Goal: Task Accomplishment & Management: Manage account settings

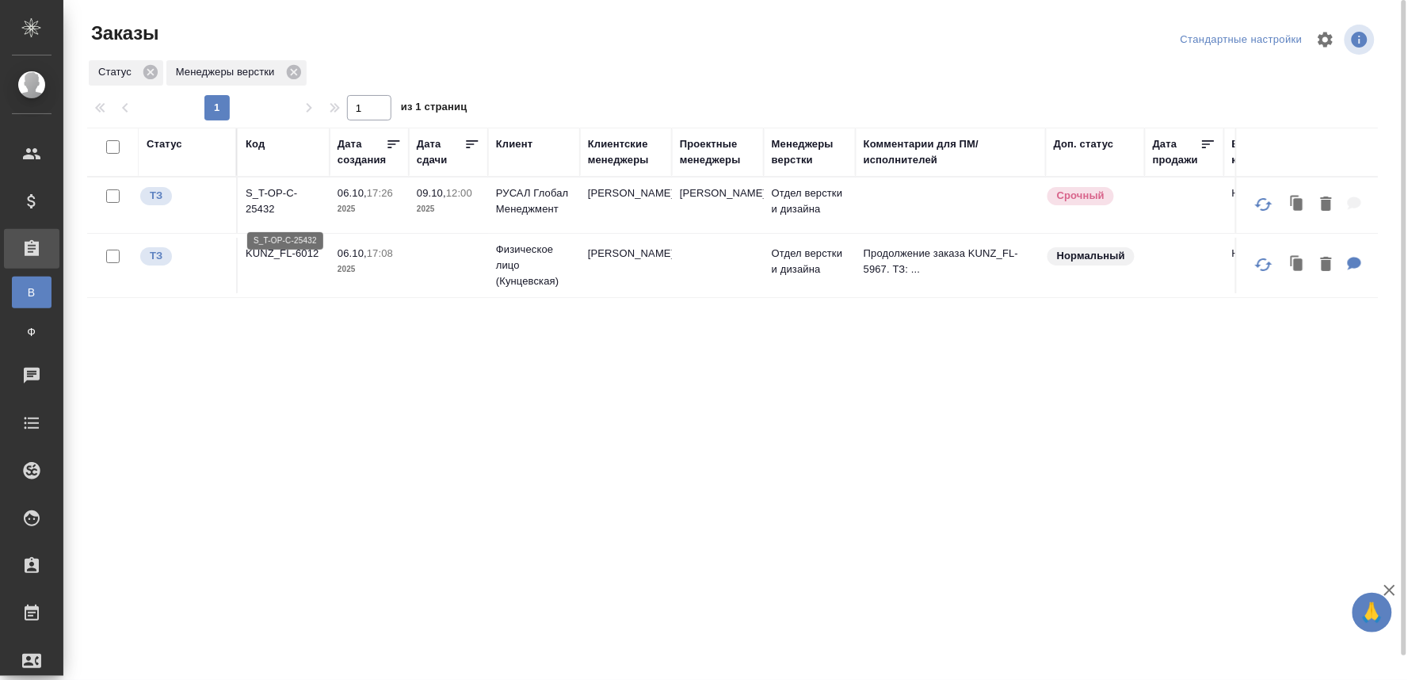
click at [266, 193] on p "S_T-OP-C-25432" at bounding box center [284, 201] width 76 height 32
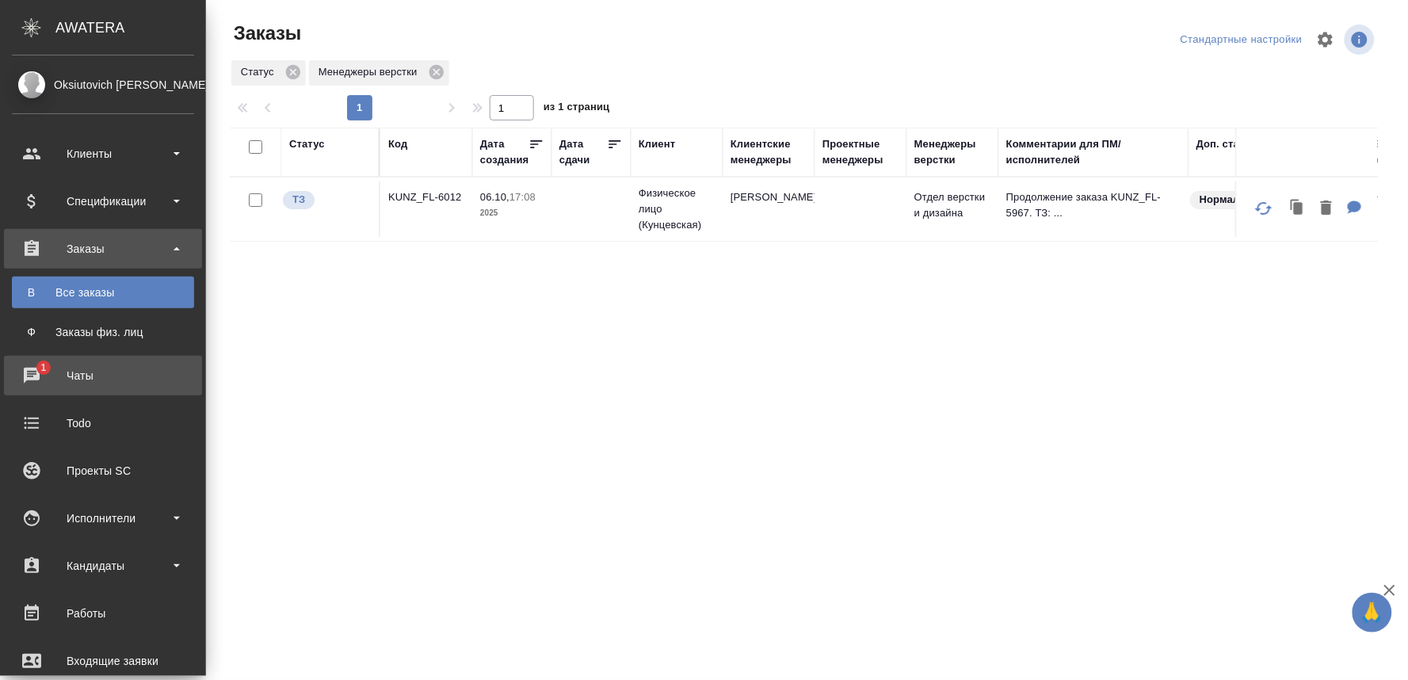
click at [32, 371] on div "Чаты" at bounding box center [103, 376] width 182 height 24
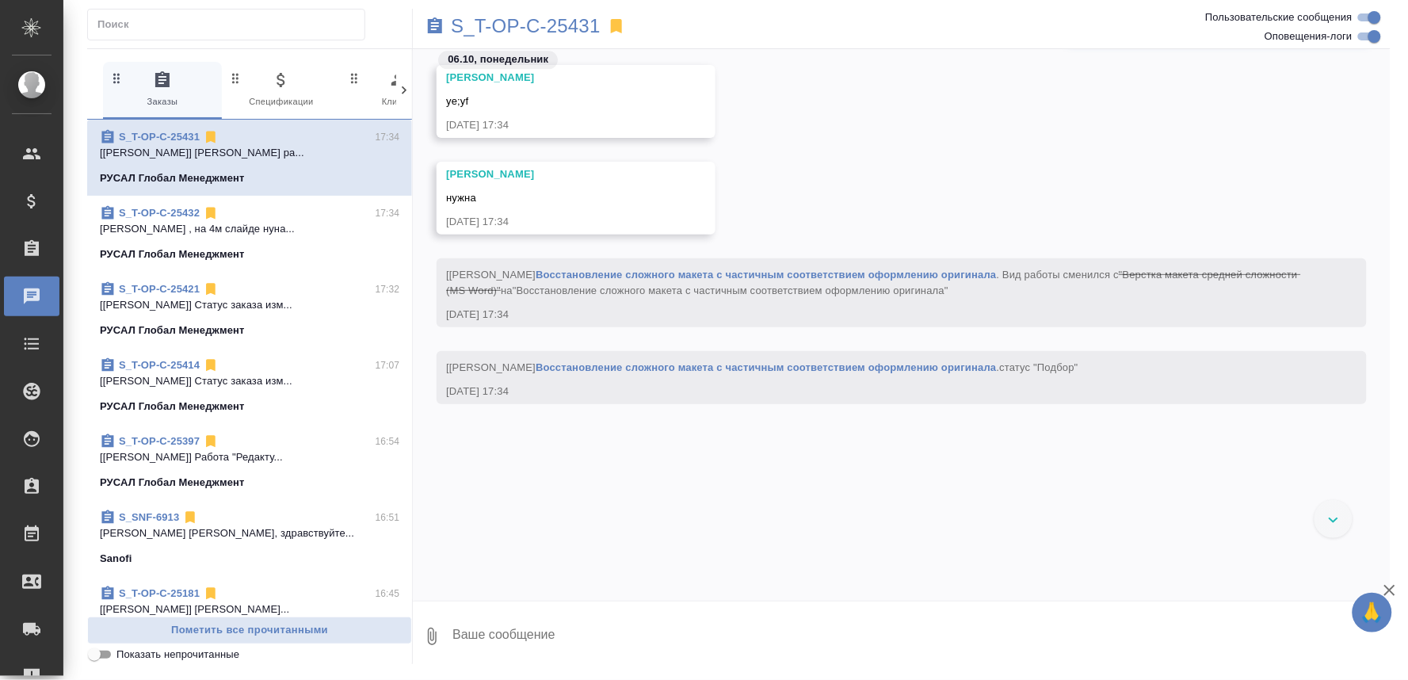
scroll to position [951, 0]
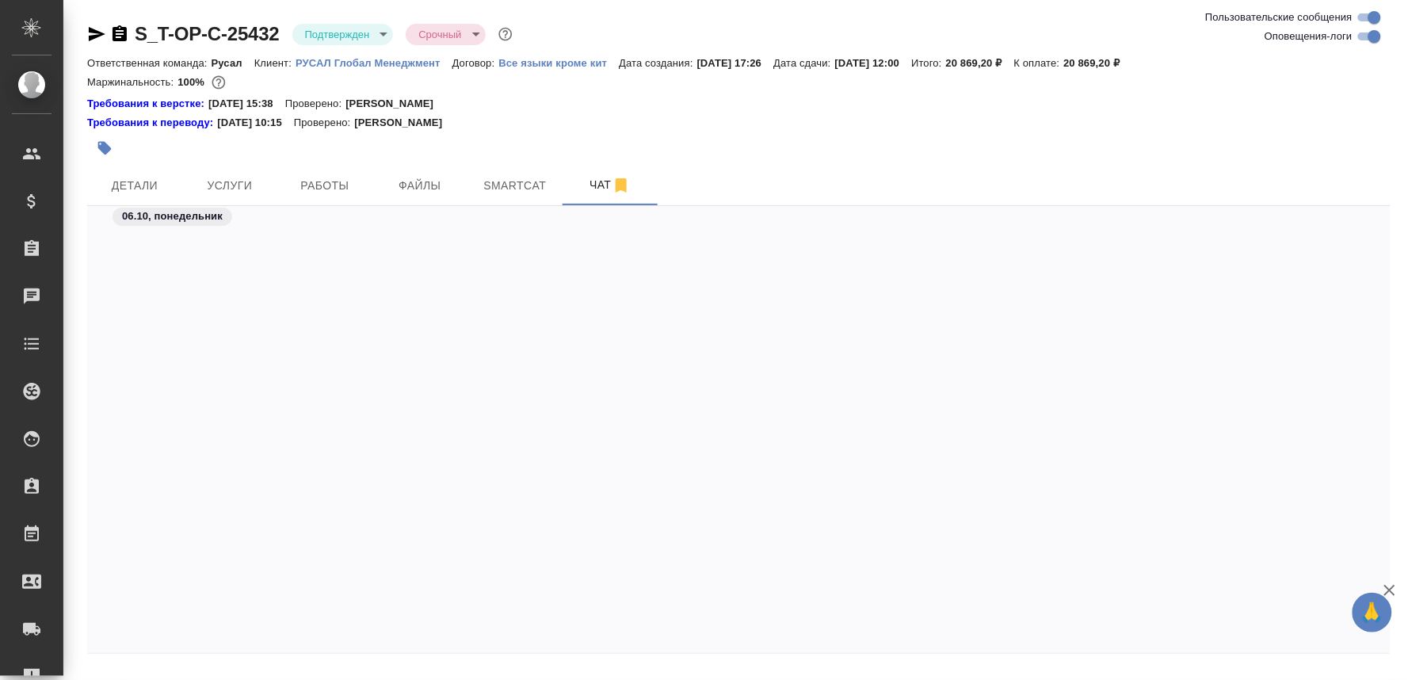
scroll to position [2646, 0]
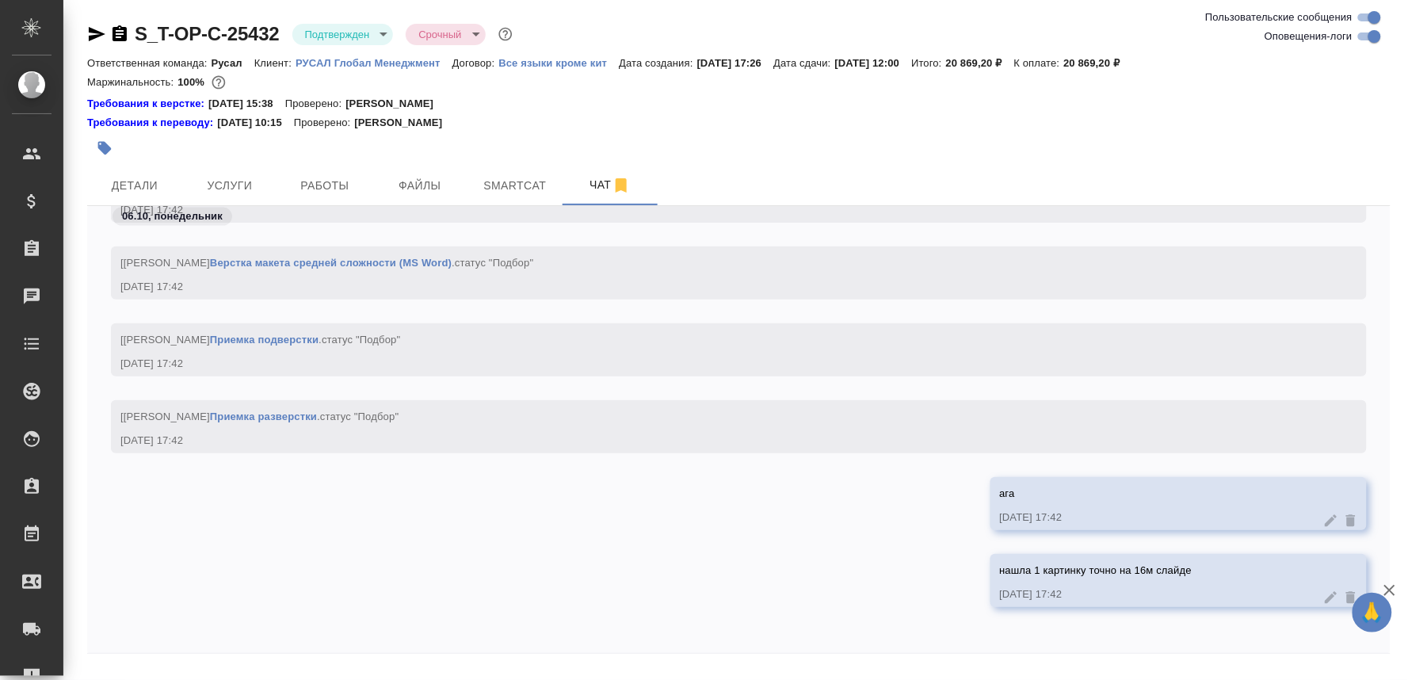
click at [135, 664] on textarea at bounding box center [758, 689] width 1266 height 54
click at [136, 671] on textarea at bounding box center [758, 689] width 1266 height 54
paste textarea
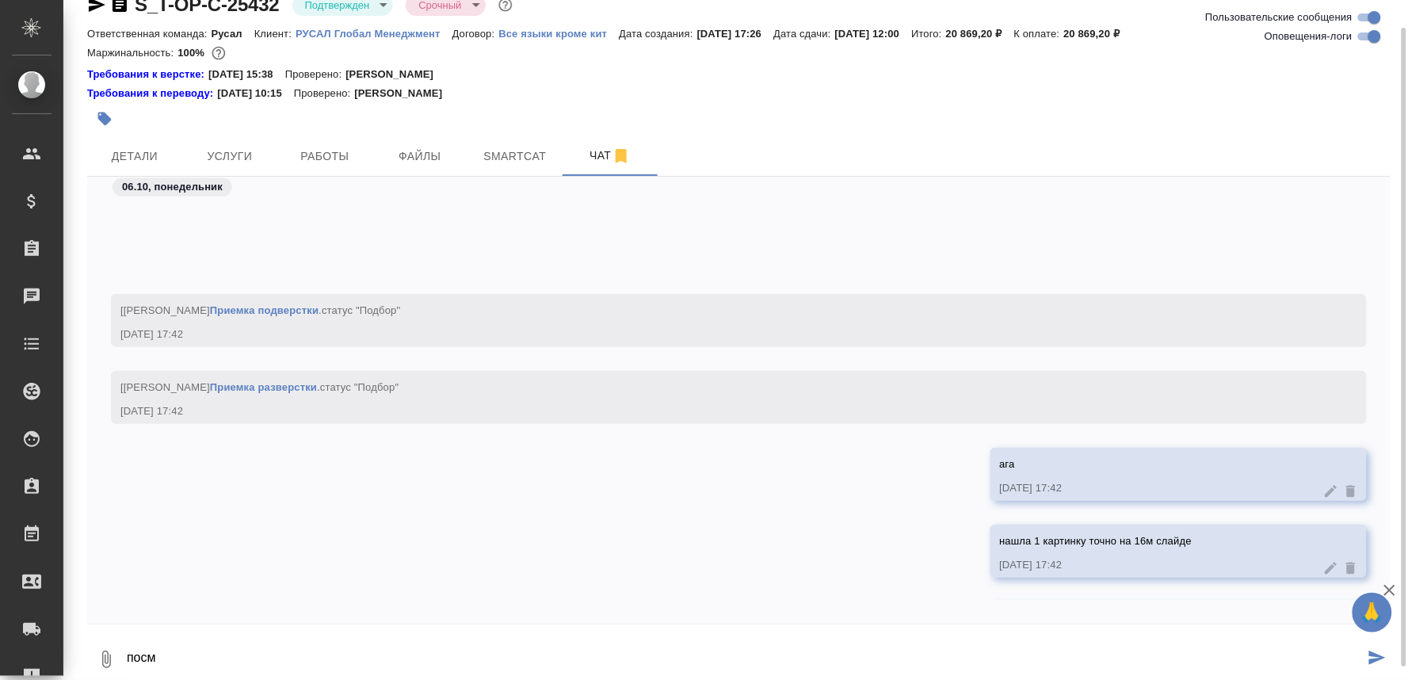
scroll to position [2755, 0]
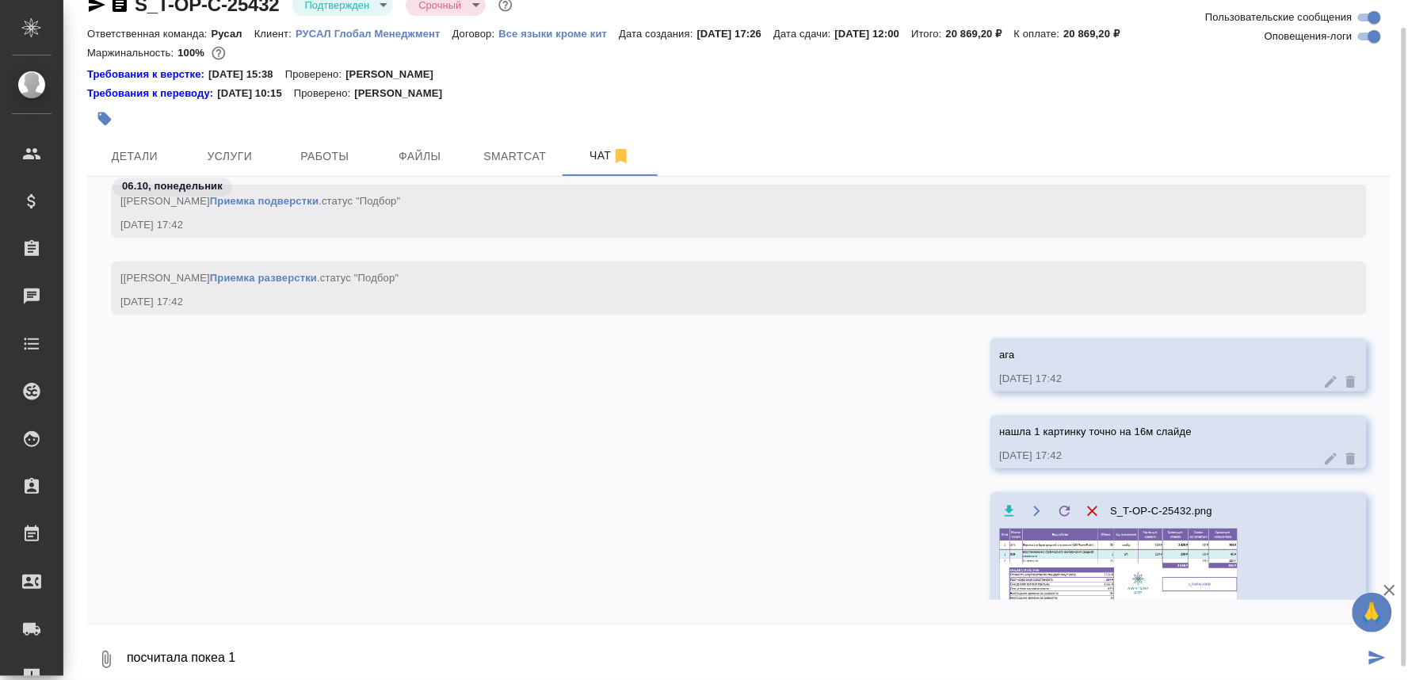
type textarea "посчитала покеа 1"
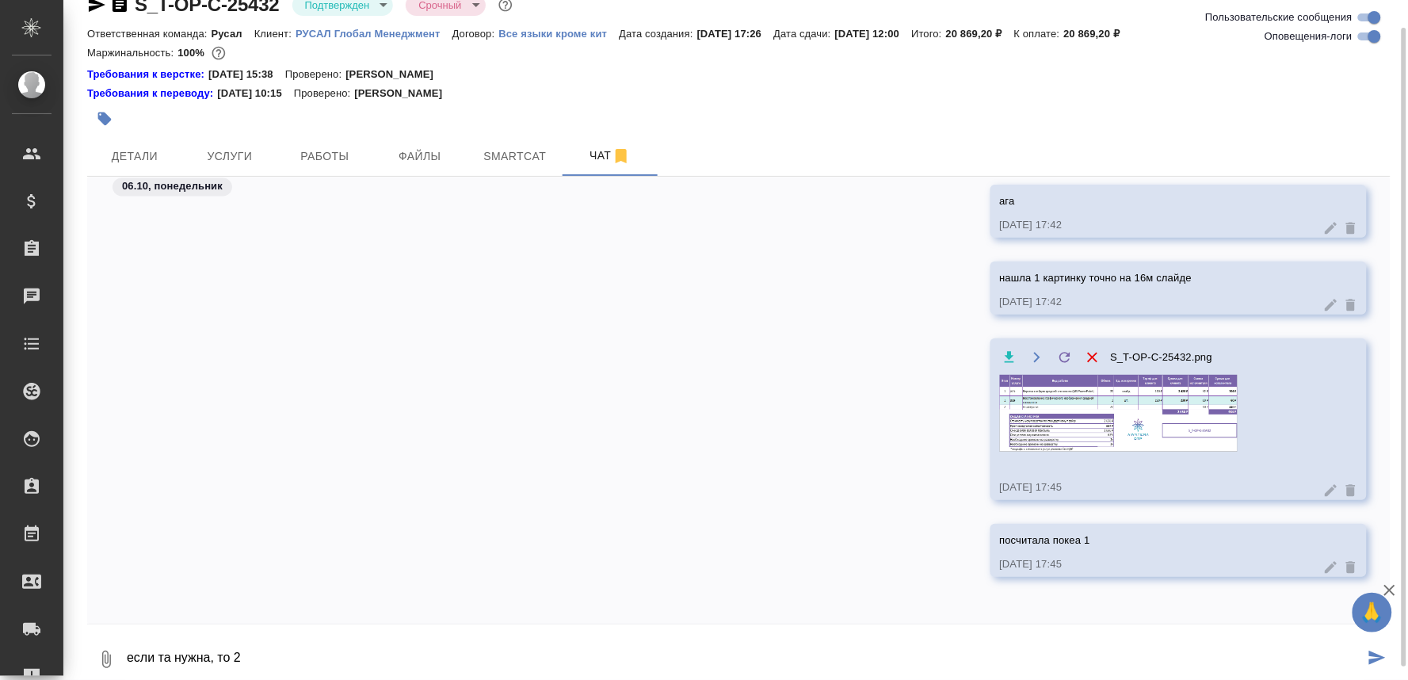
type textarea "если та нужна, то 2"
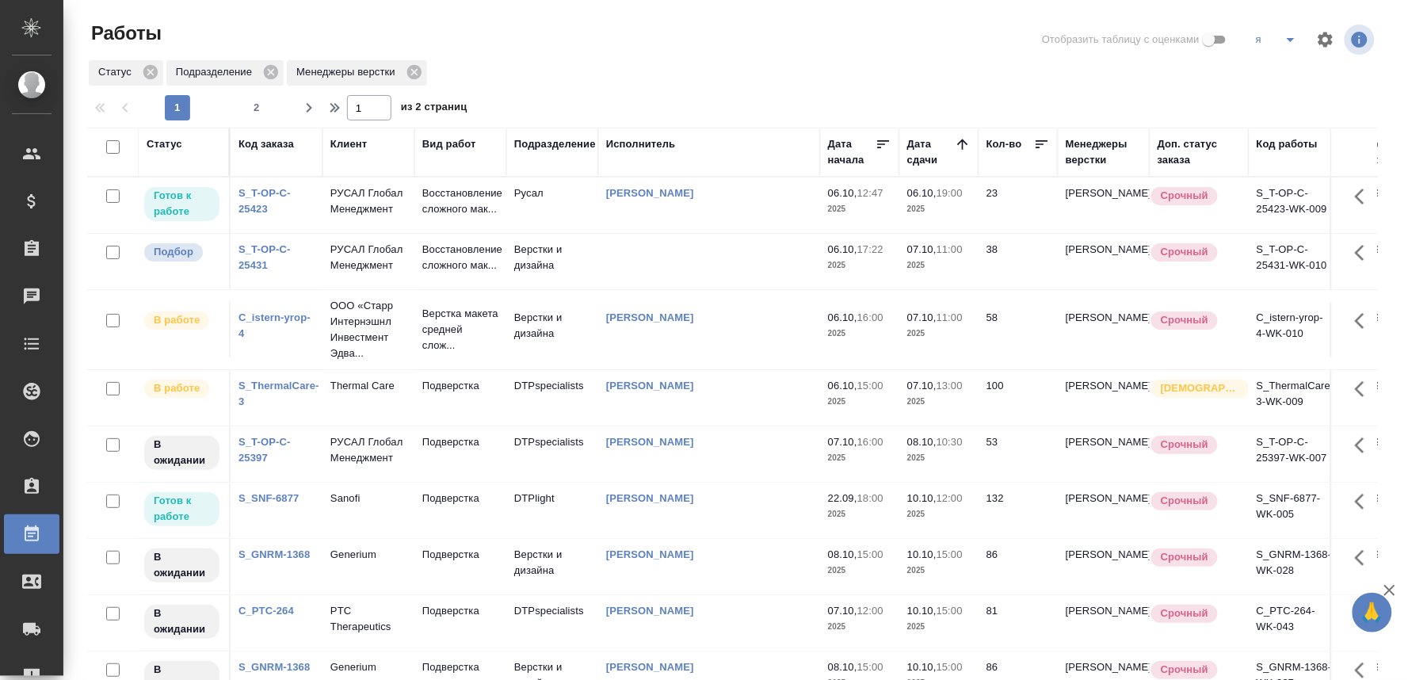
scroll to position [26, 0]
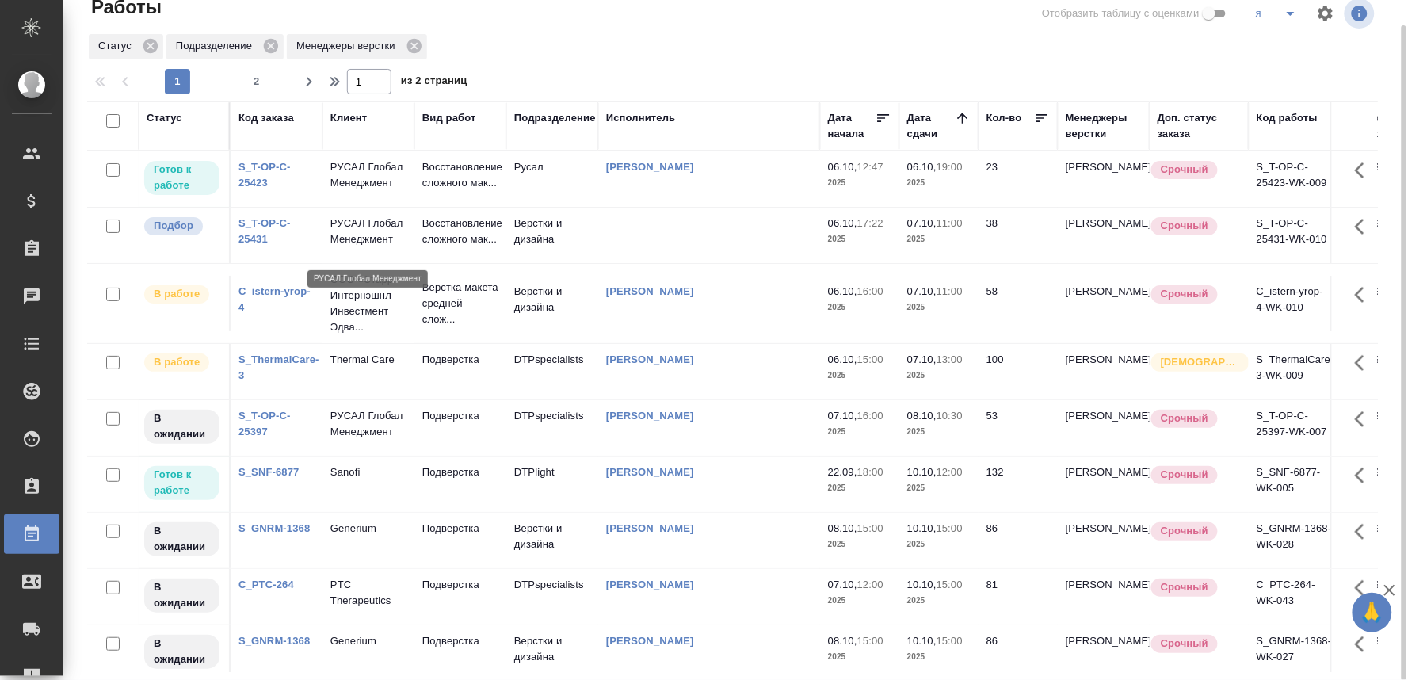
click at [359, 243] on p "РУСАЛ Глобал Менеджмент" at bounding box center [369, 232] width 76 height 32
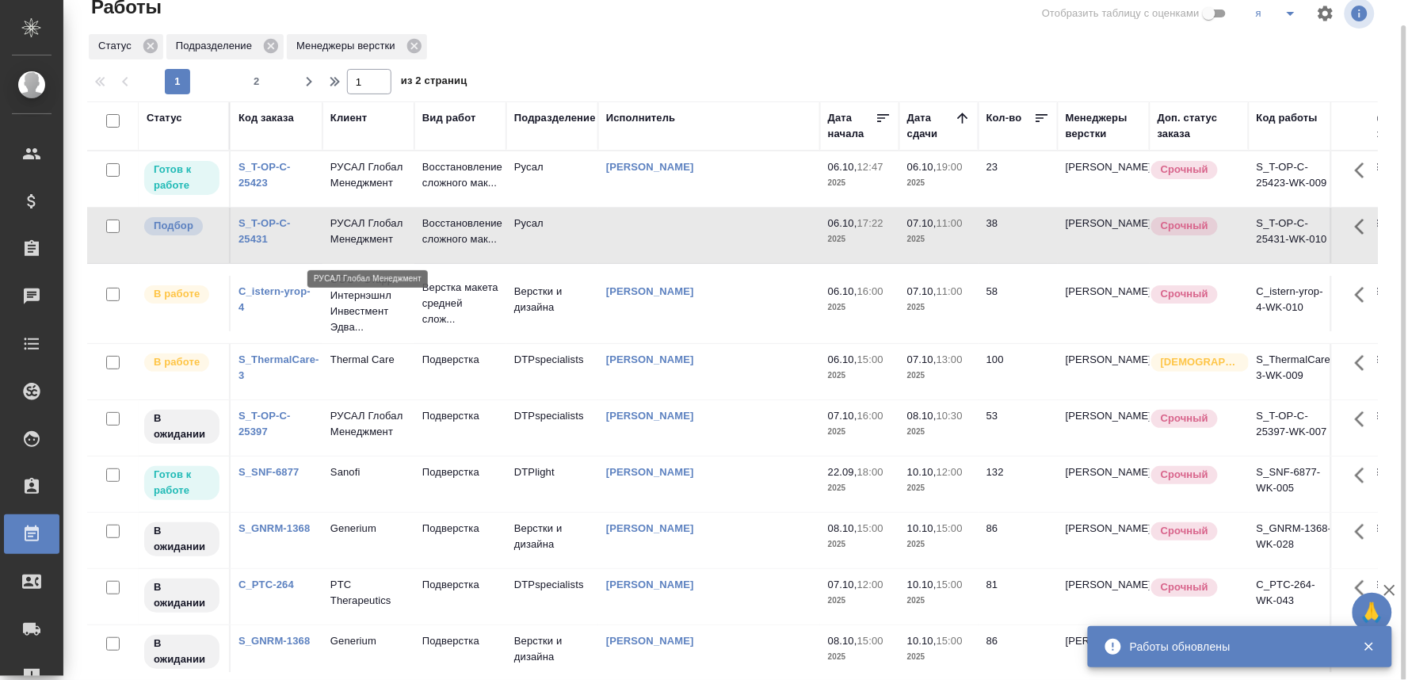
click at [355, 247] on p "РУСАЛ Глобал Менеджмент" at bounding box center [369, 232] width 76 height 32
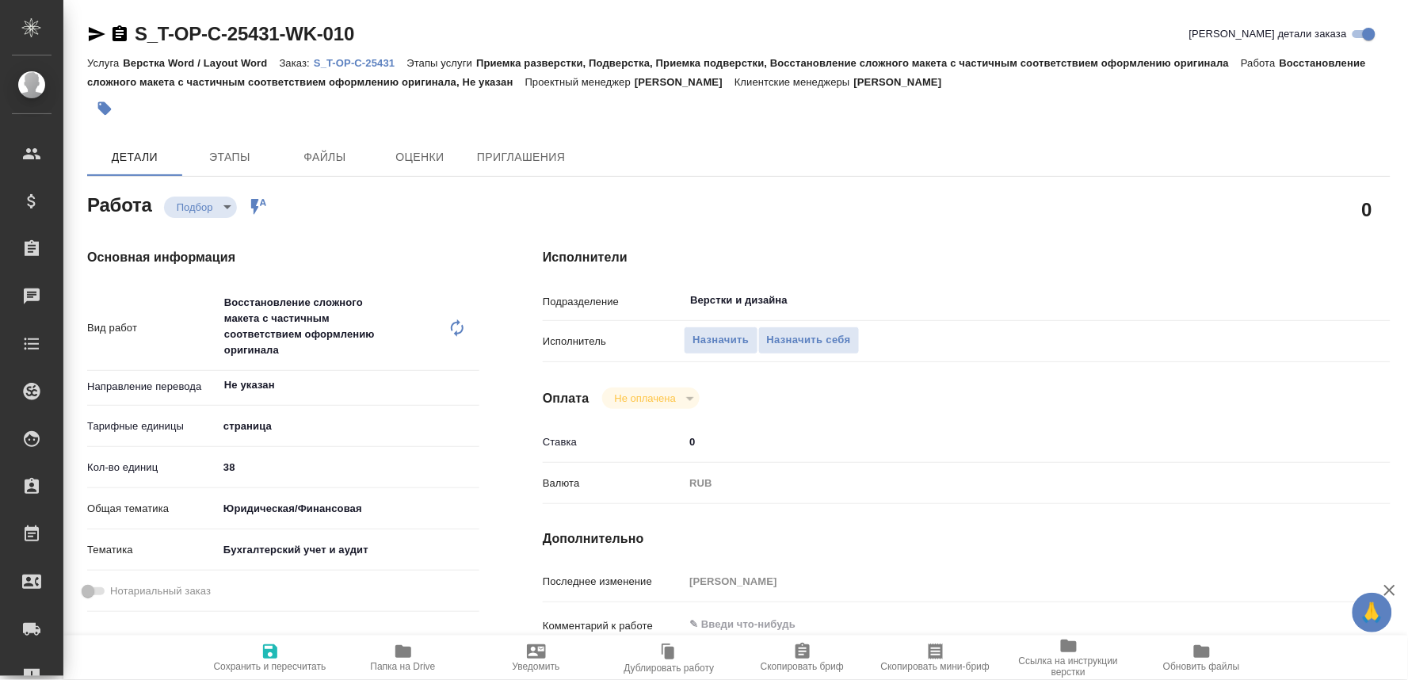
scroll to position [176, 0]
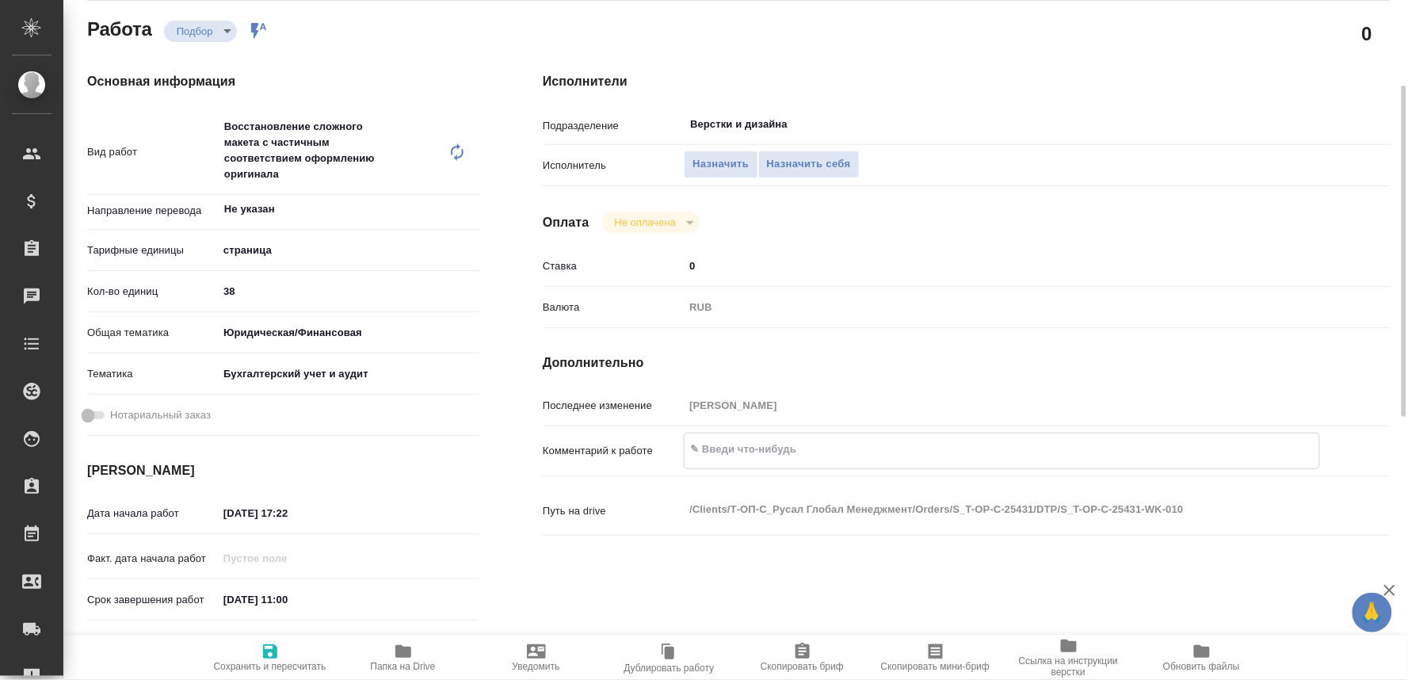
click at [735, 461] on textarea at bounding box center [1002, 449] width 635 height 27
type textarea "по требованиям, водяной знак оставляем"
click at [292, 661] on span "Сохранить и пересчитать" at bounding box center [270, 666] width 113 height 11
type input "recruiting"
type input "Не указан"
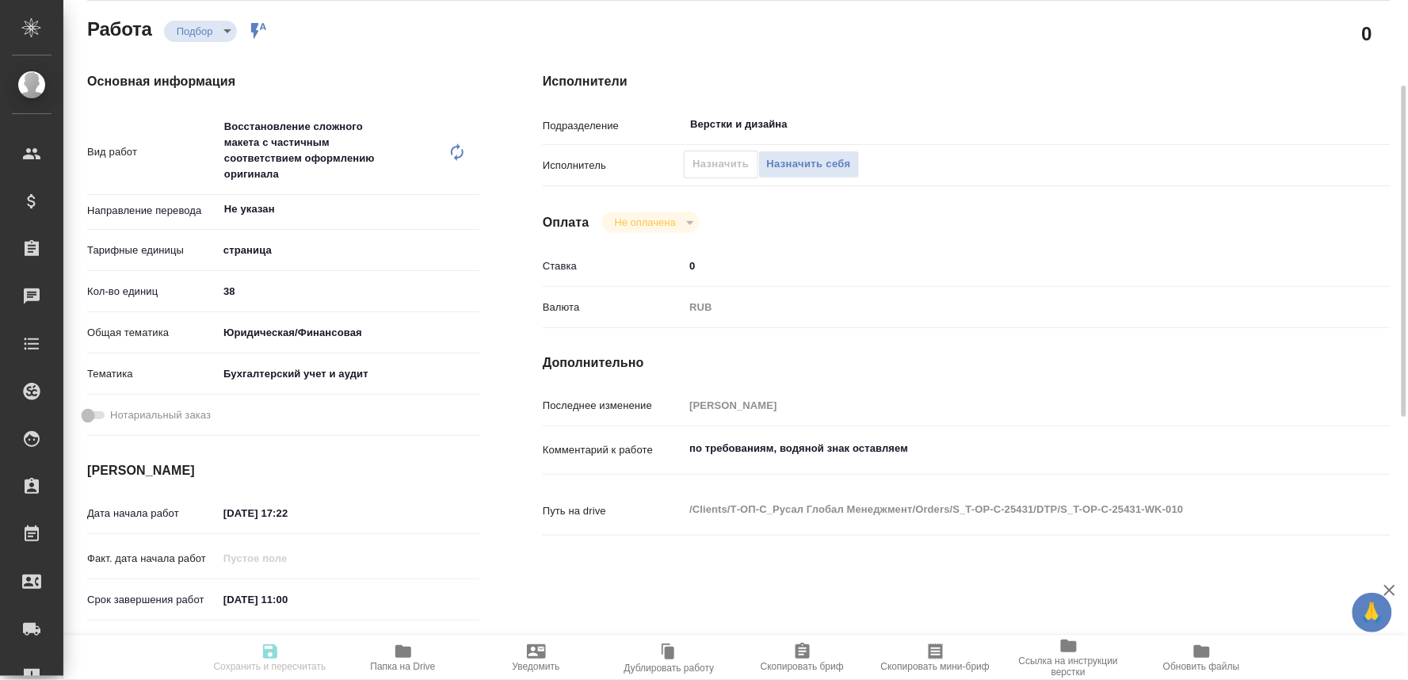
type input "5a8b1489cc6b4906c91bfdb2"
type input "38"
type input "yr-fn"
type input "6149848a2b7be24903fd7a88"
type input "06.10.2025 17:22"
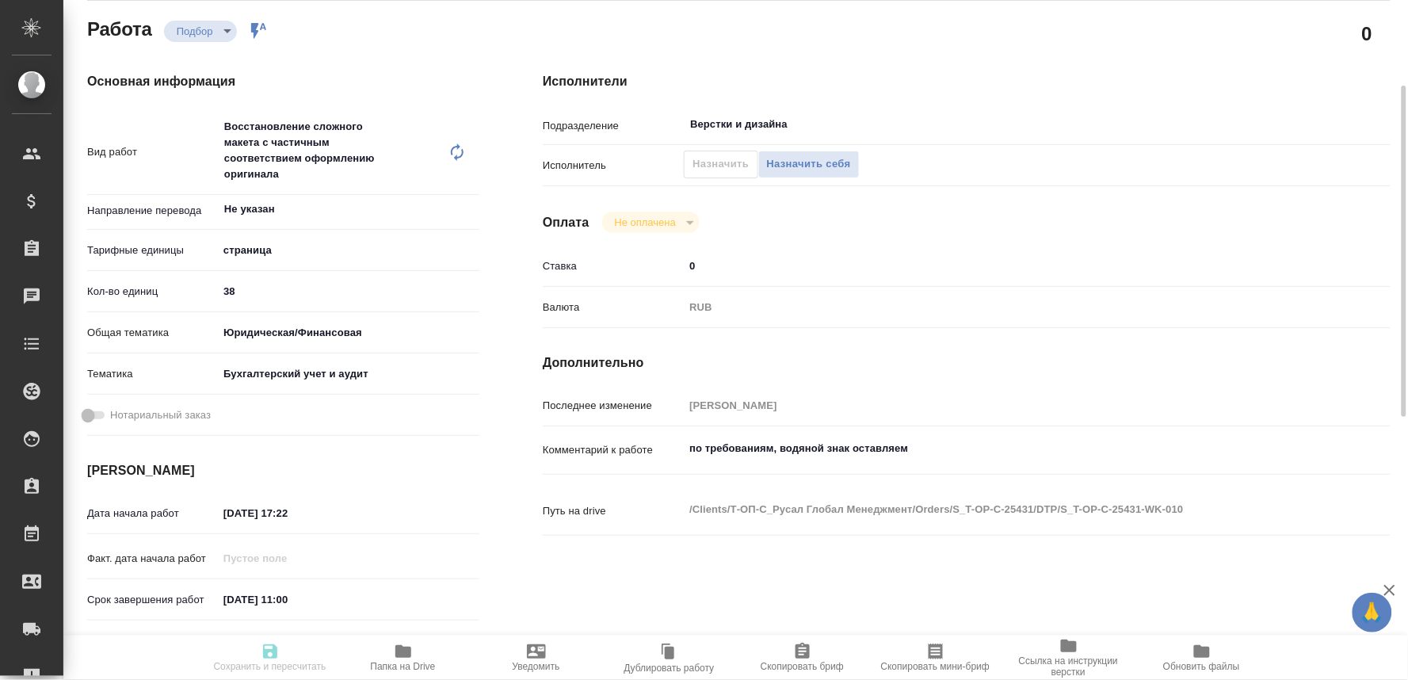
type input "07.10.2025 11:00"
type input "08.10.2025 13:00"
type input "Верстки и дизайна"
type input "notPayed"
type input "0"
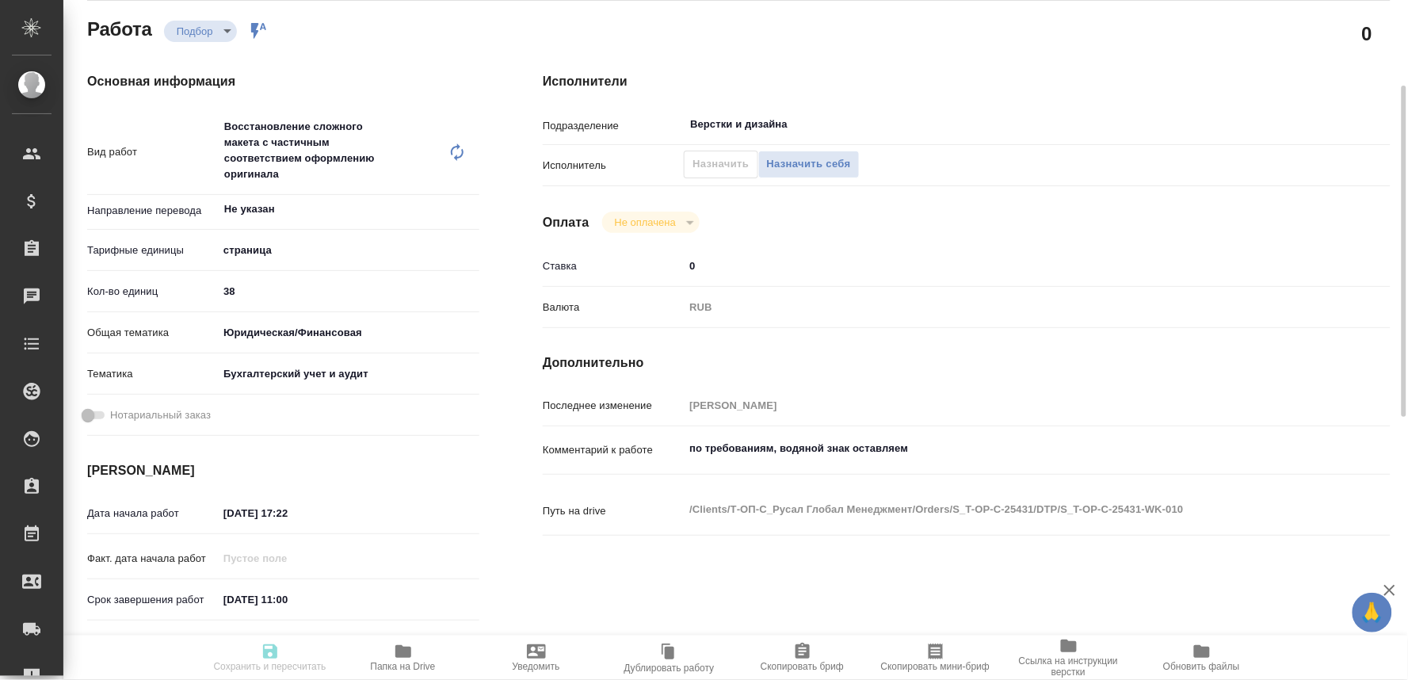
type input "RUB"
type input "[PERSON_NAME]"
type input "S_T-OP-C-25431"
type input "Т-ОП-С-46998"
type input "Верстка Word / Layout Word"
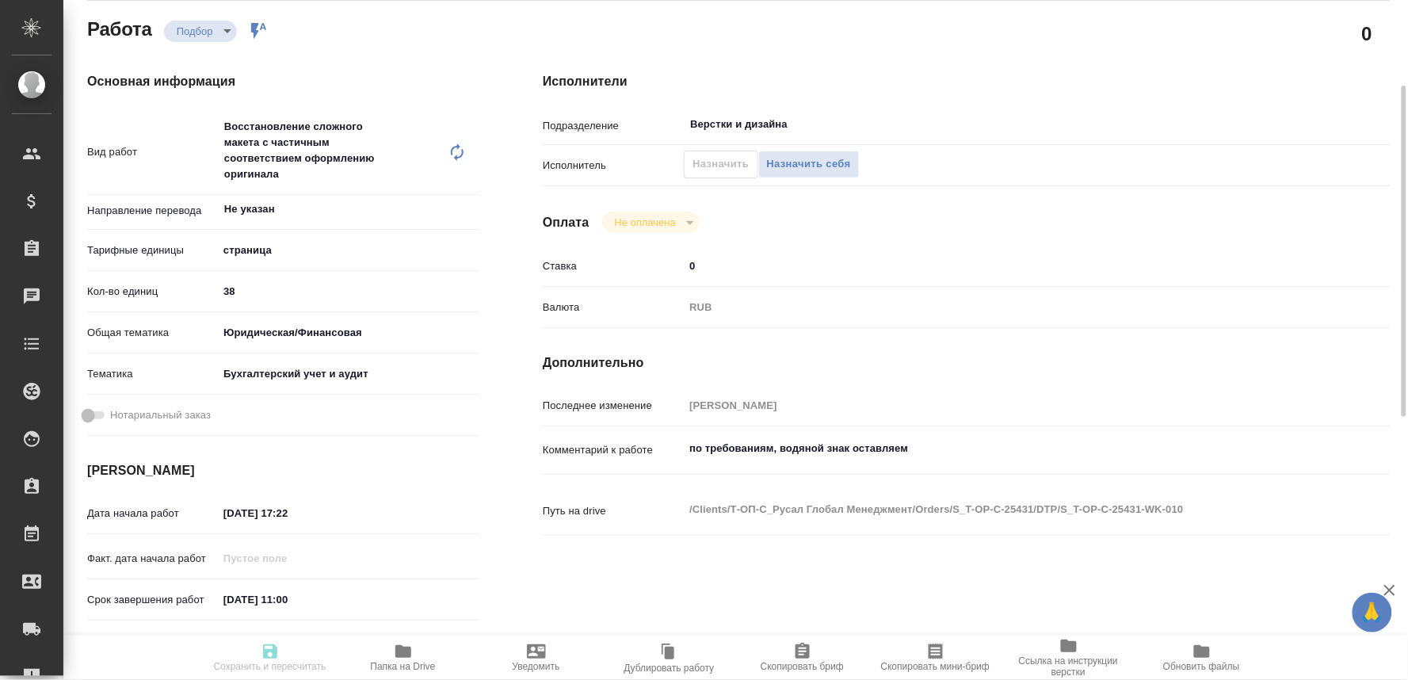
type input "Приемка разверстки, Подверстка, Приемка подверстки, Восстановление сложного мак…"
type input "[PERSON_NAME]"
type input "/Clients/Т-ОП-С_Русал Глобал Менеджмент/Orders/S_T-OP-C-25431"
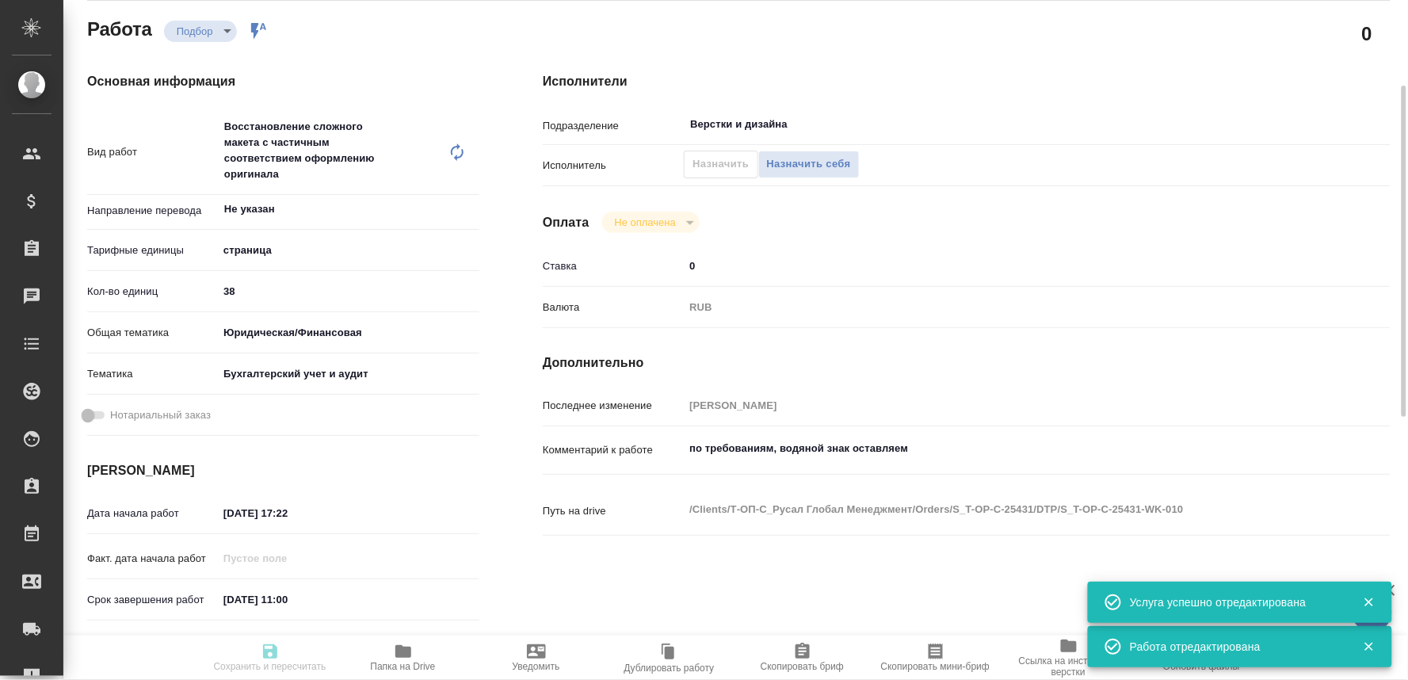
type input "recruiting"
type input "Не указан"
type input "5a8b1489cc6b4906c91bfdb2"
type input "38"
type input "yr-fn"
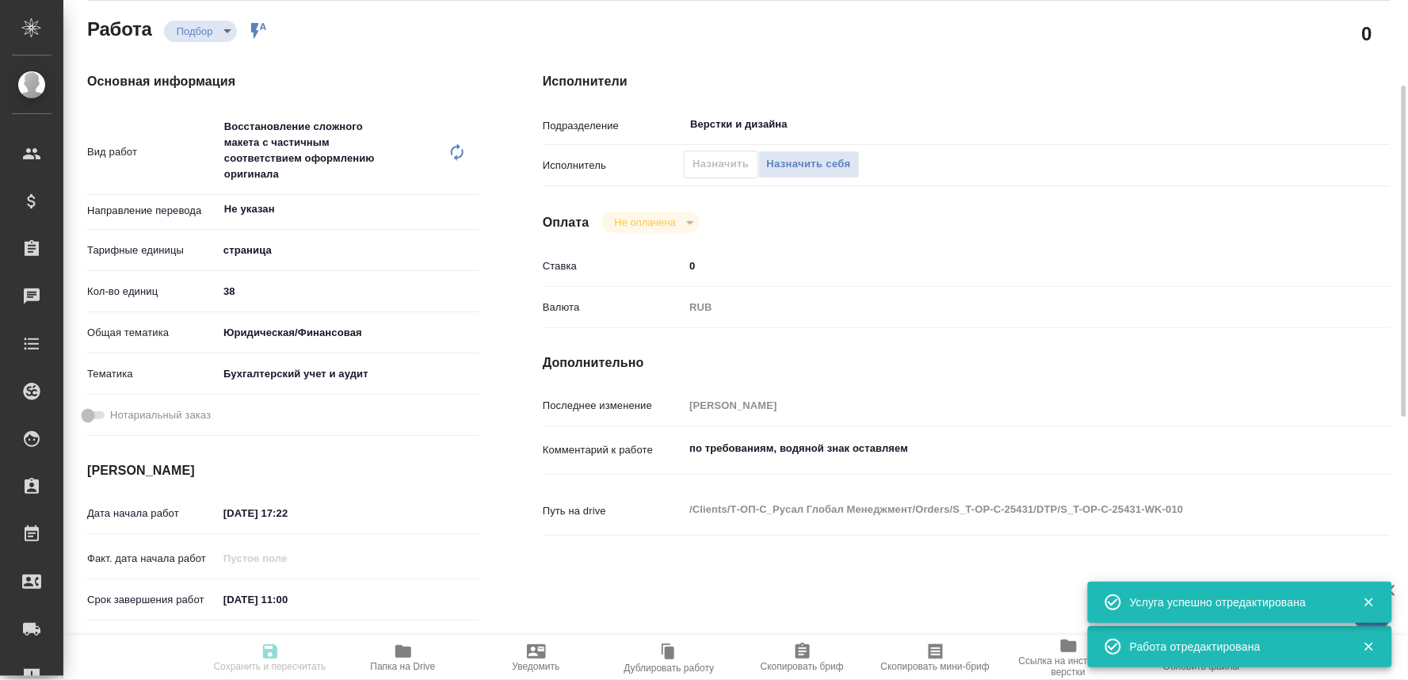
type input "6149848a2b7be24903fd7a88"
type input "06.10.2025 17:22"
type input "07.10.2025 11:00"
type input "08.10.2025 13:00"
type input "Верстки и дизайна"
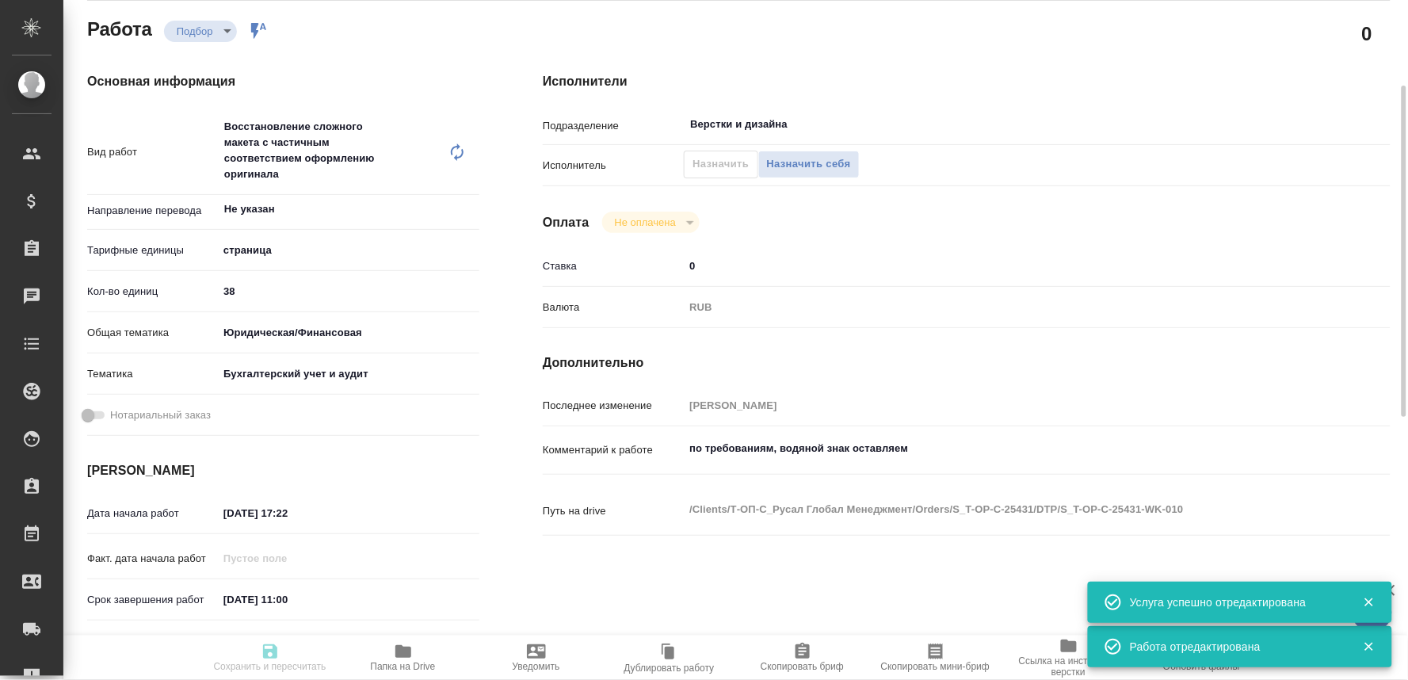
type input "notPayed"
type input "0"
type input "RUB"
type input "Журавлева Александра"
type input "S_T-OP-C-25431"
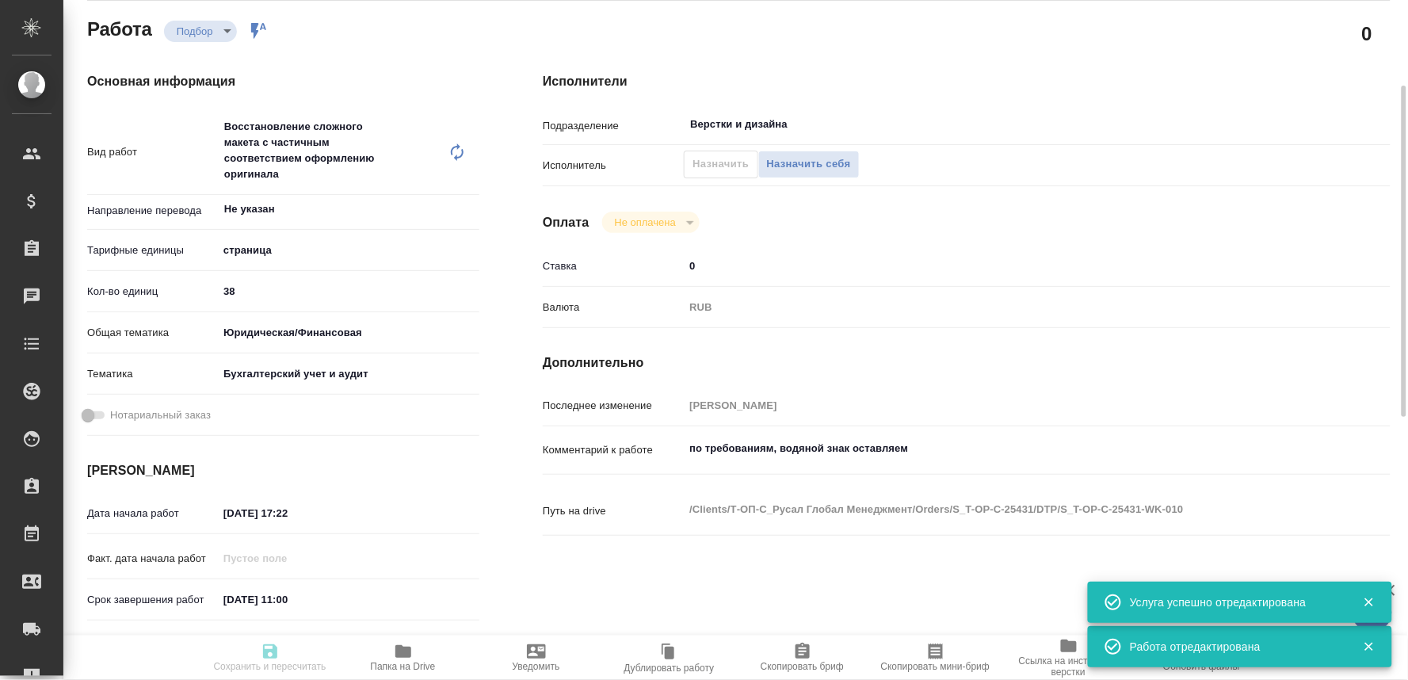
type input "Т-ОП-С-46998"
type input "Верстка Word / Layout Word"
type input "Приемка разверстки, Подверстка, Приемка подверстки, Восстановление сложного мак…"
type input "Горленко Юлия"
type input "[PERSON_NAME]"
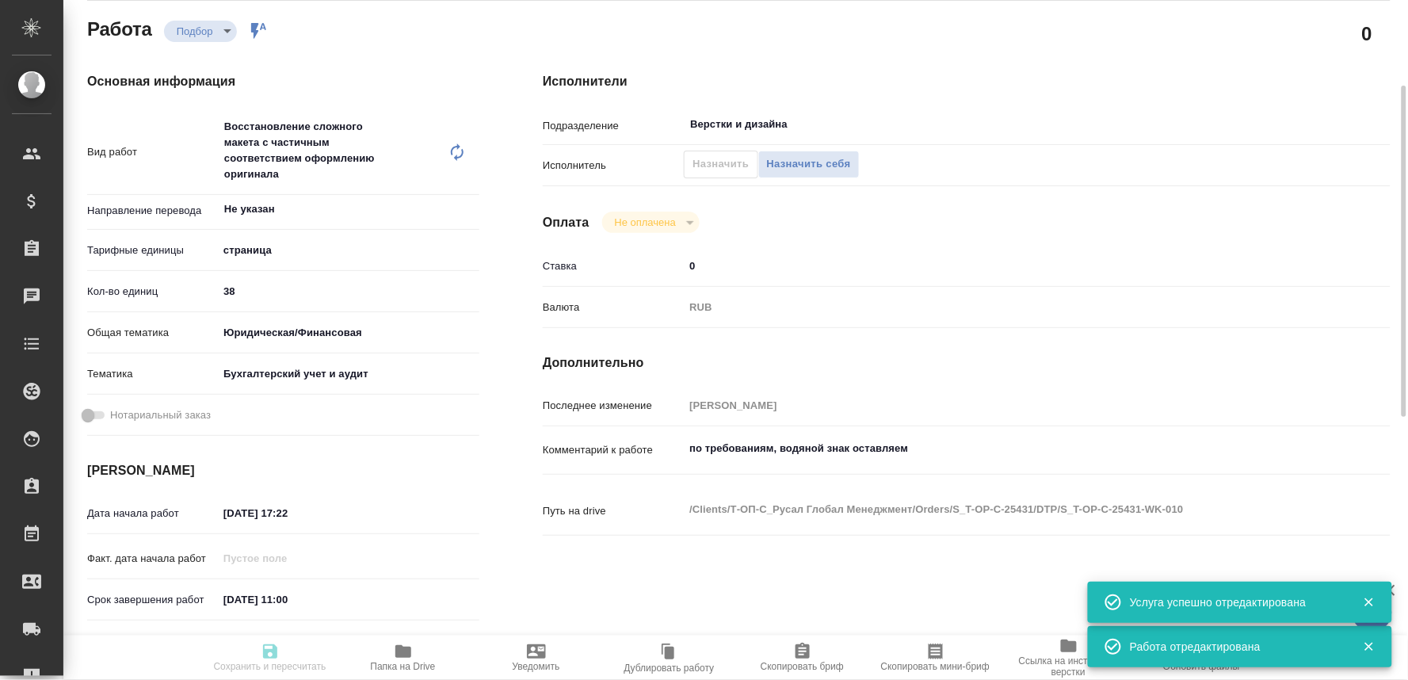
type input "/Clients/Т-ОП-С_Русал Глобал Менеджмент/Orders/S_T-OP-C-25431"
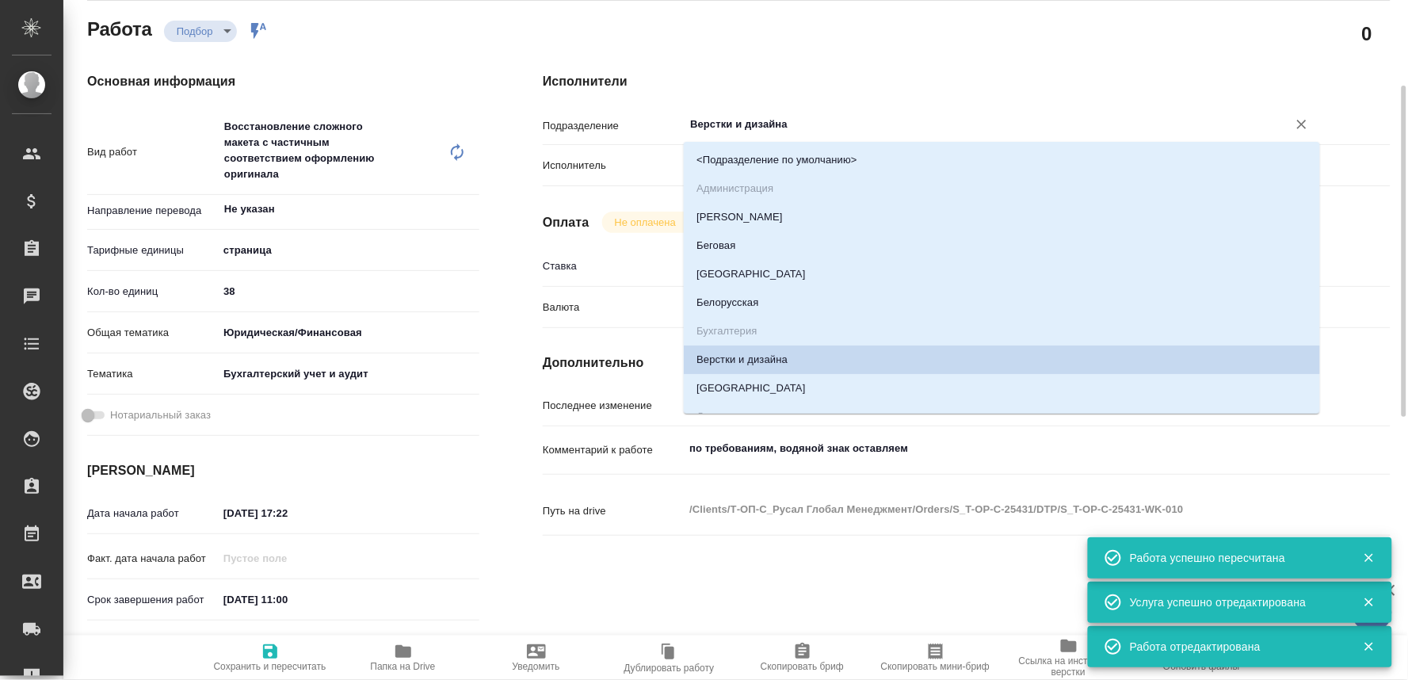
click at [716, 120] on input "Верстки и дизайна" at bounding box center [976, 124] width 574 height 19
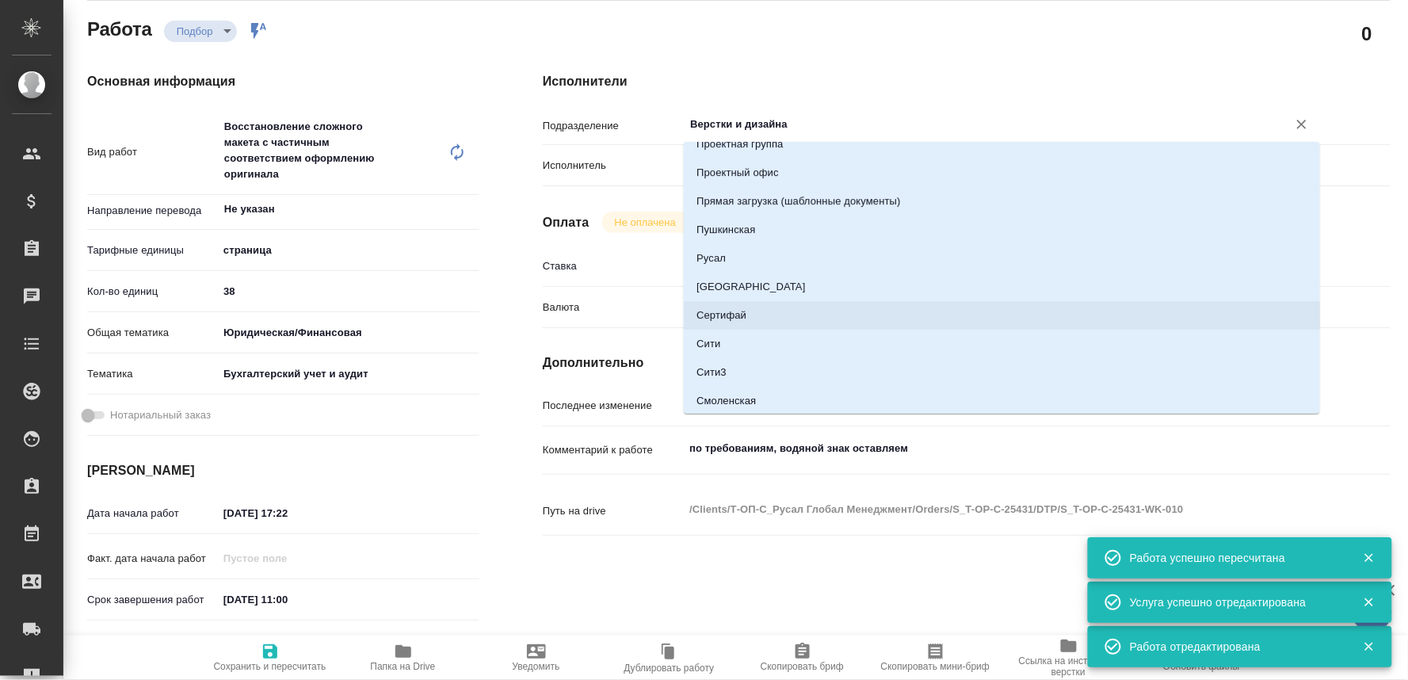
scroll to position [1496, 0]
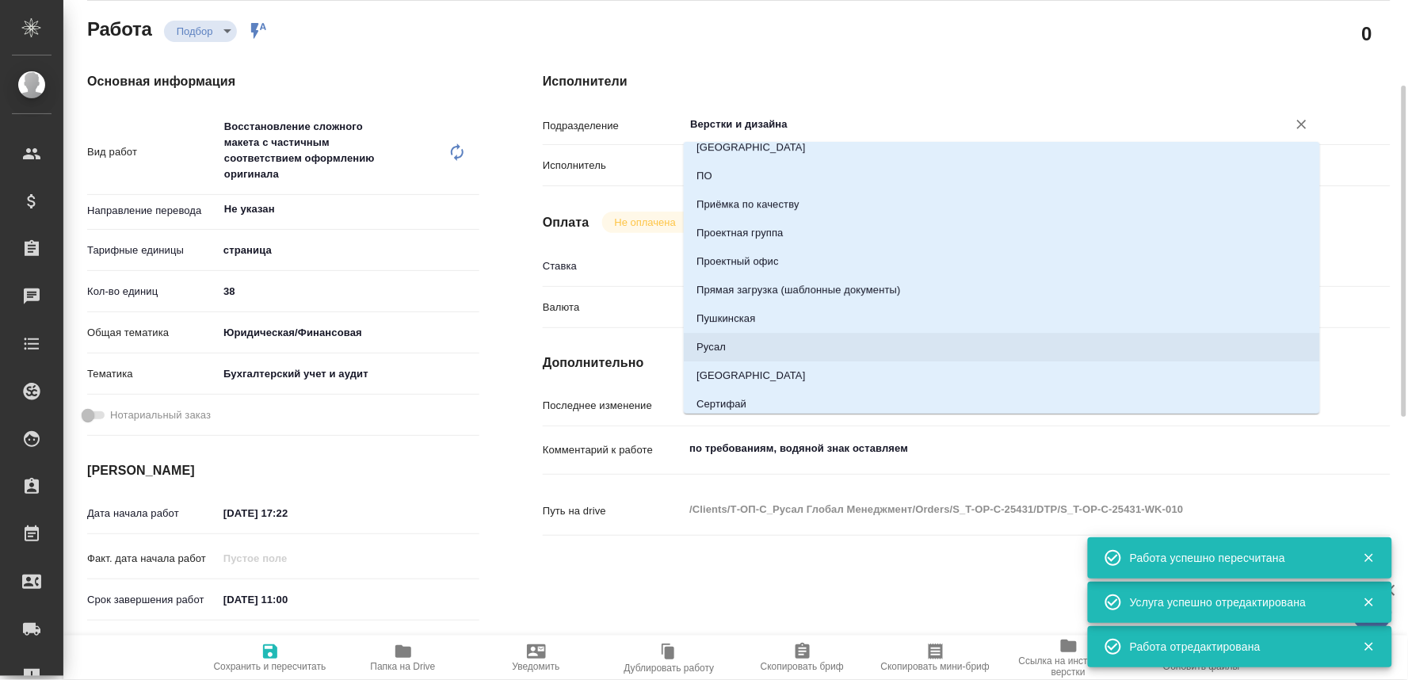
click at [710, 344] on li "Русал" at bounding box center [1002, 347] width 636 height 29
type input "Русал"
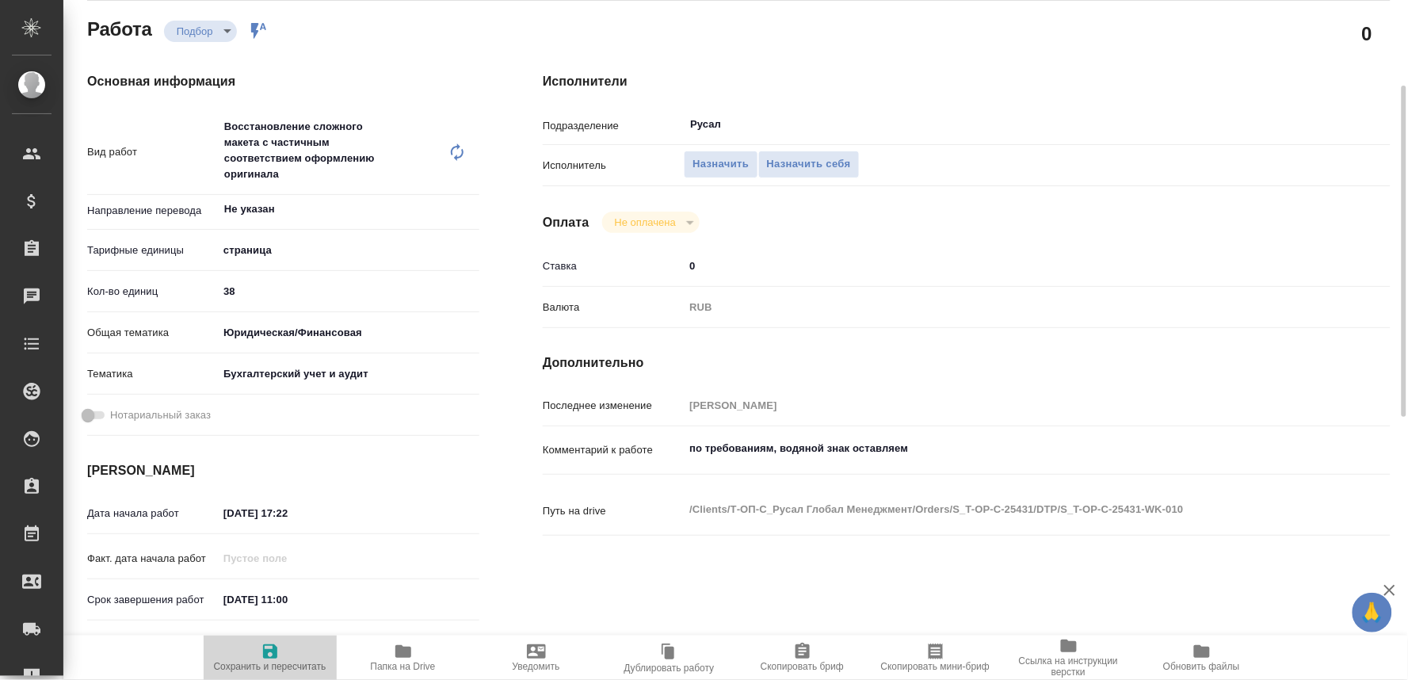
click at [256, 647] on span "Сохранить и пересчитать" at bounding box center [270, 657] width 114 height 30
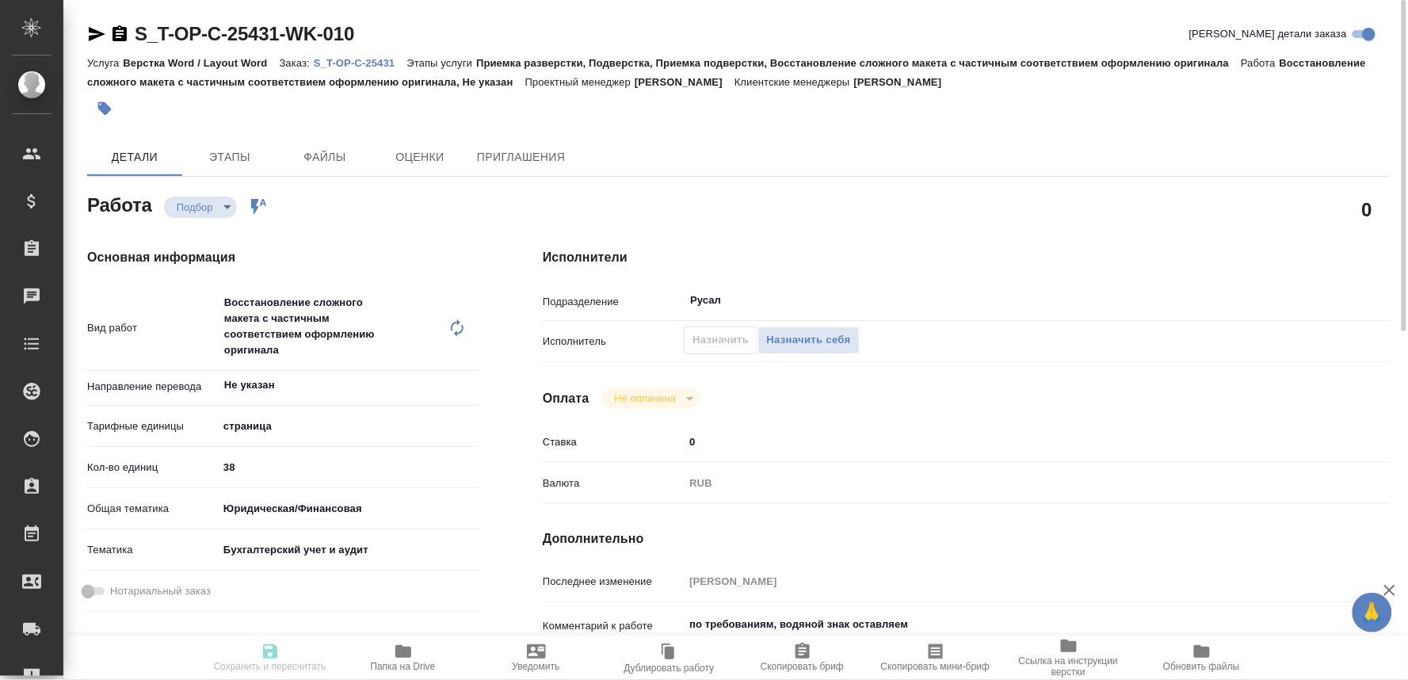
click at [366, 58] on p "S_T-OP-C-25431" at bounding box center [360, 63] width 93 height 12
type input "recruiting"
type input "Не указан"
type input "5a8b1489cc6b4906c91bfdb2"
type input "38"
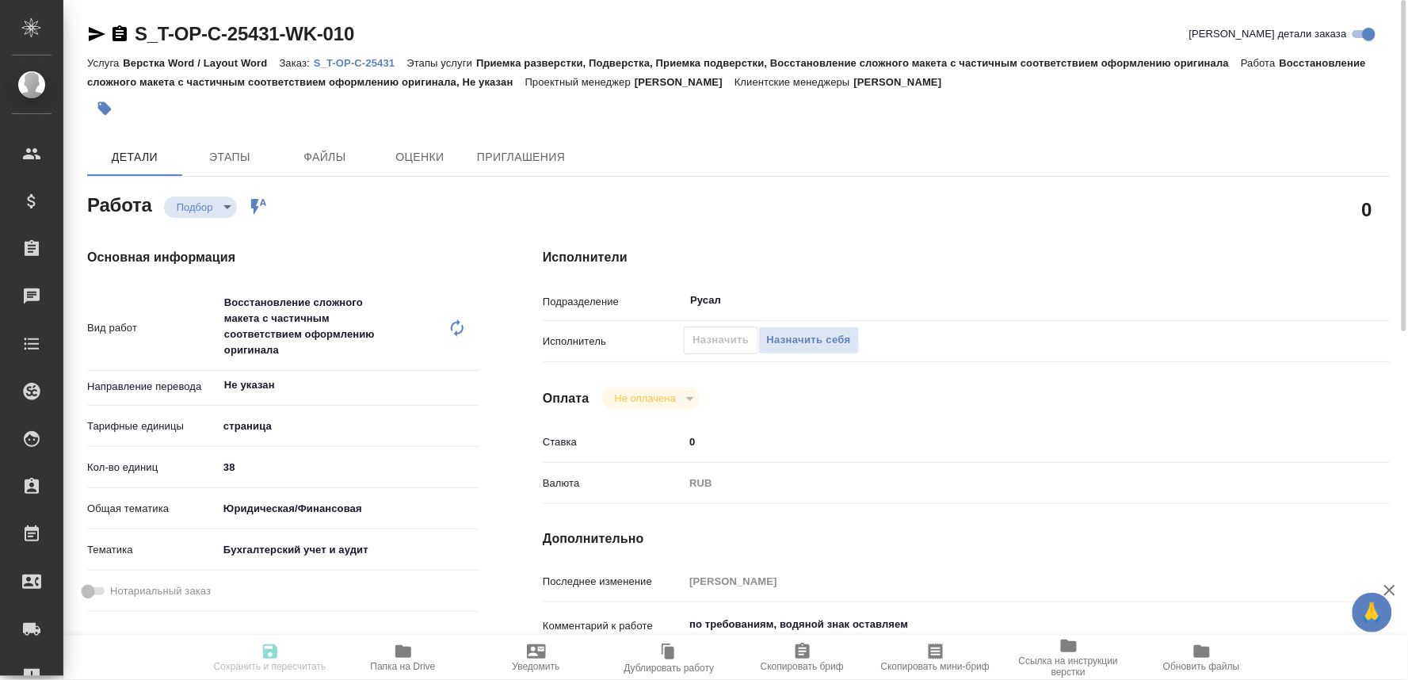
type input "yr-fn"
type input "6149848a2b7be24903fd7a88"
type input "[DATE] 17:22"
type input "[DATE] 11:00"
type input "[DATE] 13:00"
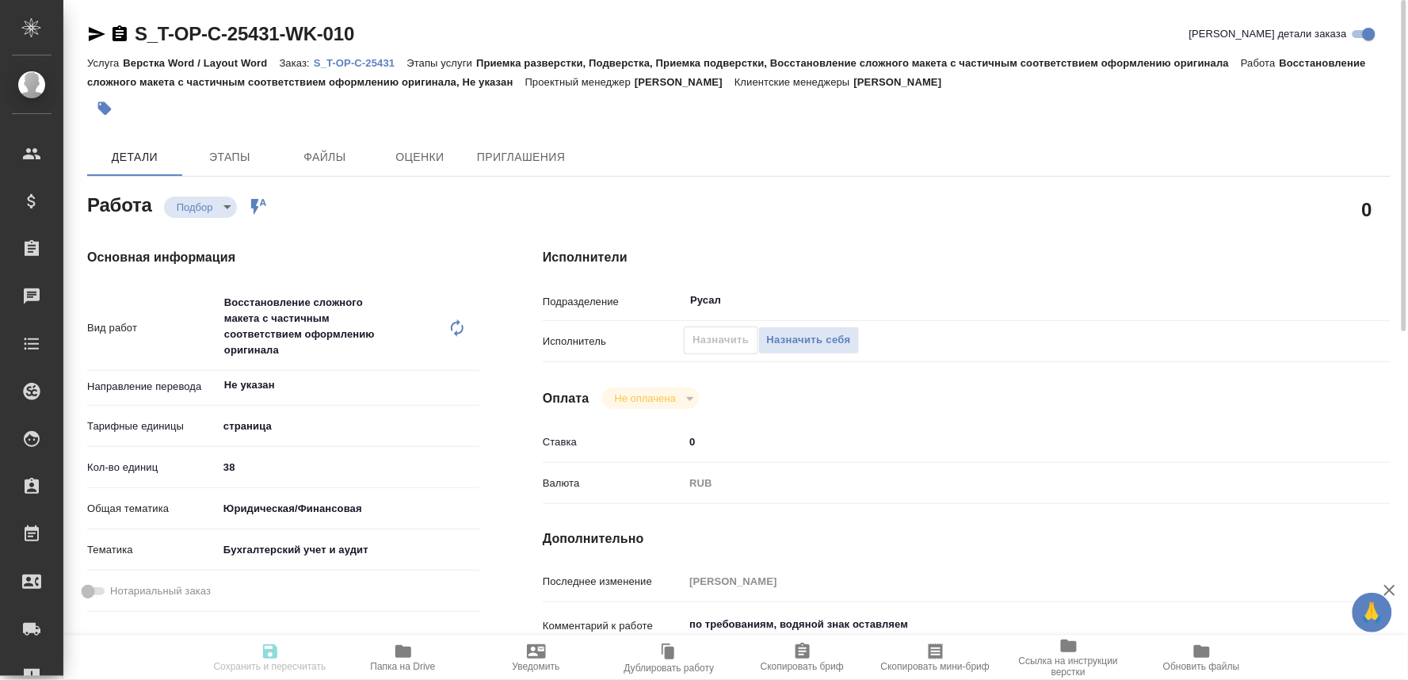
type input "Русал"
type input "notPayed"
type input "0"
type input "RUB"
type input "[PERSON_NAME]"
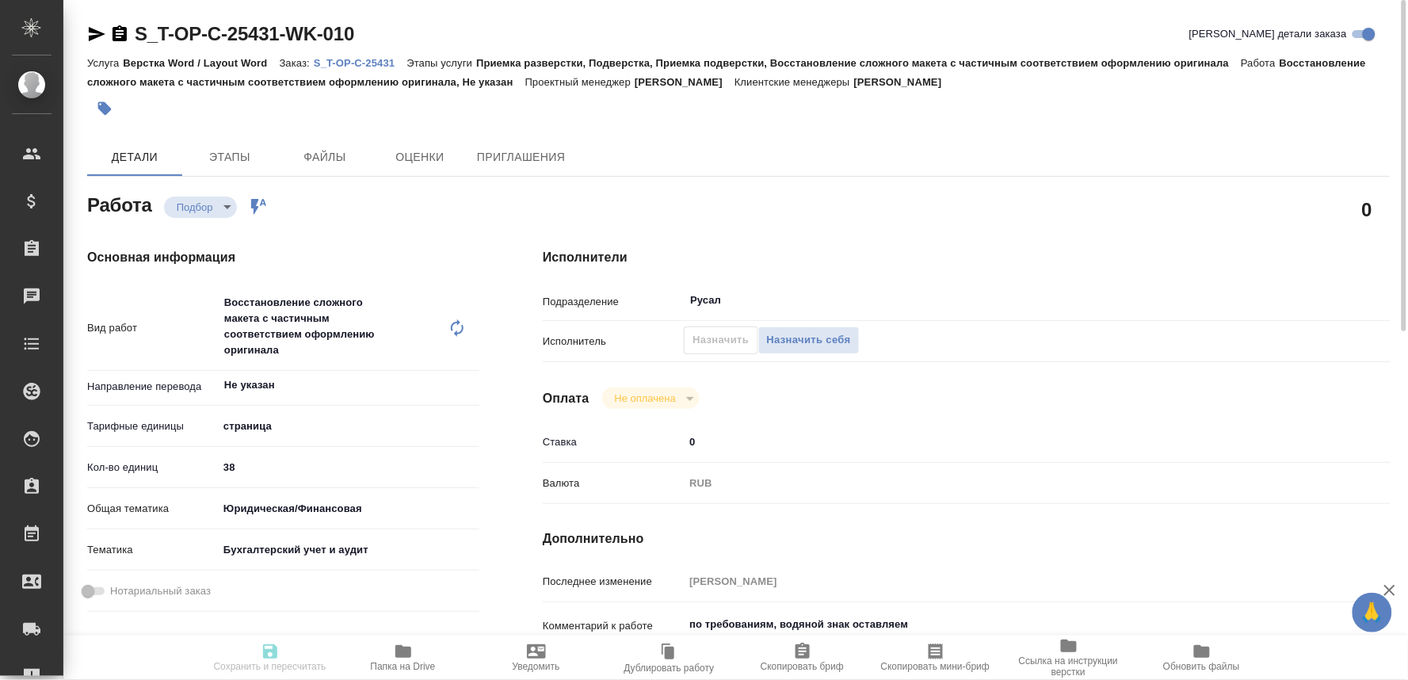
type input "S_T-OP-C-25431"
type input "Т-ОП-С-46998"
type input "Верстка Word / Layout Word"
type input "Приемка разверстки, Подверстка, Приемка подверстки, Восстановление сложного мак…"
type input "[PERSON_NAME]"
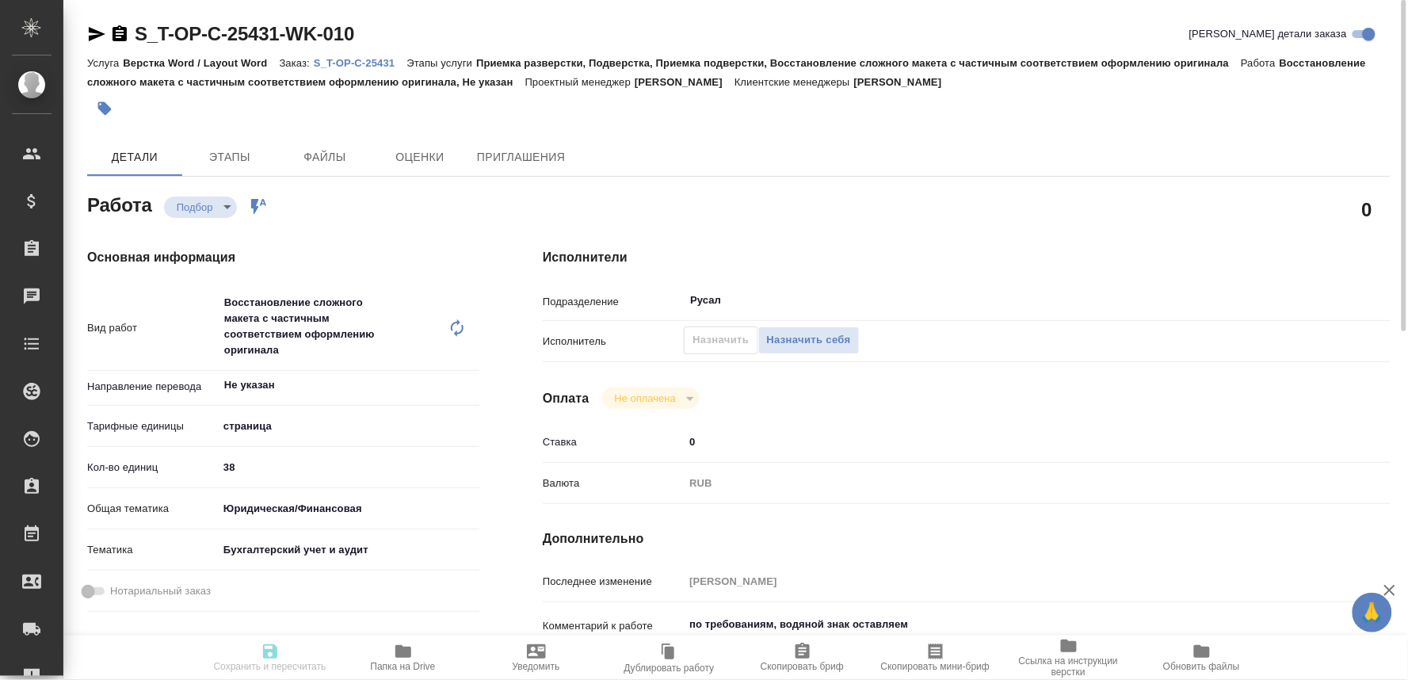
type input "[PERSON_NAME]"
type input "/Clients/Т-ОП-С_Русал Глобал Менеджмент/Orders/S_T-OP-C-25431"
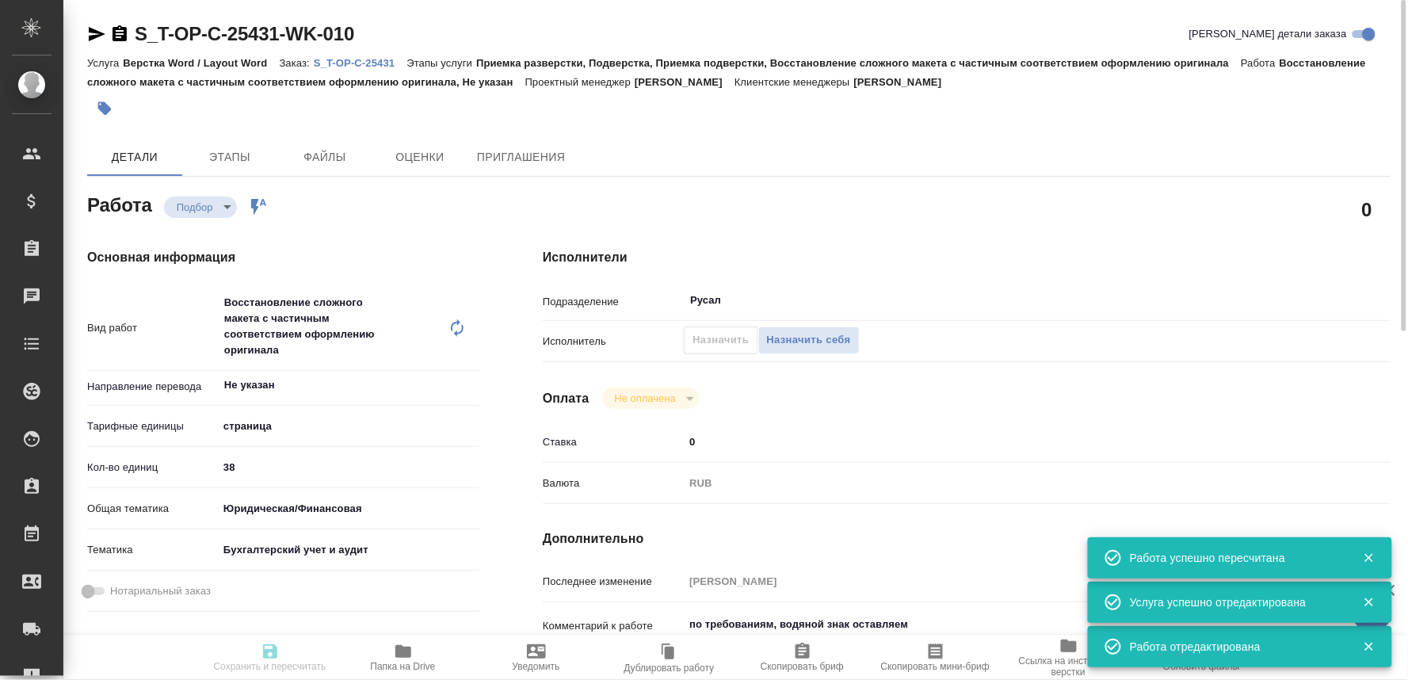
type input "recruiting"
type input "Не указан"
type input "5a8b1489cc6b4906c91bfdb2"
type input "38"
type input "yr-fn"
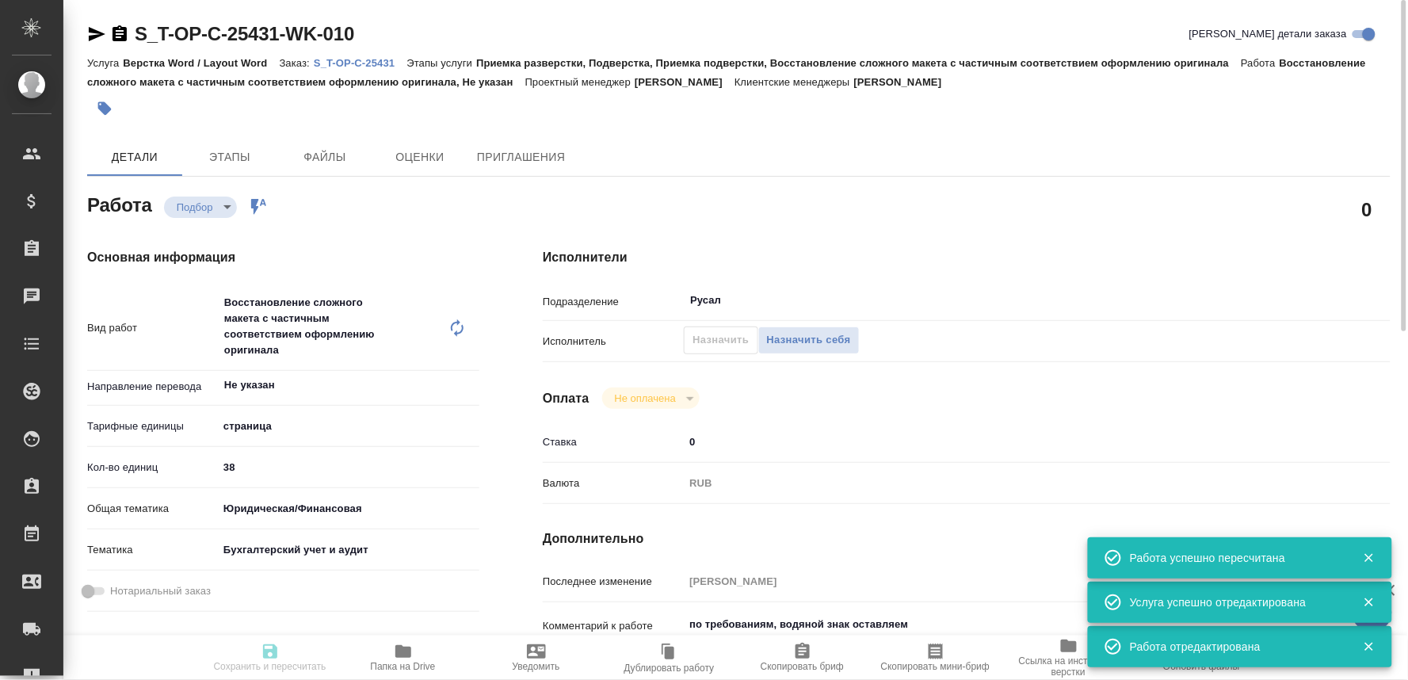
type input "6149848a2b7be24903fd7a88"
type input "[DATE] 17:22"
type input "[DATE] 11:00"
type input "[DATE] 13:00"
type input "Русал"
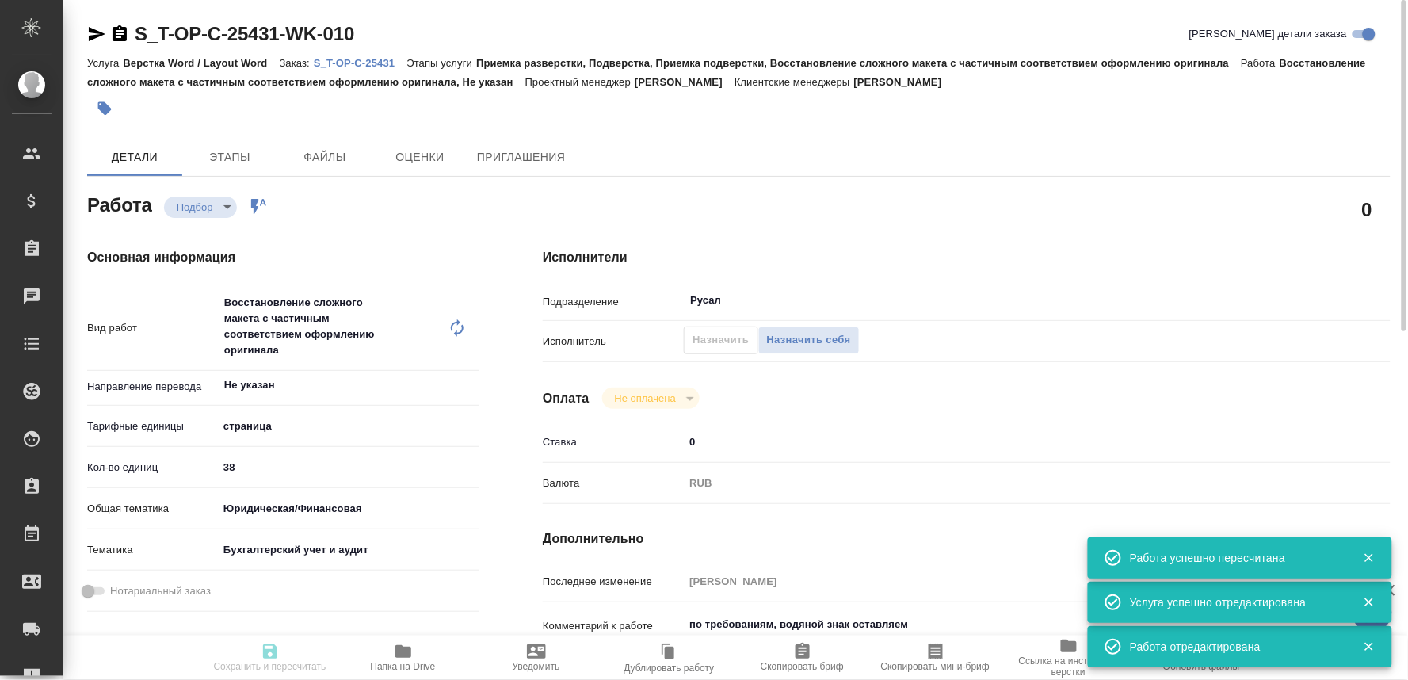
type input "notPayed"
type input "0"
type input "RUB"
type input "[PERSON_NAME]"
type input "S_T-OP-C-25431"
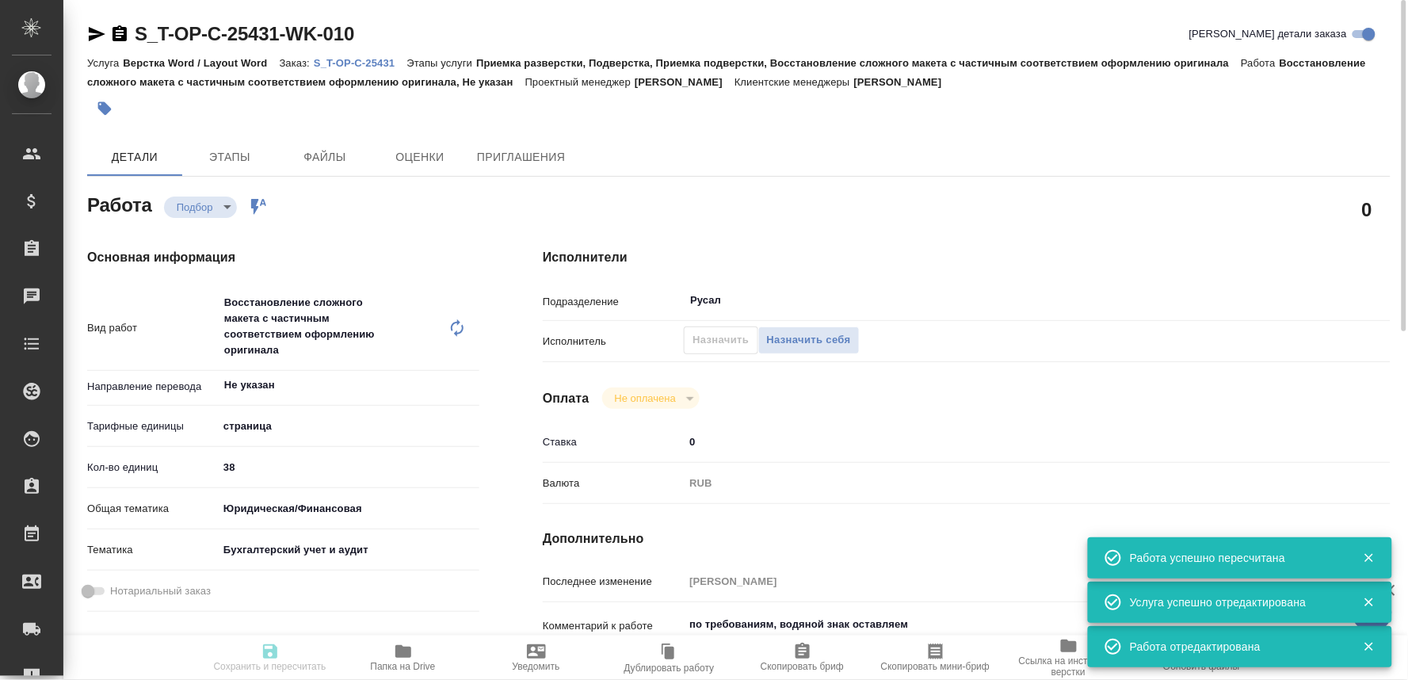
type input "Т-ОП-С-46998"
type input "Верстка Word / Layout Word"
type input "Приемка разверстки, Подверстка, Приемка подверстки, Восстановление сложного мак…"
type input "[PERSON_NAME]"
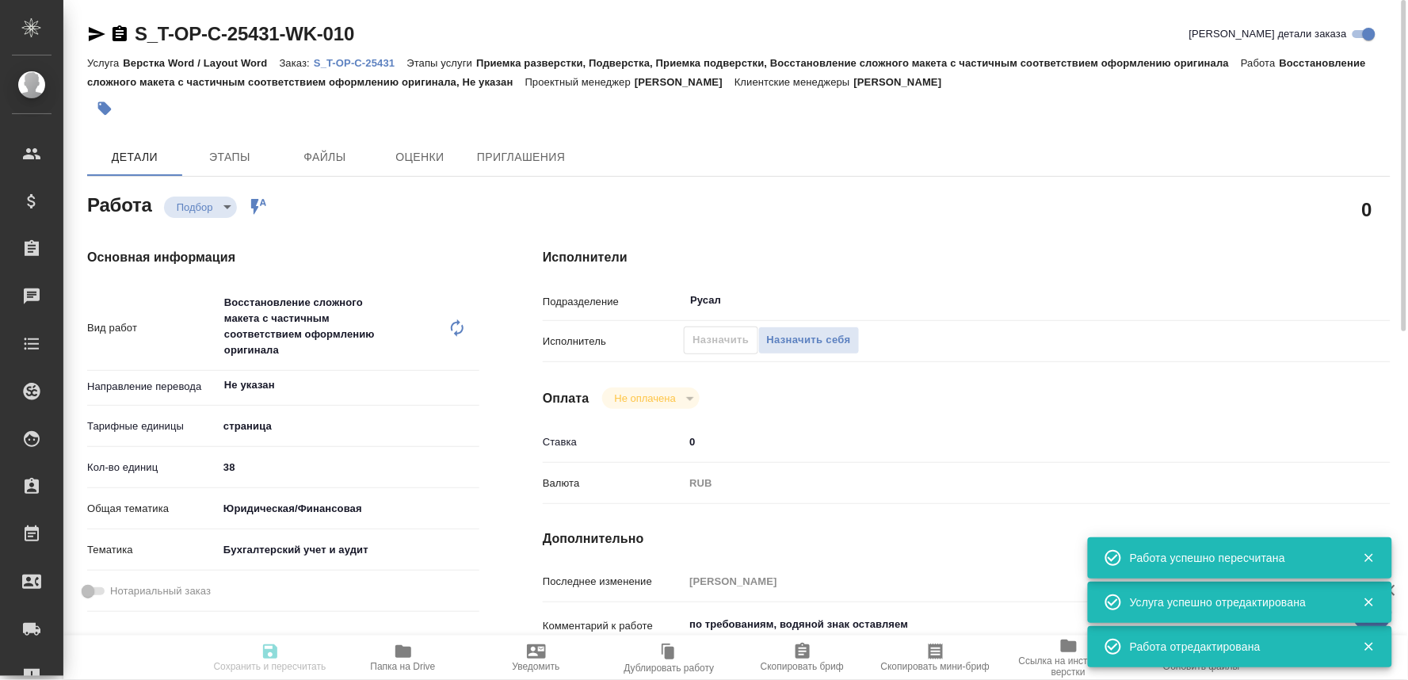
type input "/Clients/Т-ОП-С_Русал Глобал Менеджмент/Orders/S_T-OP-C-25431"
click at [119, 35] on icon "button" at bounding box center [120, 33] width 14 height 16
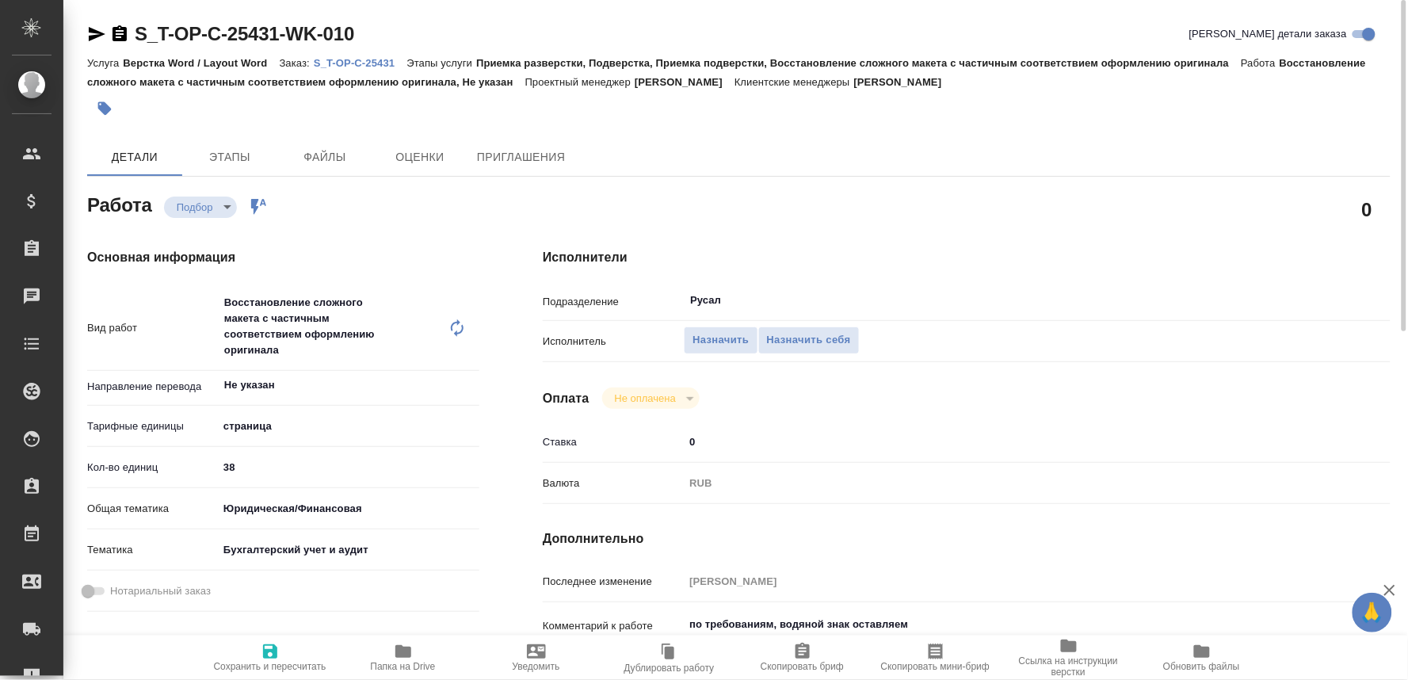
click at [384, 59] on p "S_T-OP-C-25431" at bounding box center [360, 63] width 93 height 12
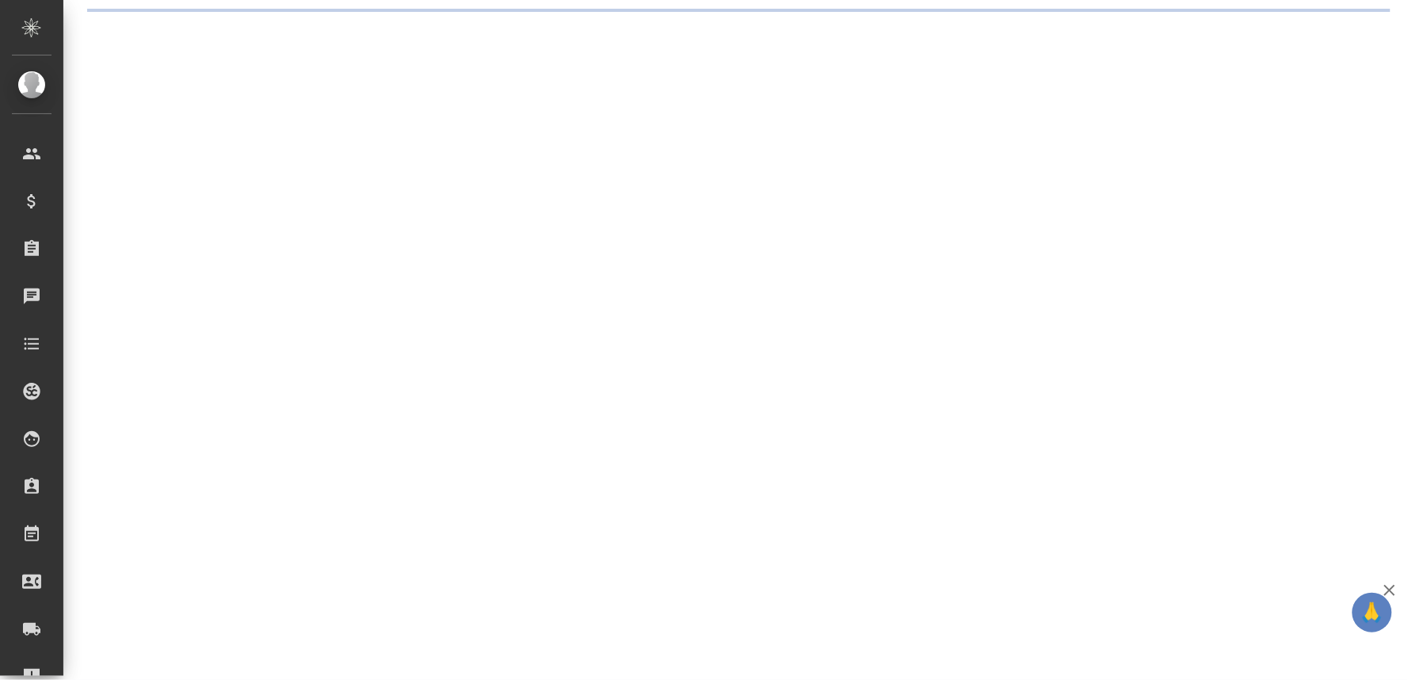
select select "RU"
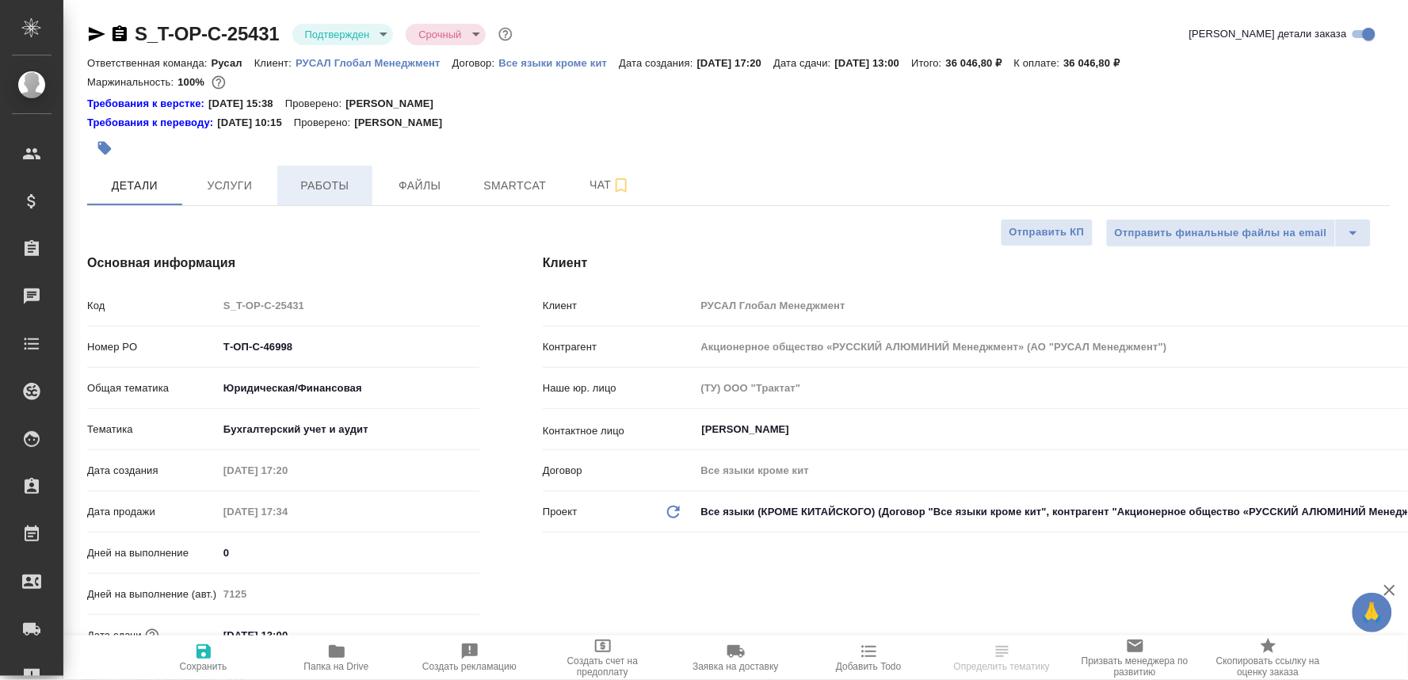
type textarea "x"
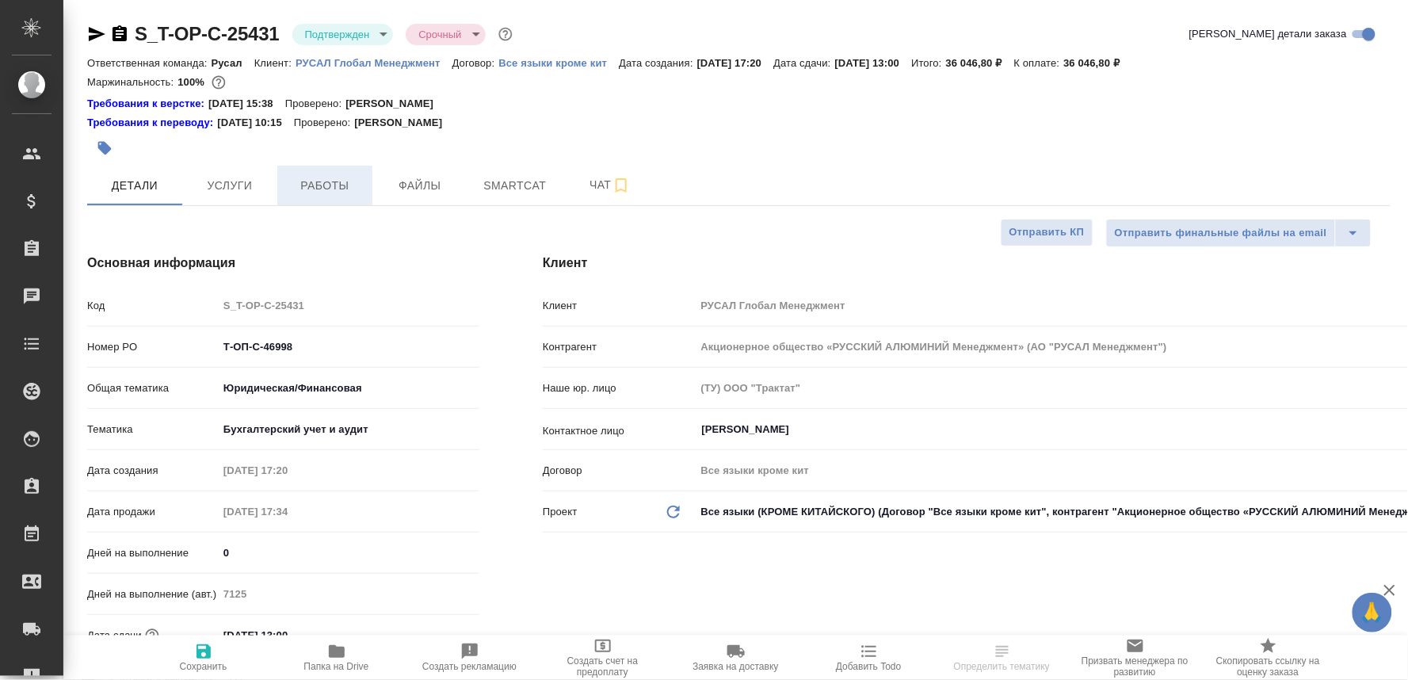
type textarea "x"
click at [306, 179] on span "Работы" at bounding box center [325, 186] width 76 height 20
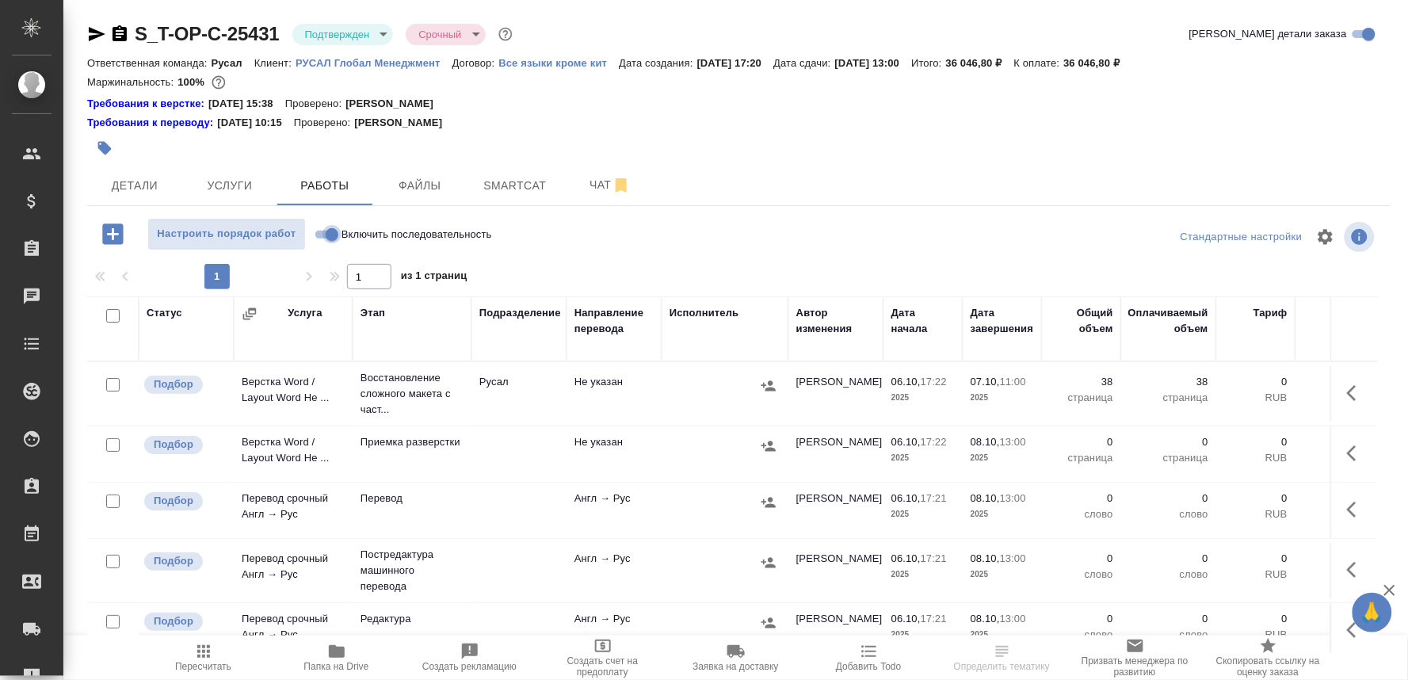
click at [315, 239] on input "Включить последовательность" at bounding box center [332, 234] width 57 height 19
checkbox input "true"
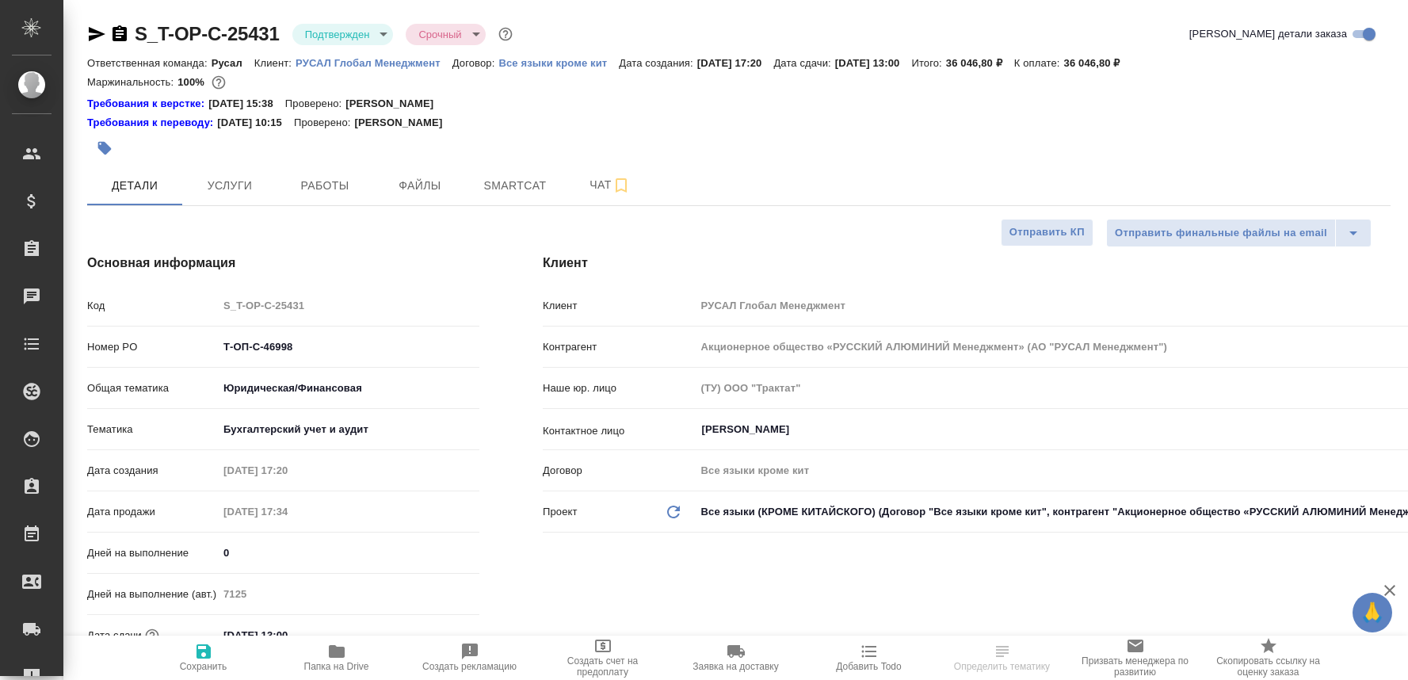
select select "RU"
click at [327, 174] on button "Работы" at bounding box center [324, 186] width 95 height 40
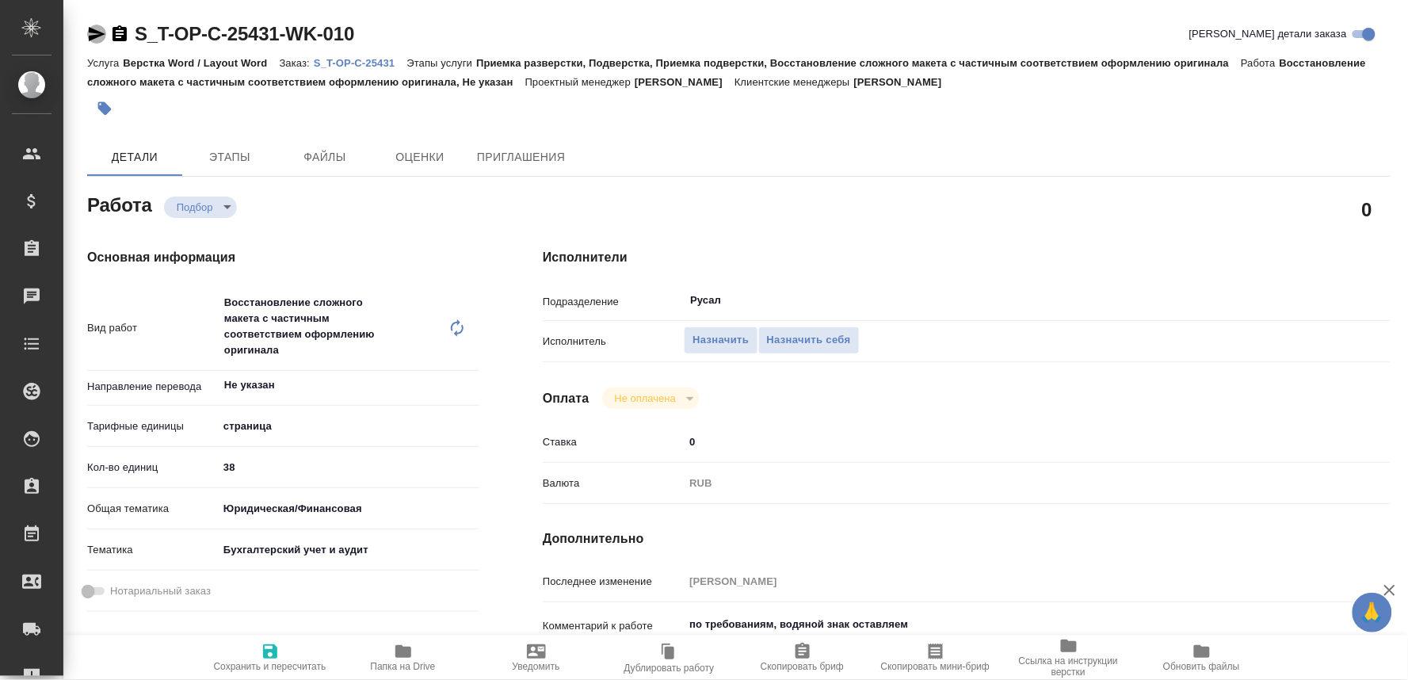
click at [92, 32] on icon "button" at bounding box center [97, 34] width 17 height 14
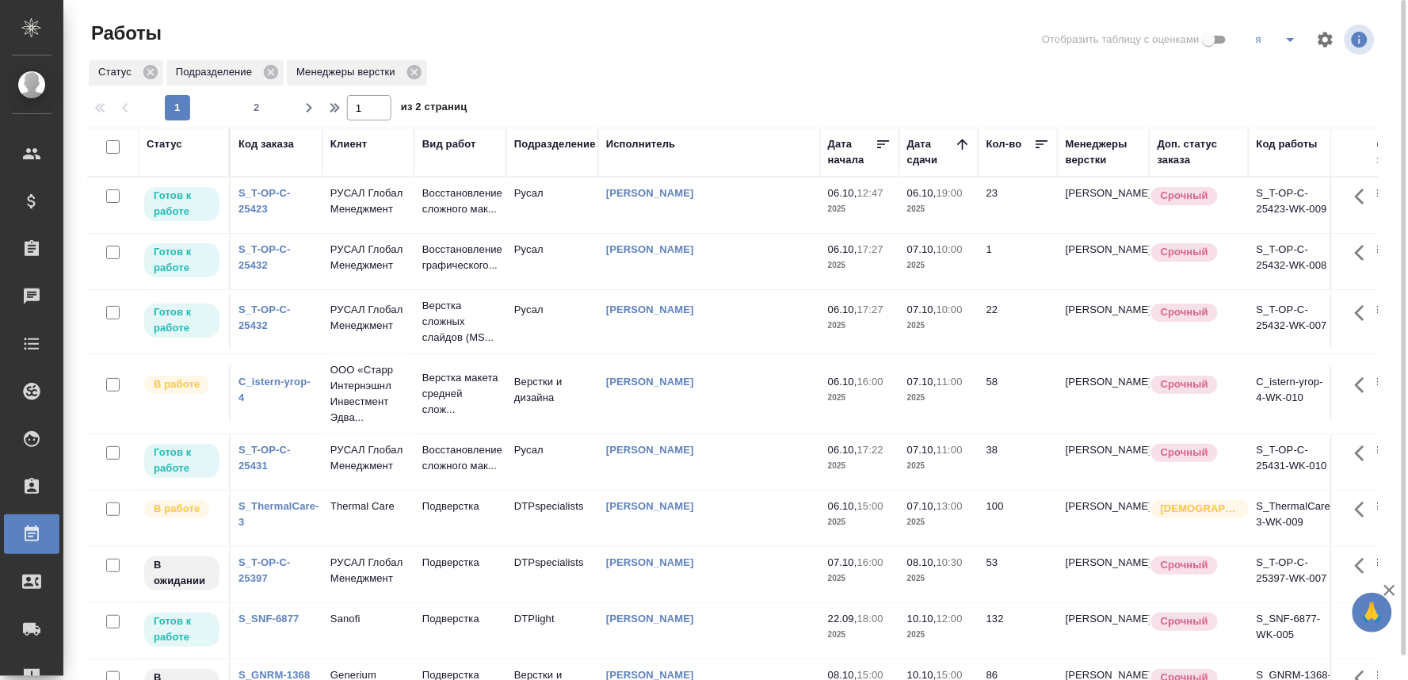
click at [369, 272] on p "РУСАЛ Глобал Менеджмент" at bounding box center [369, 258] width 76 height 32
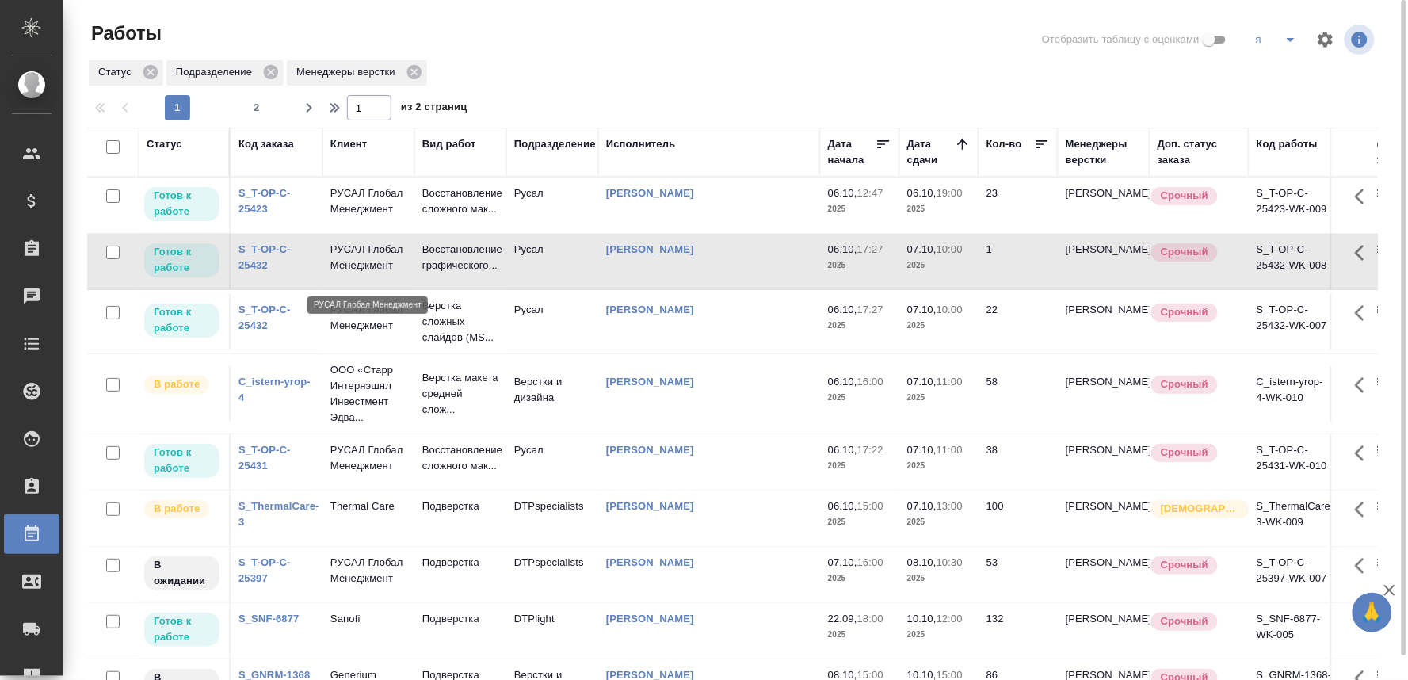
click at [377, 272] on p "РУСАЛ Глобал Менеджмент" at bounding box center [369, 258] width 76 height 32
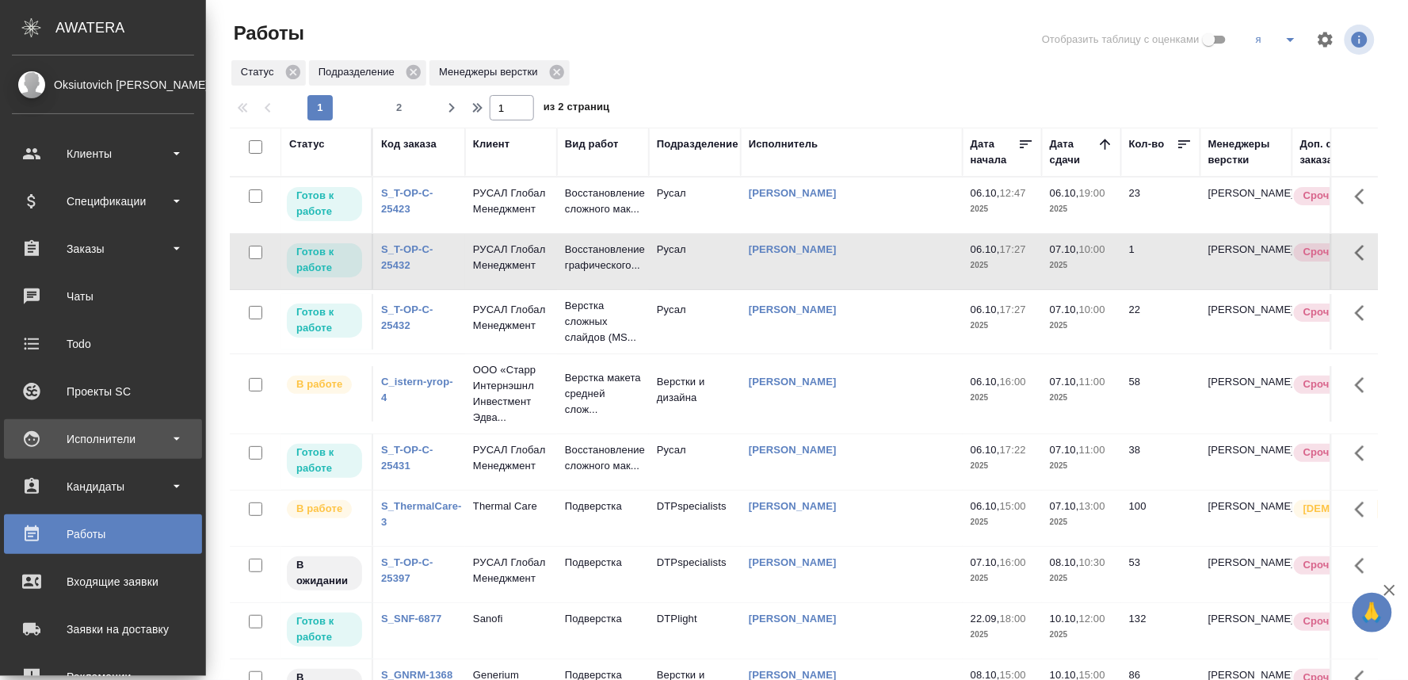
click at [105, 433] on div "Исполнители" at bounding box center [103, 439] width 182 height 24
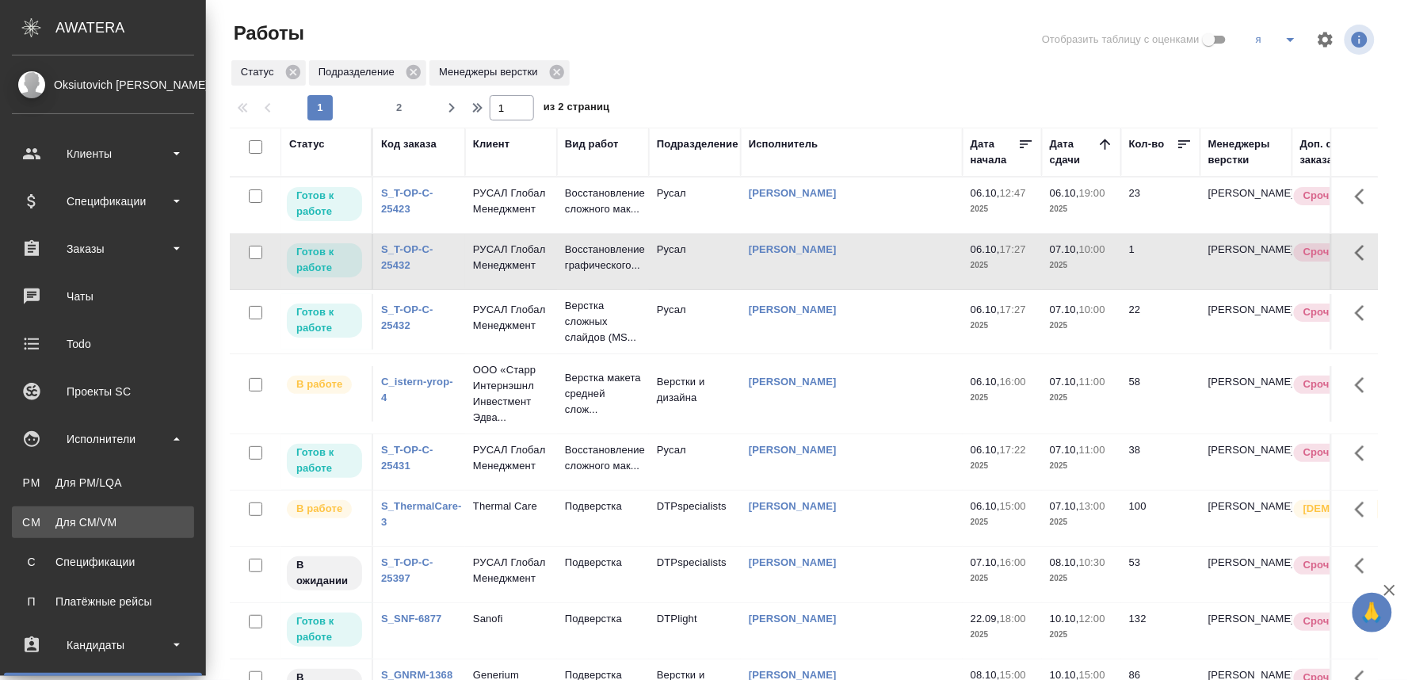
click at [93, 509] on link "CM Для CM/VM" at bounding box center [103, 522] width 182 height 32
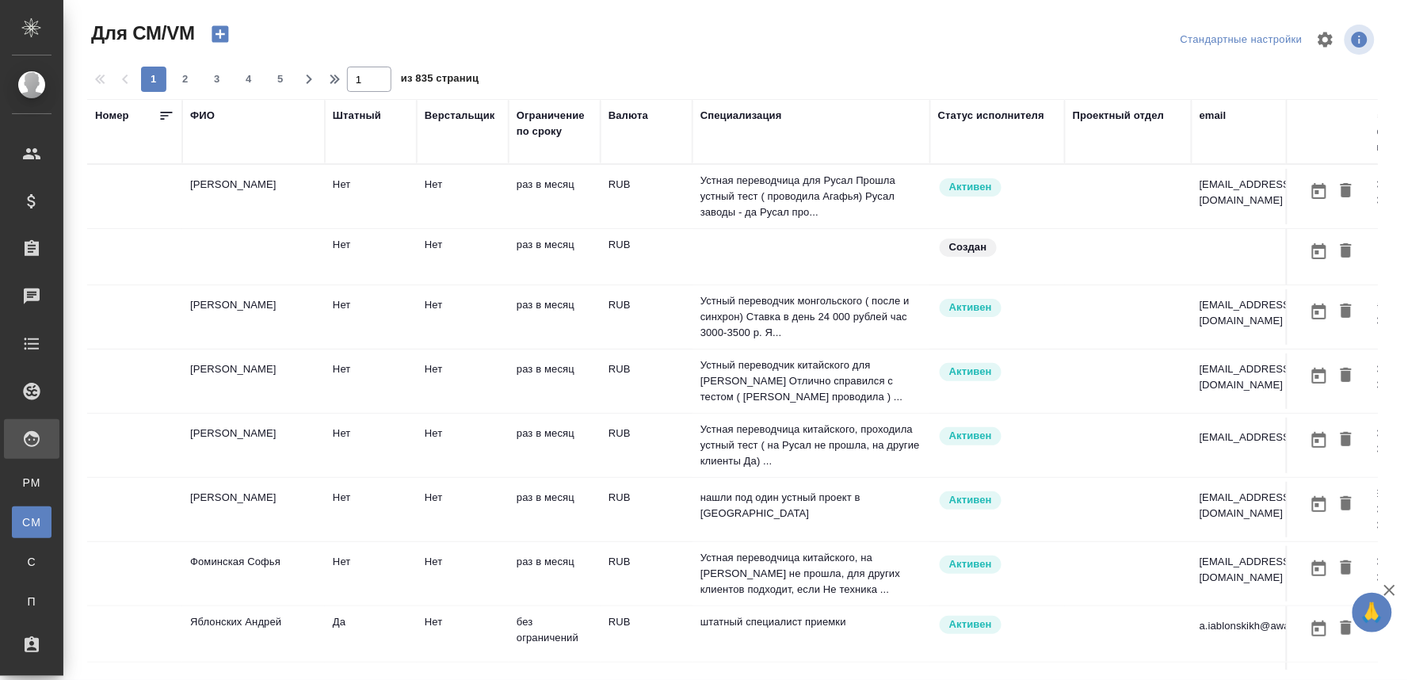
click at [193, 155] on th "ФИО" at bounding box center [253, 131] width 143 height 65
click at [193, 109] on div "ФИО" at bounding box center [202, 116] width 25 height 16
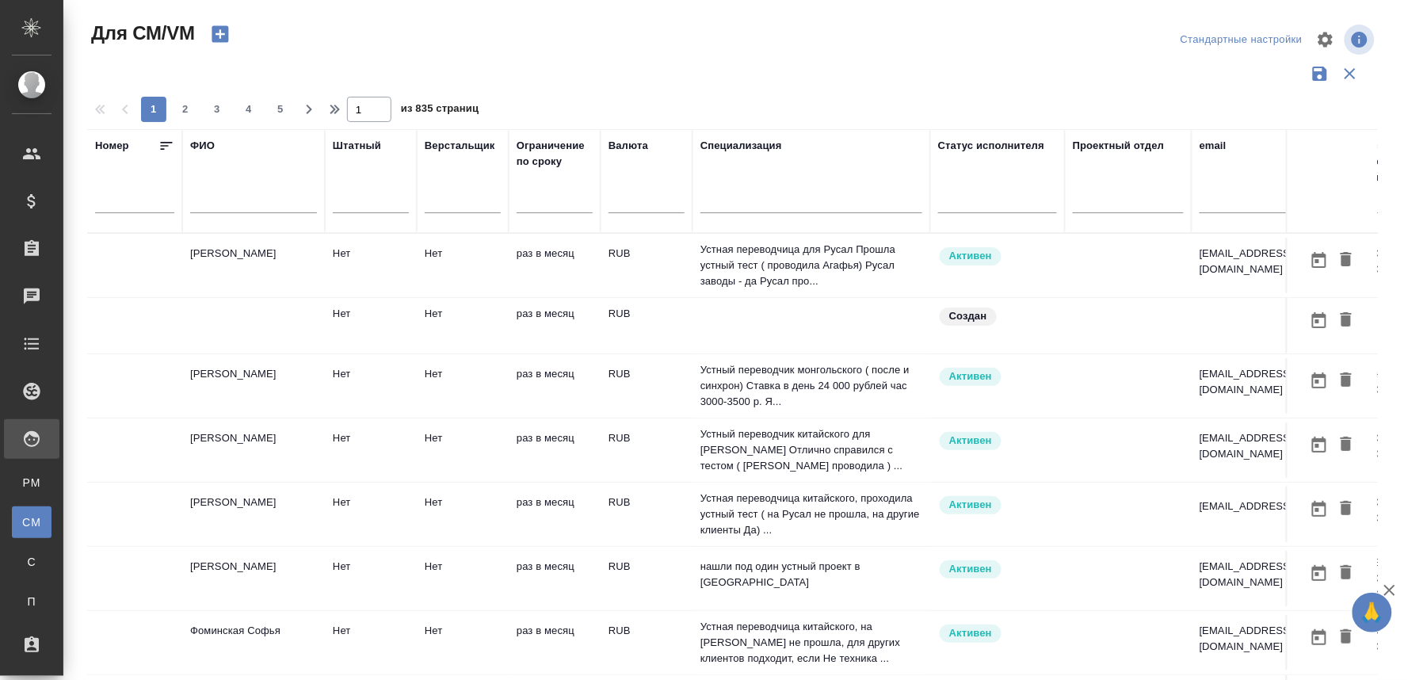
click at [201, 202] on input "text" at bounding box center [253, 203] width 127 height 20
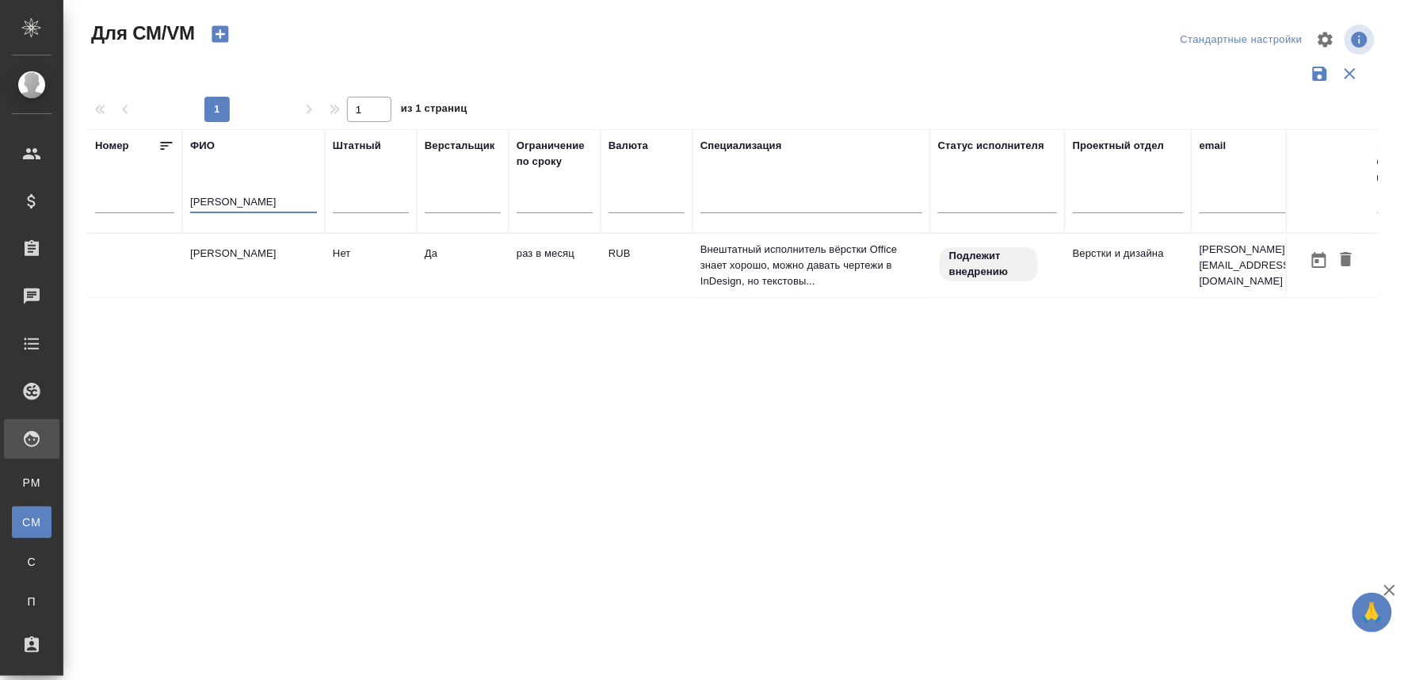
type input "елинский"
click at [243, 256] on td "Елинский Андрей" at bounding box center [253, 265] width 143 height 55
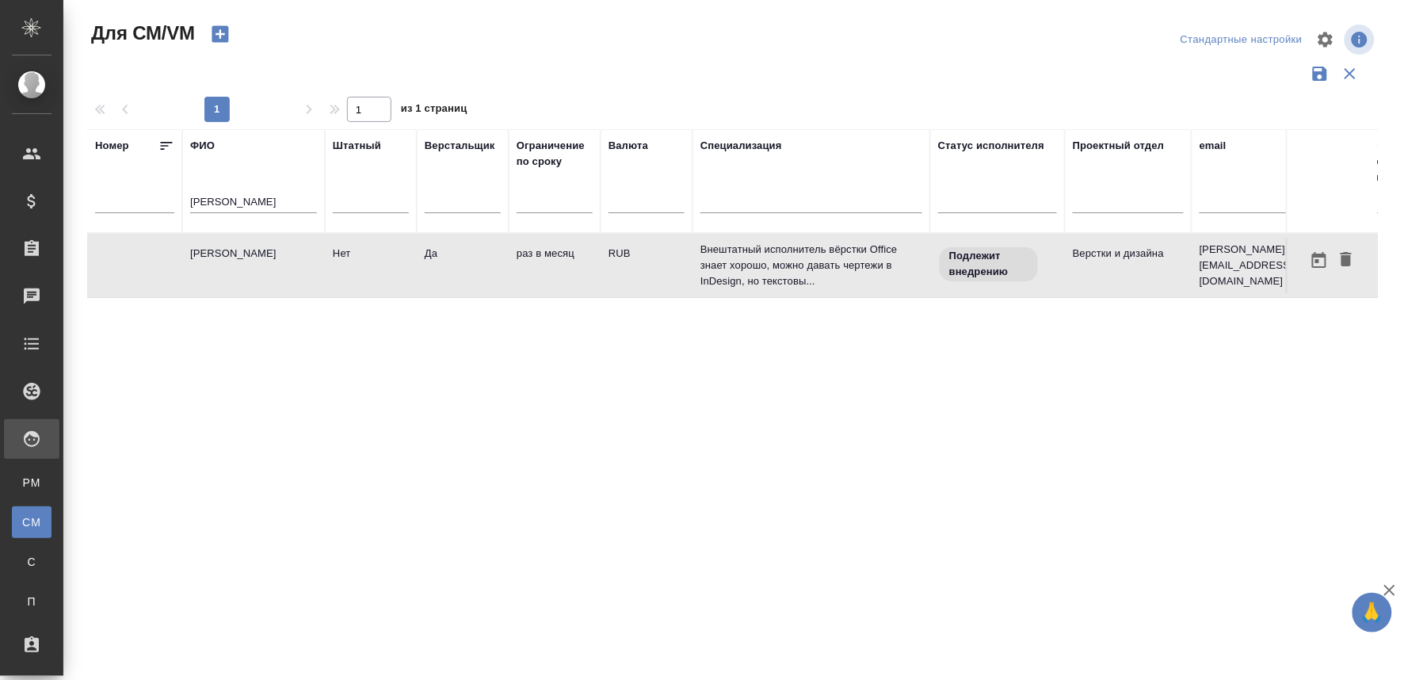
click at [243, 256] on td "Елинский Андрей" at bounding box center [253, 265] width 143 height 55
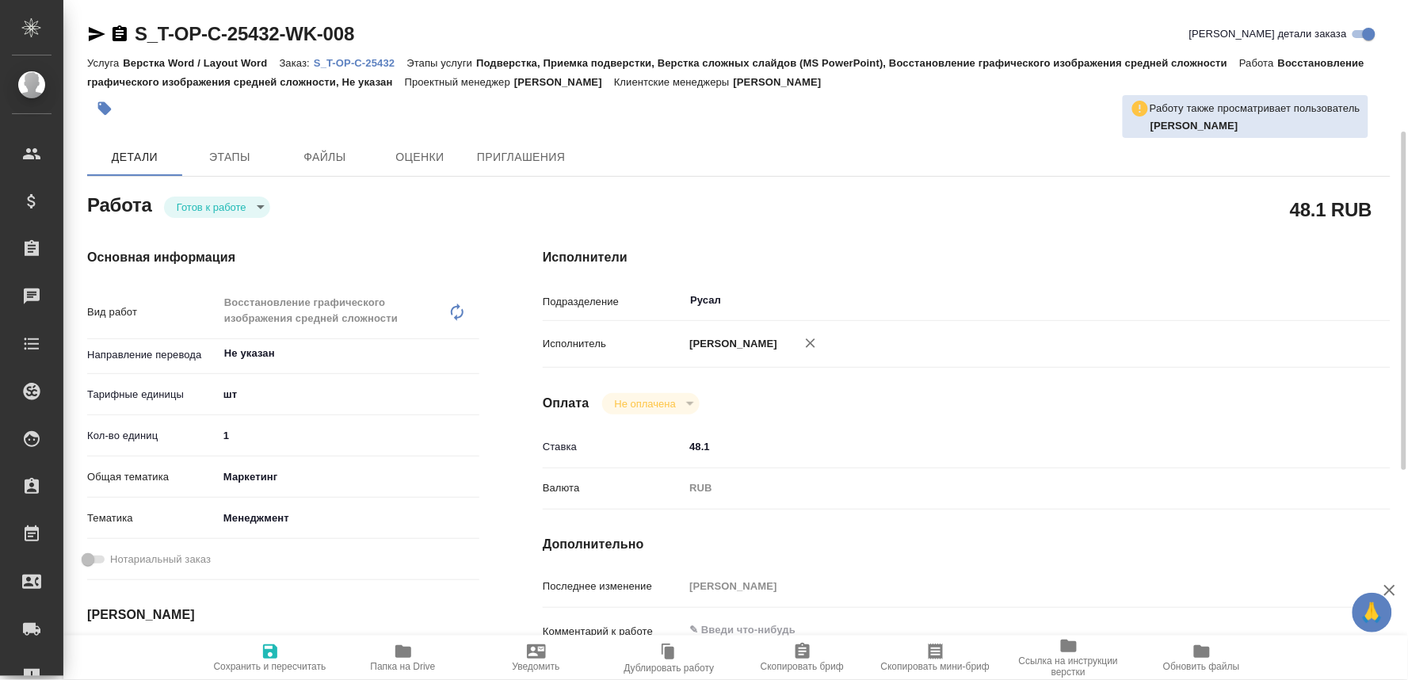
scroll to position [176, 0]
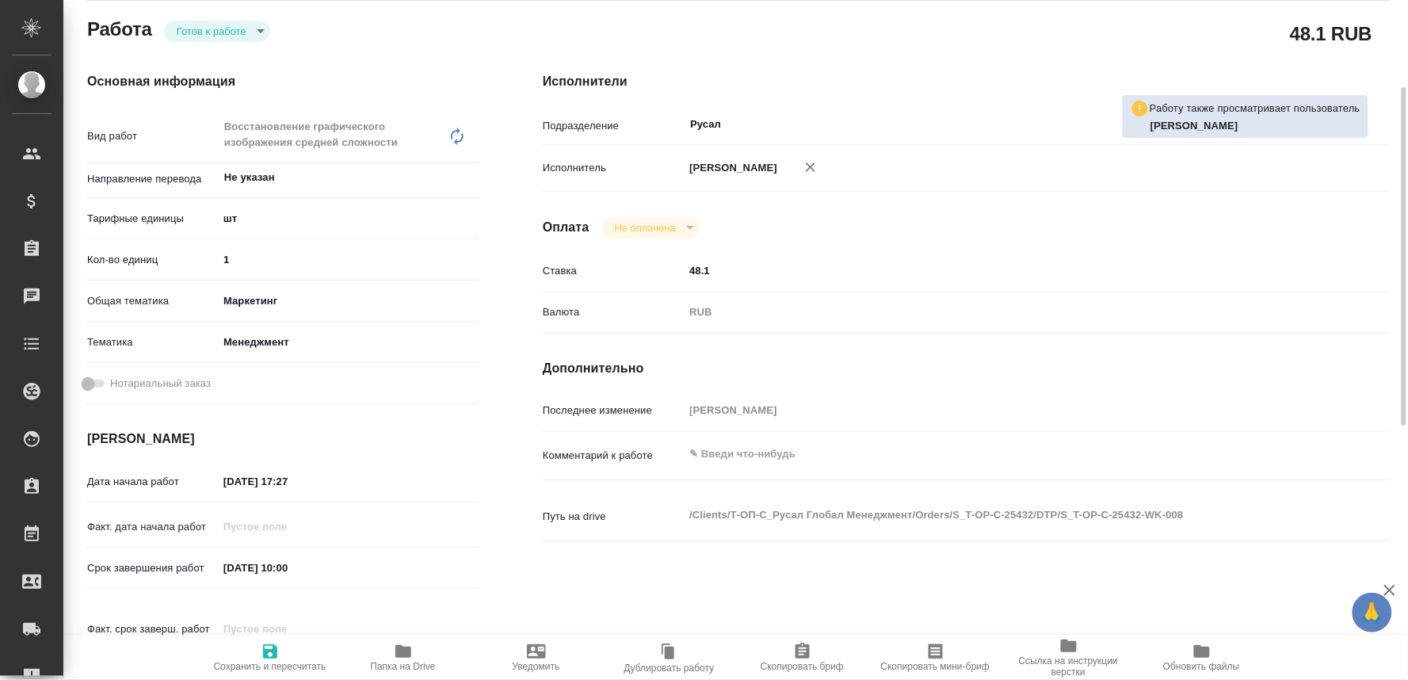
click at [750, 453] on div "x" at bounding box center [1002, 455] width 636 height 35
type textarea "картинка на странице 16"
click at [285, 661] on span "Сохранить и пересчитать" at bounding box center [270, 666] width 113 height 11
type input "readyForWork"
type input "Не указан"
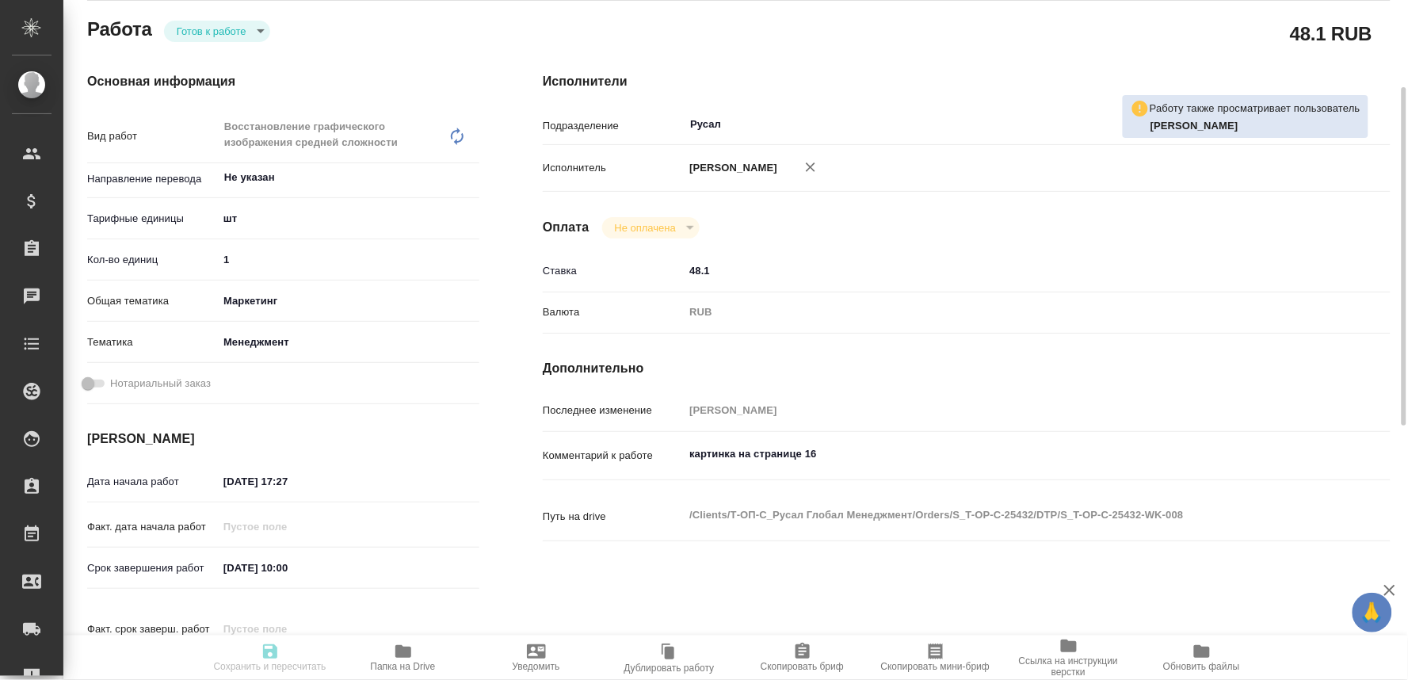
type input "5a8b1489cc6b4906c91bfdc1"
type input "1"
type input "marketing"
type input "5a8b8b956a9677013d343d4c"
type input "06.10.2025 17:27"
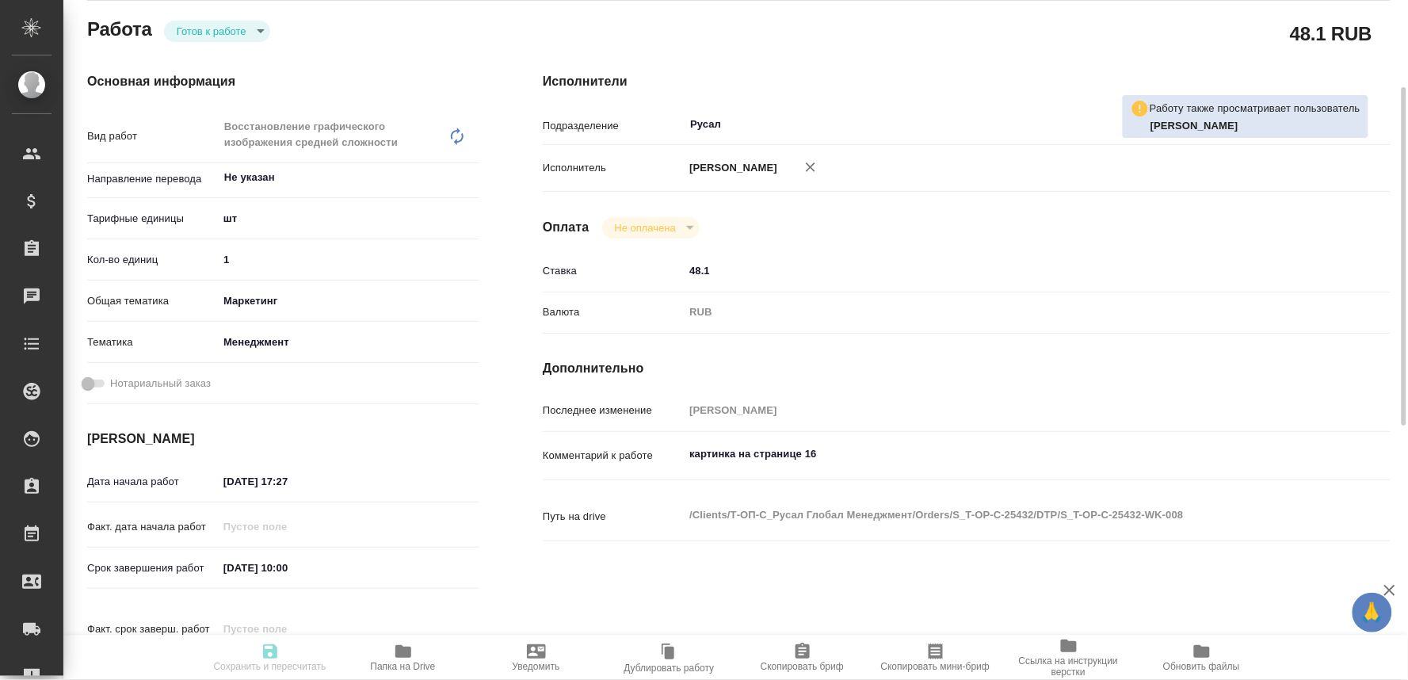
type input "07.10.2025 10:00"
type input "09.10.2025 12:00"
type input "Русал"
type input "notPayed"
type input "48.1"
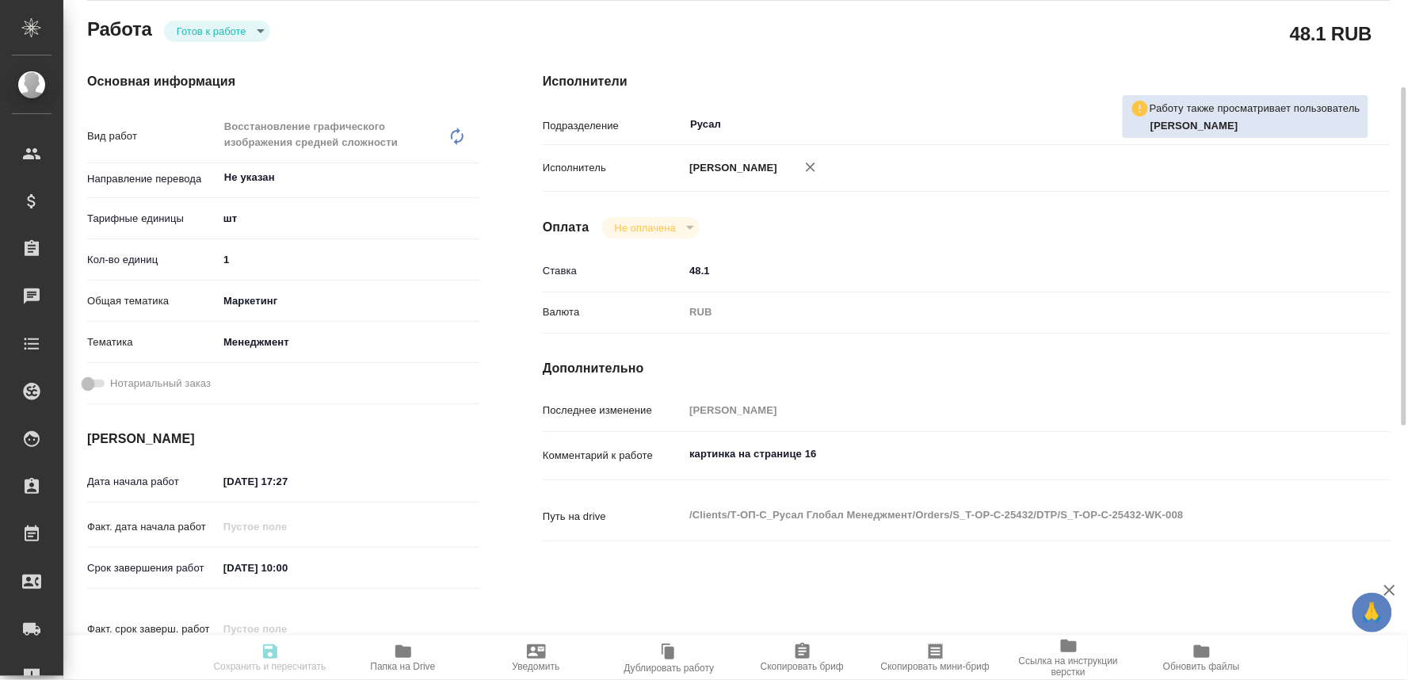
type input "RUB"
type input "Савченко Дмитрий"
type input "S_T-OP-C-25432"
type input "Т-ОП-С-46999"
type input "Верстка Word / Layout Word"
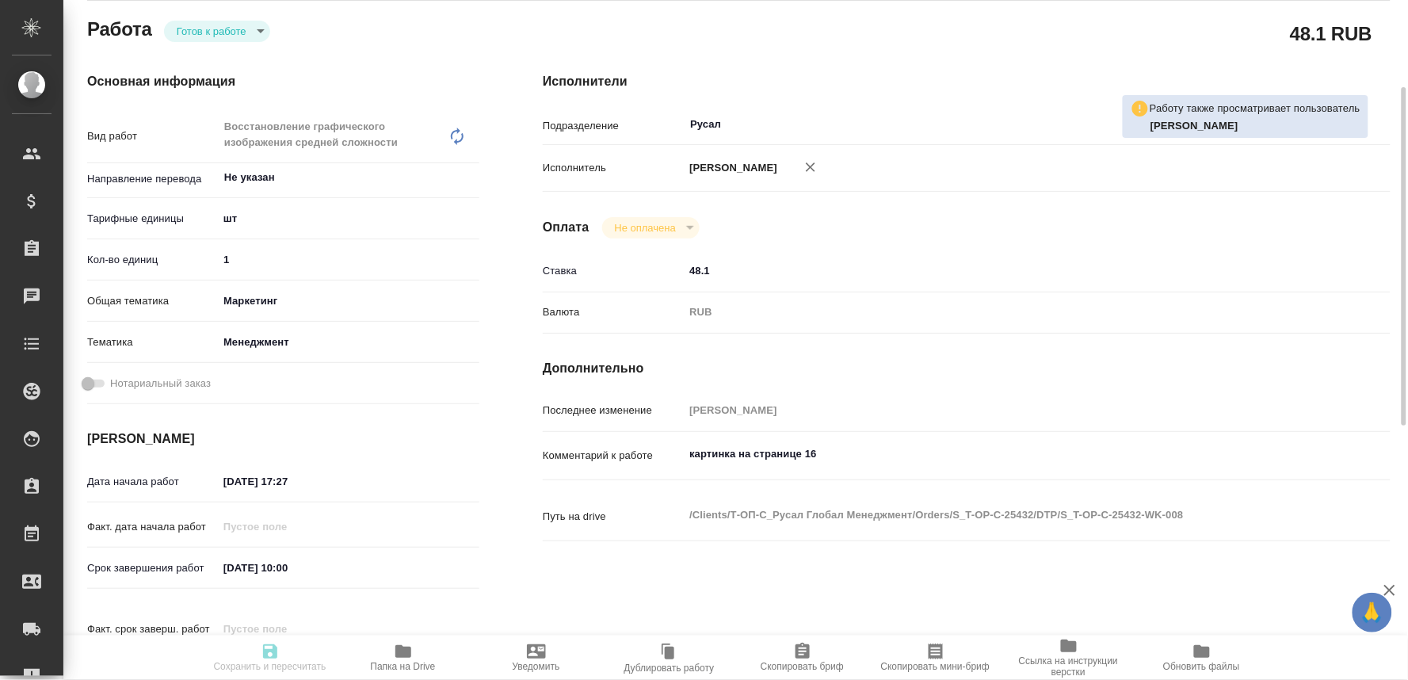
type input "Подверстка, Приемка подверстки, Верстка сложных слайдов (MS PowerPoint), Восста…"
type input "Горленко Юлия"
type input "Оксютович Ирина"
type input "/Clients/Т-ОП-С_Русал Глобал Менеджмент/Orders/S_T-OP-C-25432"
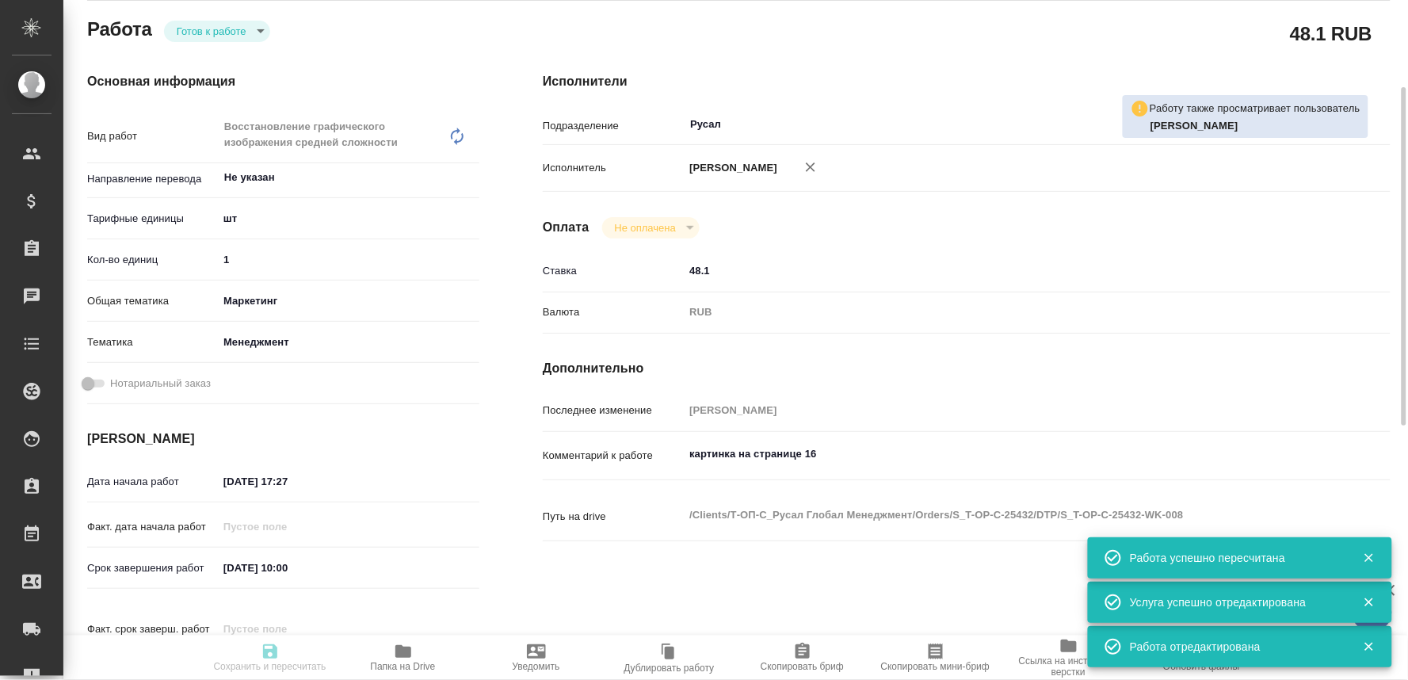
type input "readyForWork"
type input "Не указан"
type input "5a8b1489cc6b4906c91bfdc1"
type input "1"
type input "marketing"
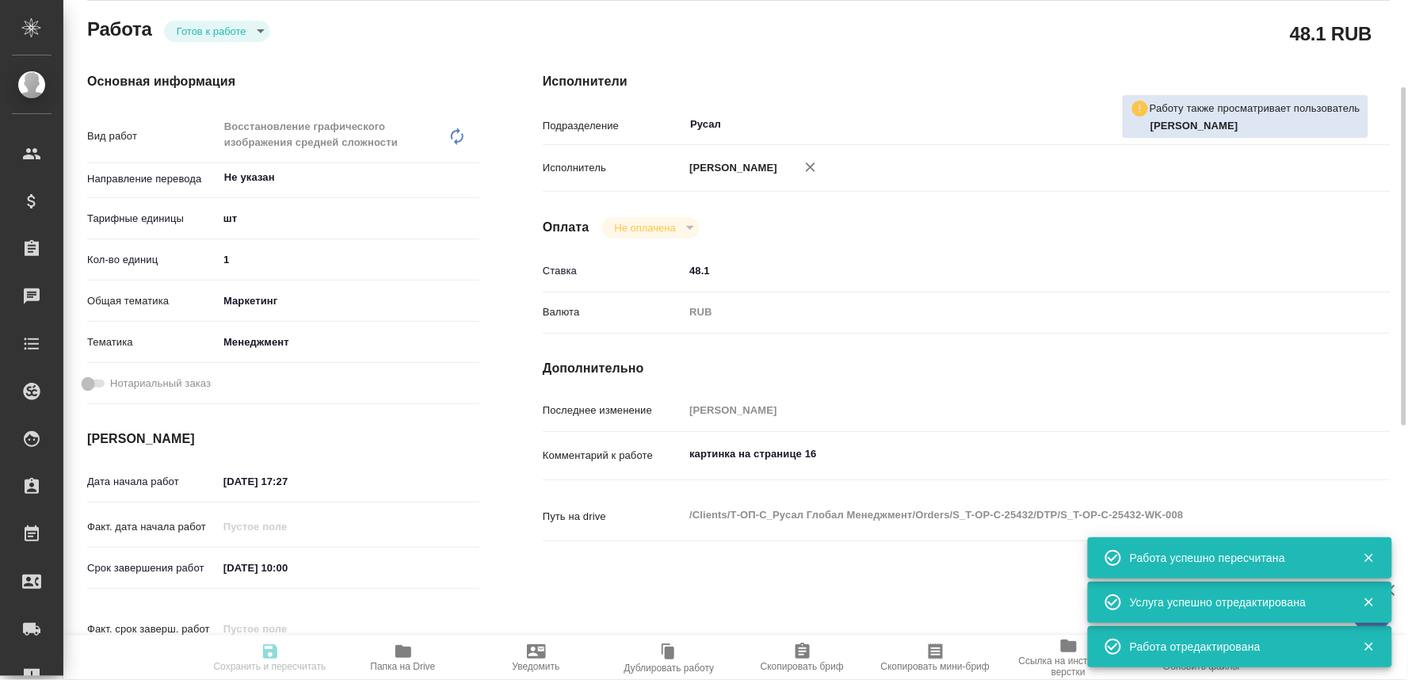
type input "5a8b8b956a9677013d343d4c"
type input "06.10.2025 17:27"
type input "07.10.2025 10:00"
type input "09.10.2025 12:00"
type input "Русал"
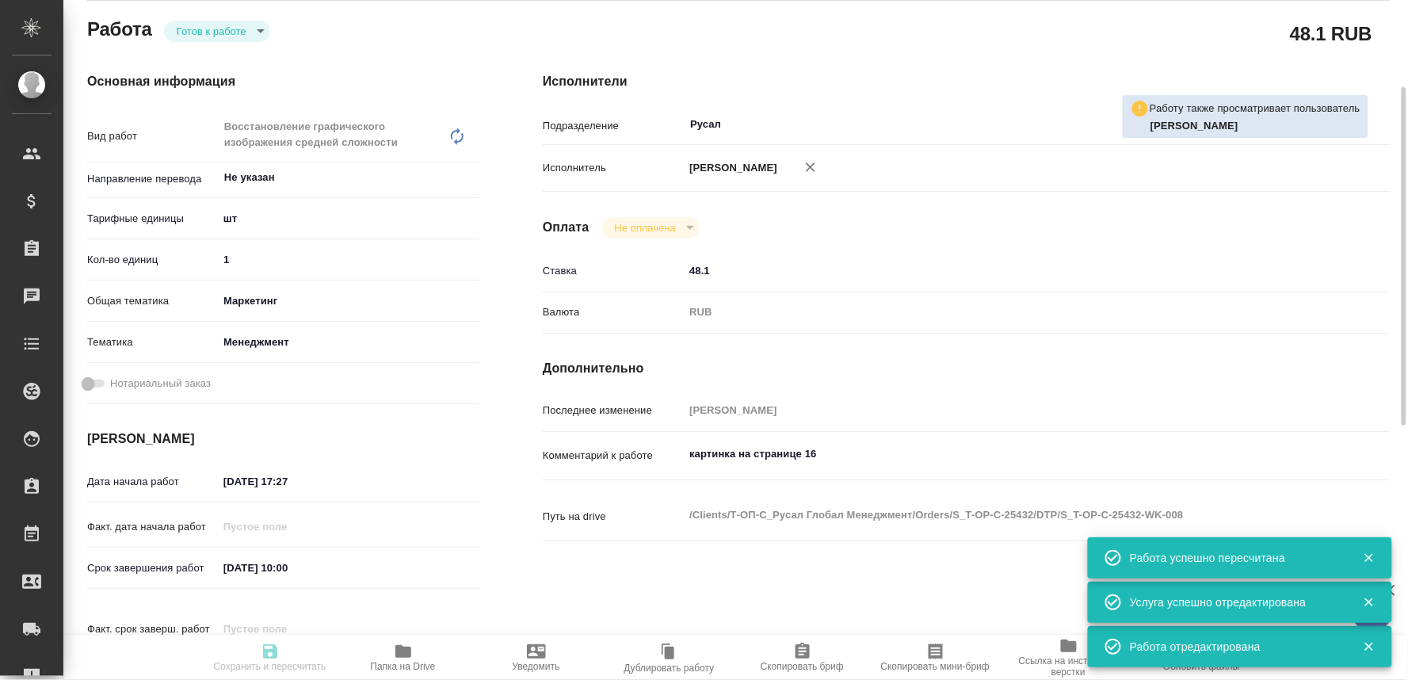
type input "notPayed"
type input "48.1"
type input "RUB"
type input "Савченко Дмитрий"
type input "S_T-OP-C-25432"
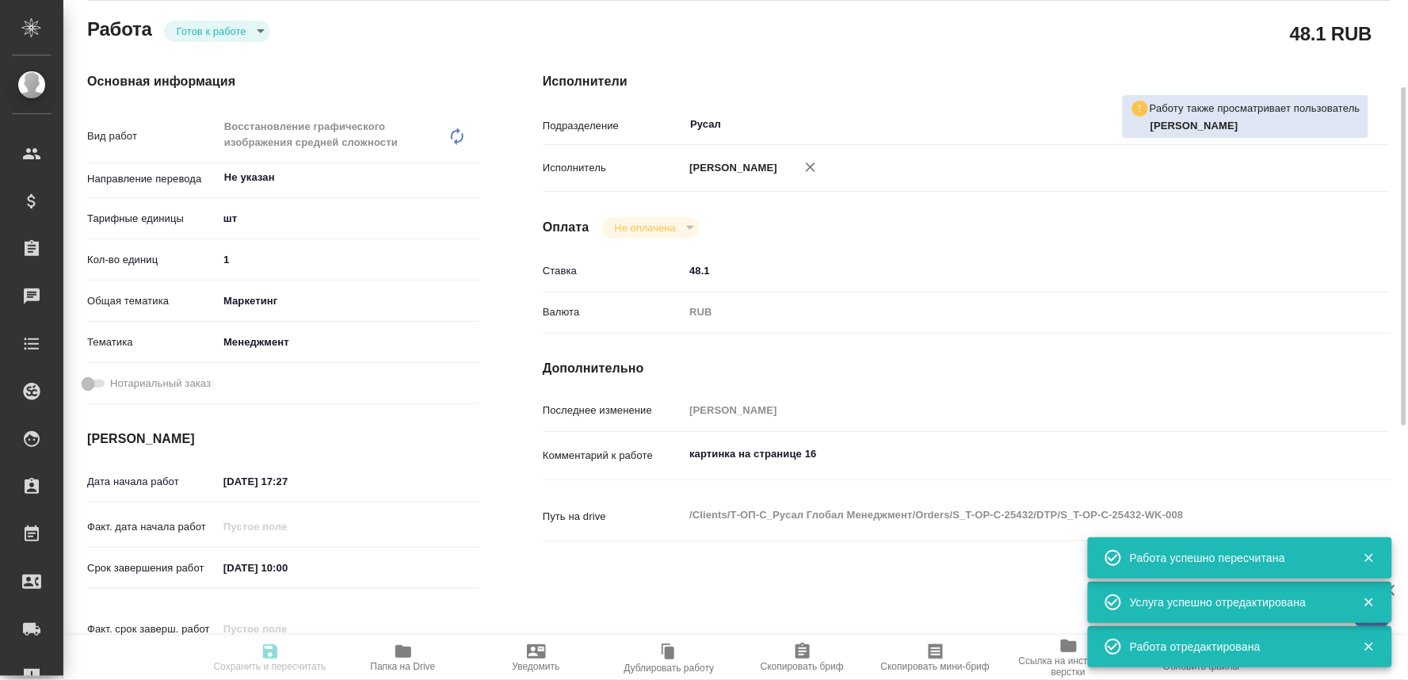
type input "Т-ОП-С-46999"
type input "Верстка Word / Layout Word"
type input "Подверстка, Приемка подверстки, Верстка сложных слайдов (MS PowerPoint), Восста…"
type input "[PERSON_NAME]"
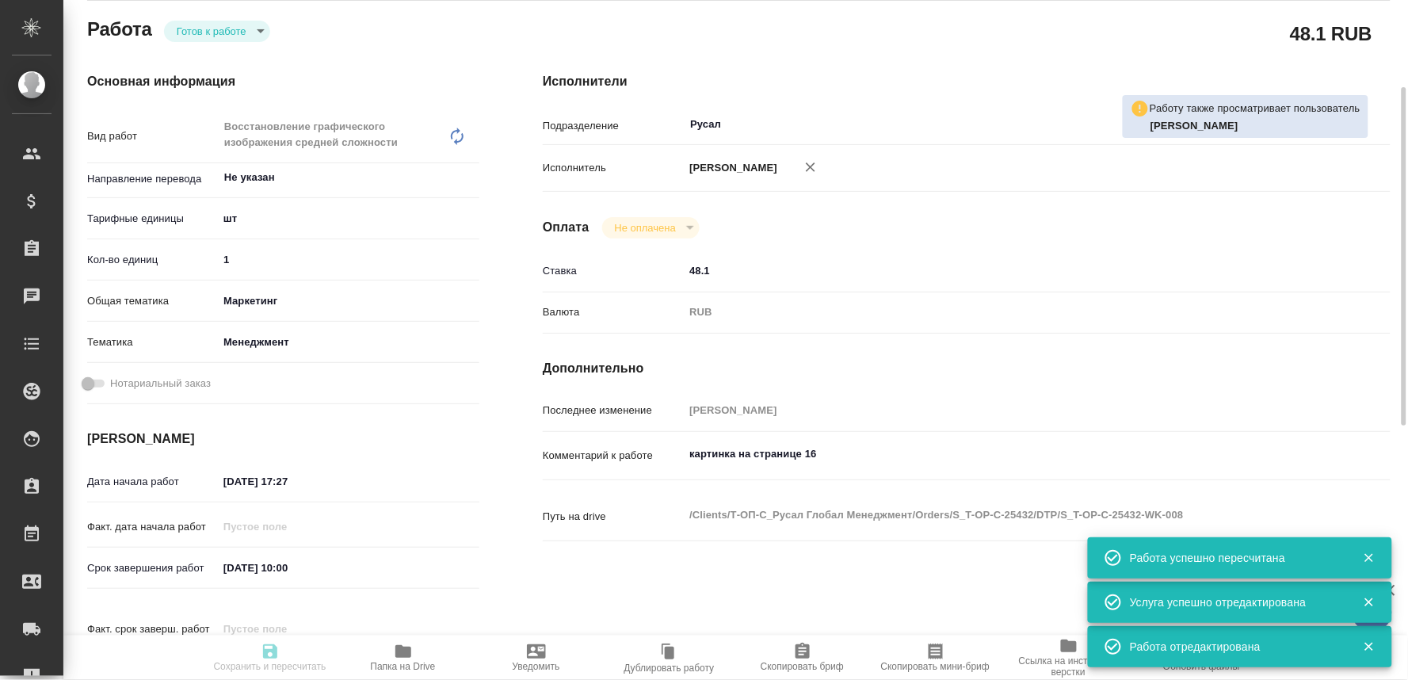
type input "/Clients/Т-ОП-С_Русал Глобал Менеджмент/Orders/S_T-OP-C-25432"
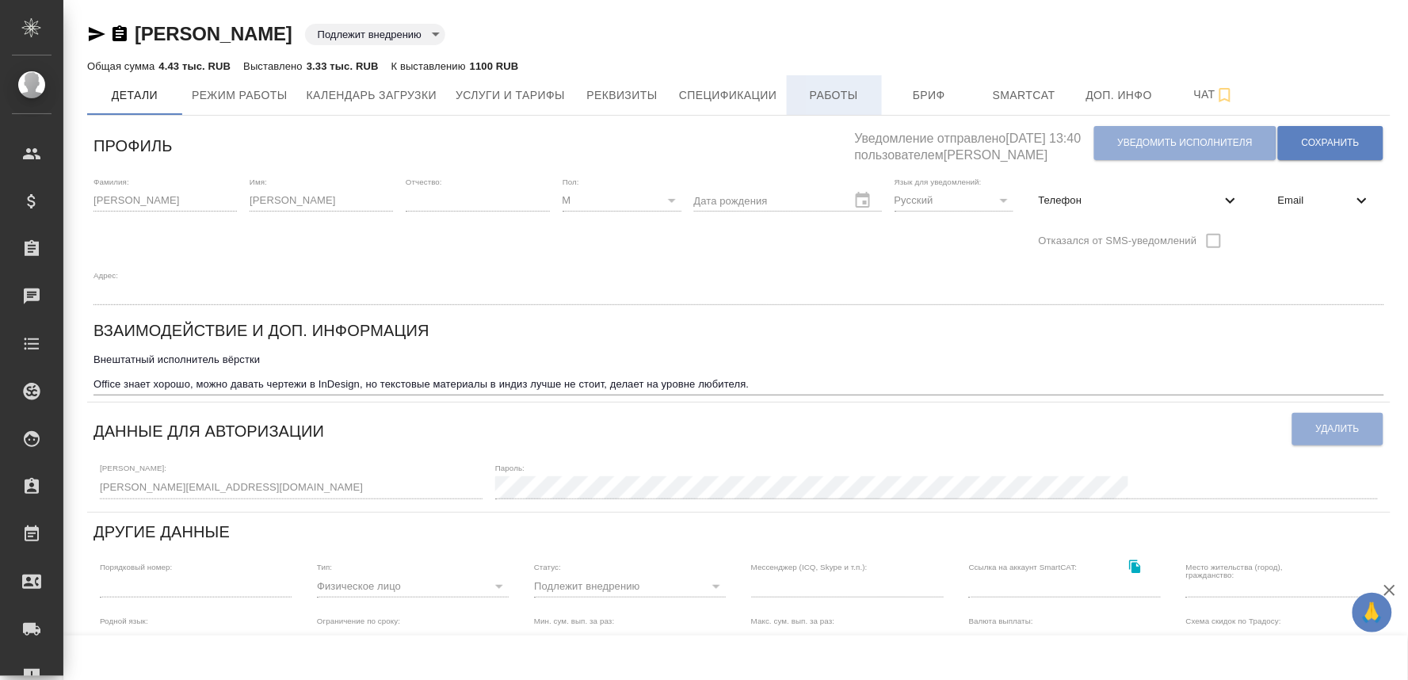
click at [849, 89] on span "Работы" at bounding box center [835, 96] width 76 height 20
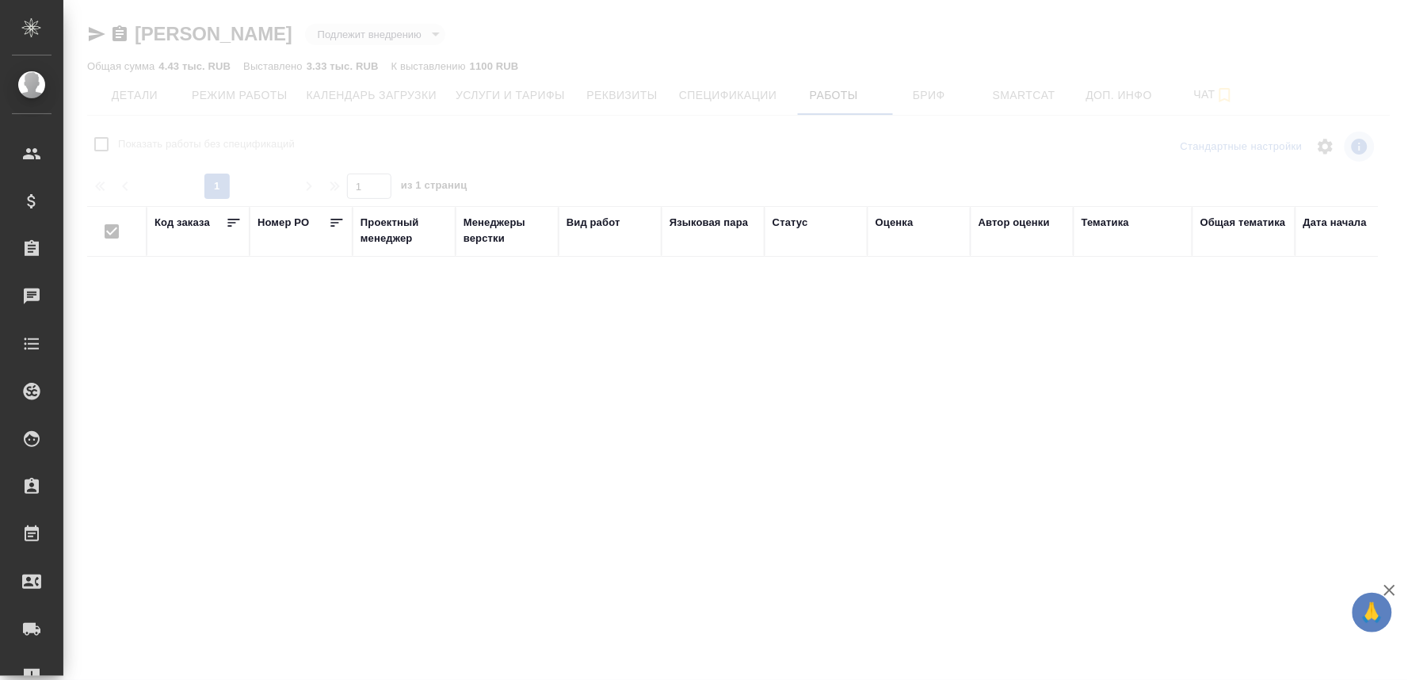
checkbox input "false"
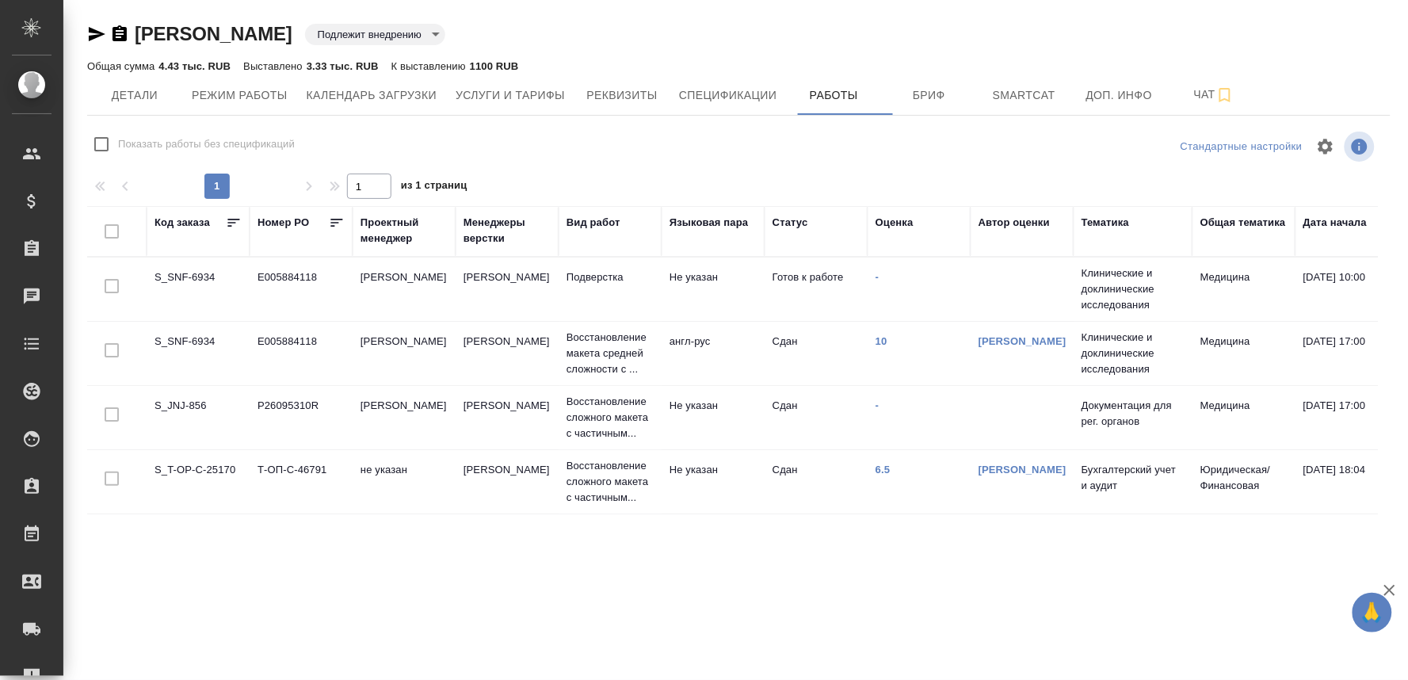
click at [508, 284] on td "Малофеева Екатерина" at bounding box center [507, 289] width 103 height 55
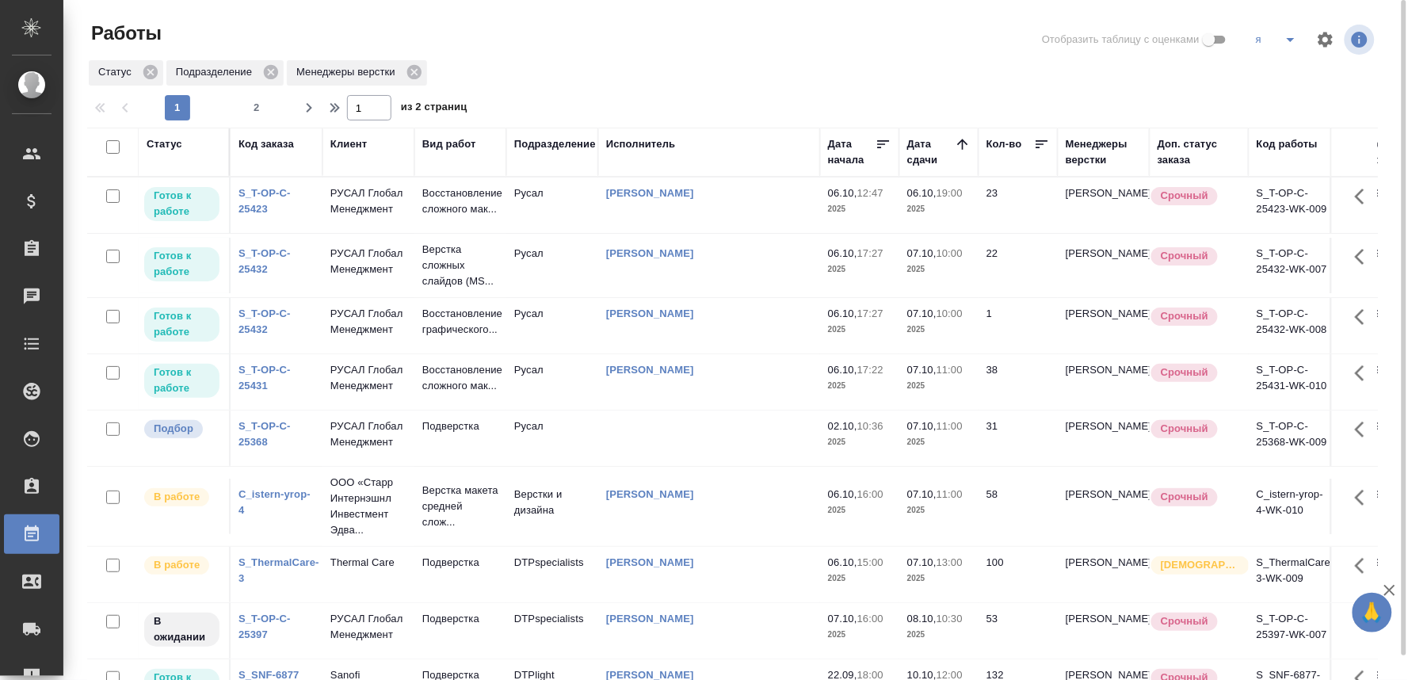
click at [251, 448] on link "S_T-OP-C-25368" at bounding box center [265, 434] width 52 height 28
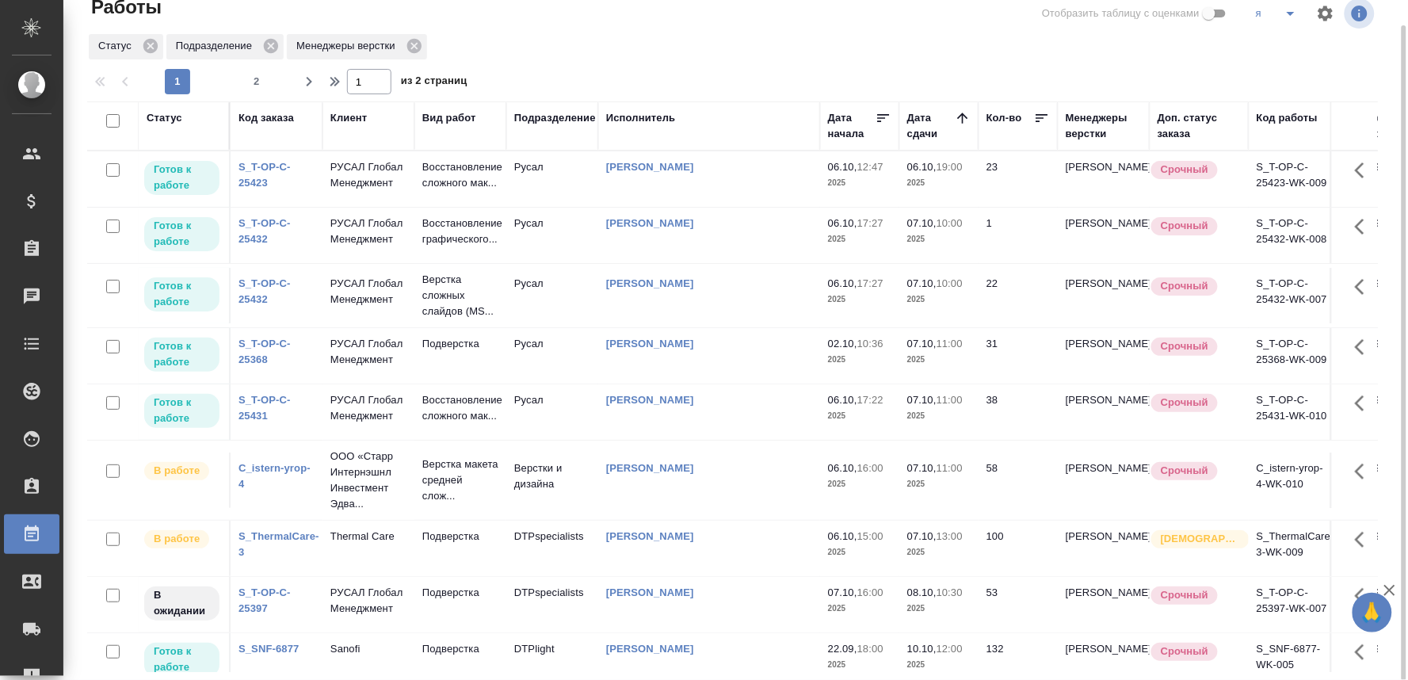
click at [381, 323] on td "РУСАЛ Глобал Менеджмент" at bounding box center [369, 295] width 92 height 55
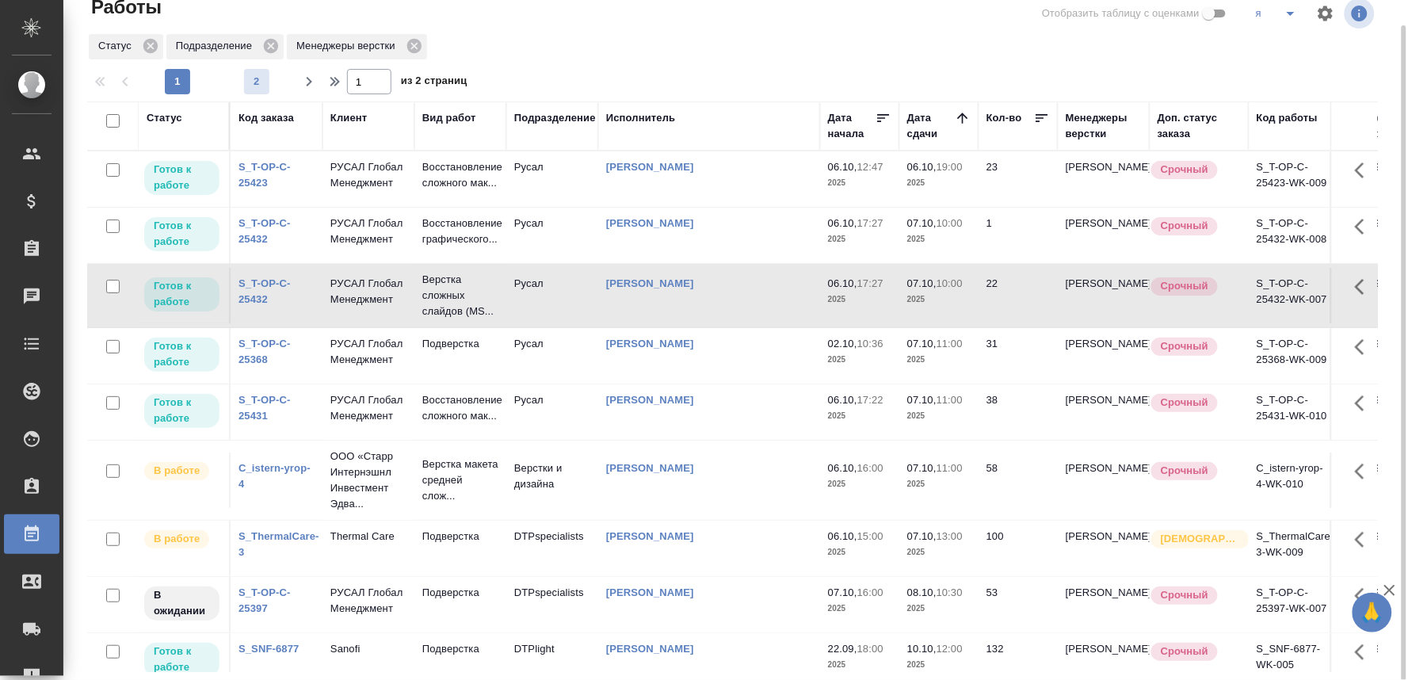
click at [254, 80] on span "2" at bounding box center [256, 82] width 25 height 16
type input "2"
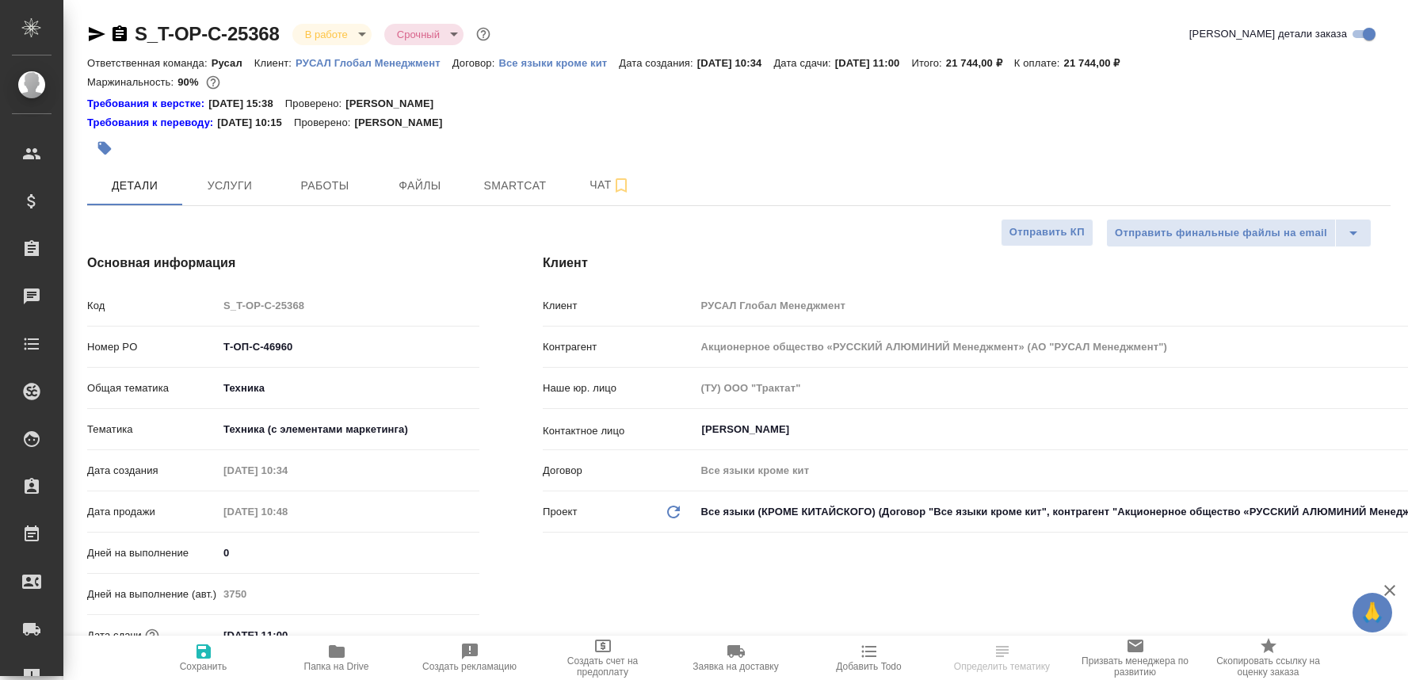
select select "RU"
click at [329, 187] on span "Работы" at bounding box center [325, 186] width 76 height 20
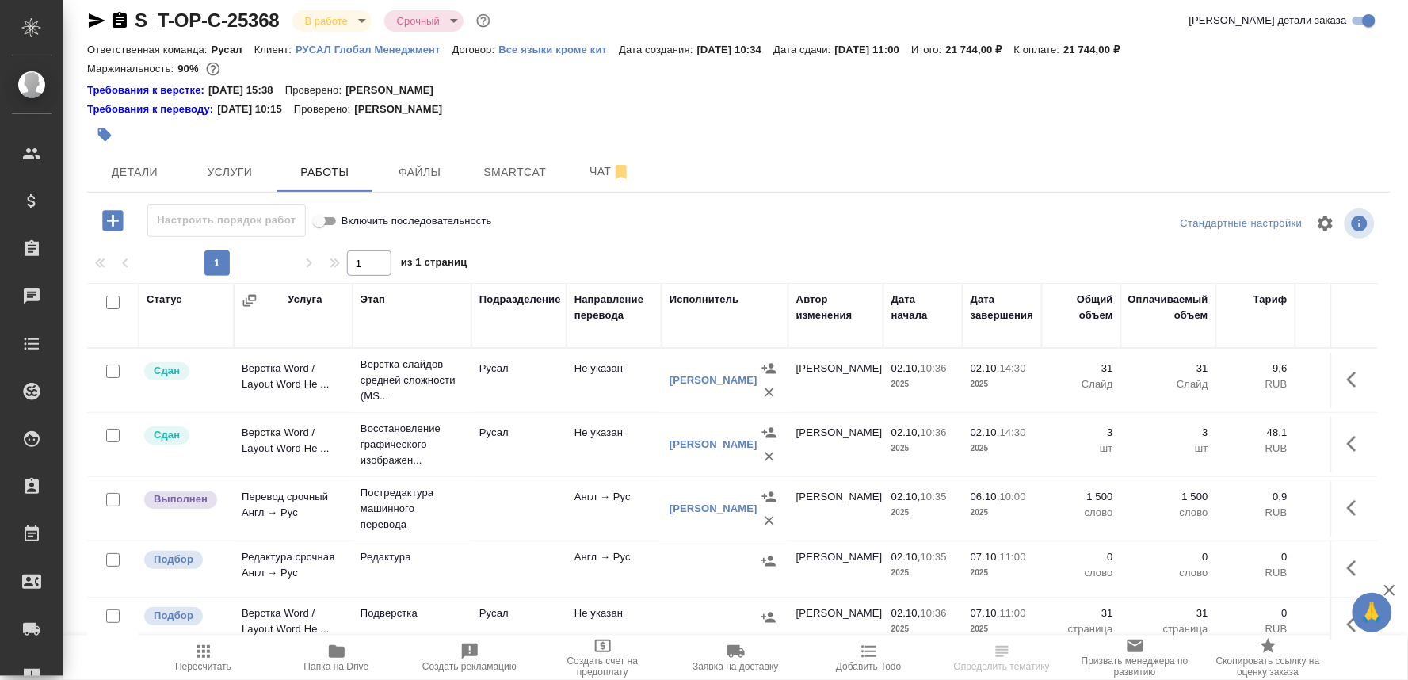
scroll to position [28, 0]
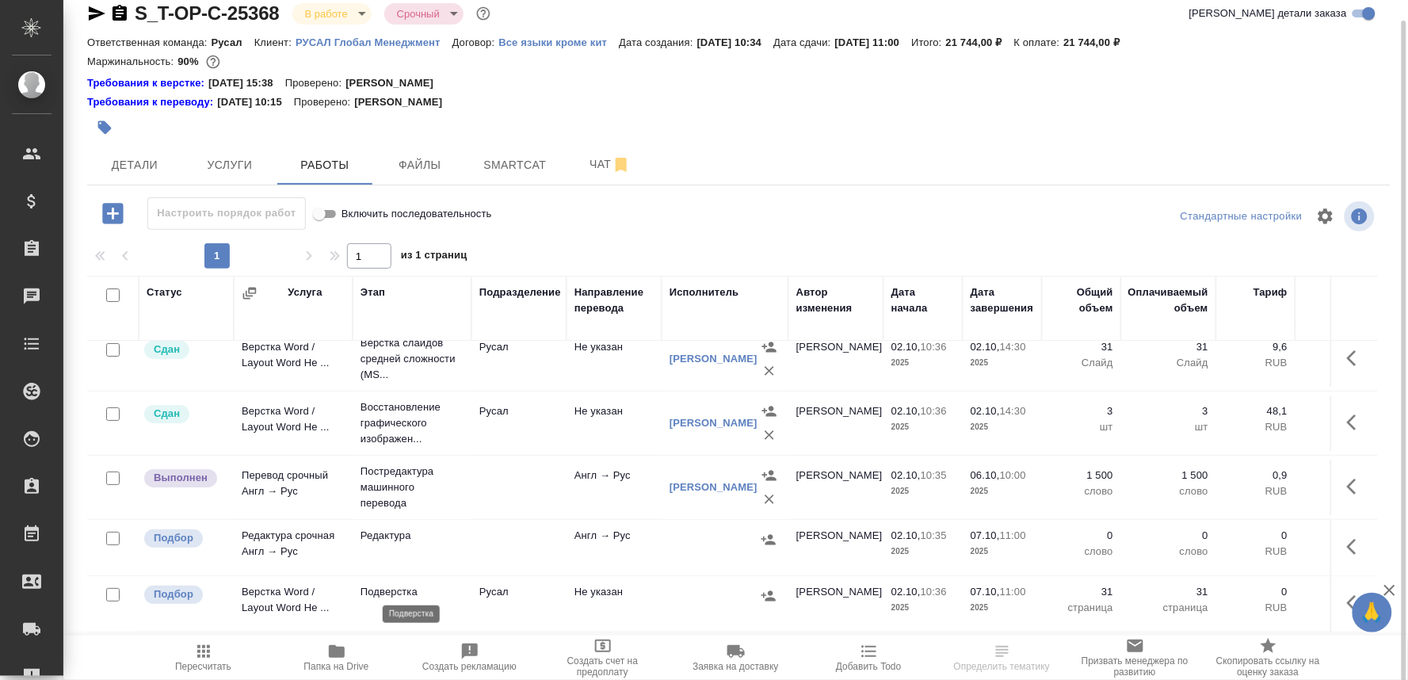
click at [390, 589] on p "Подверстка" at bounding box center [412, 592] width 103 height 16
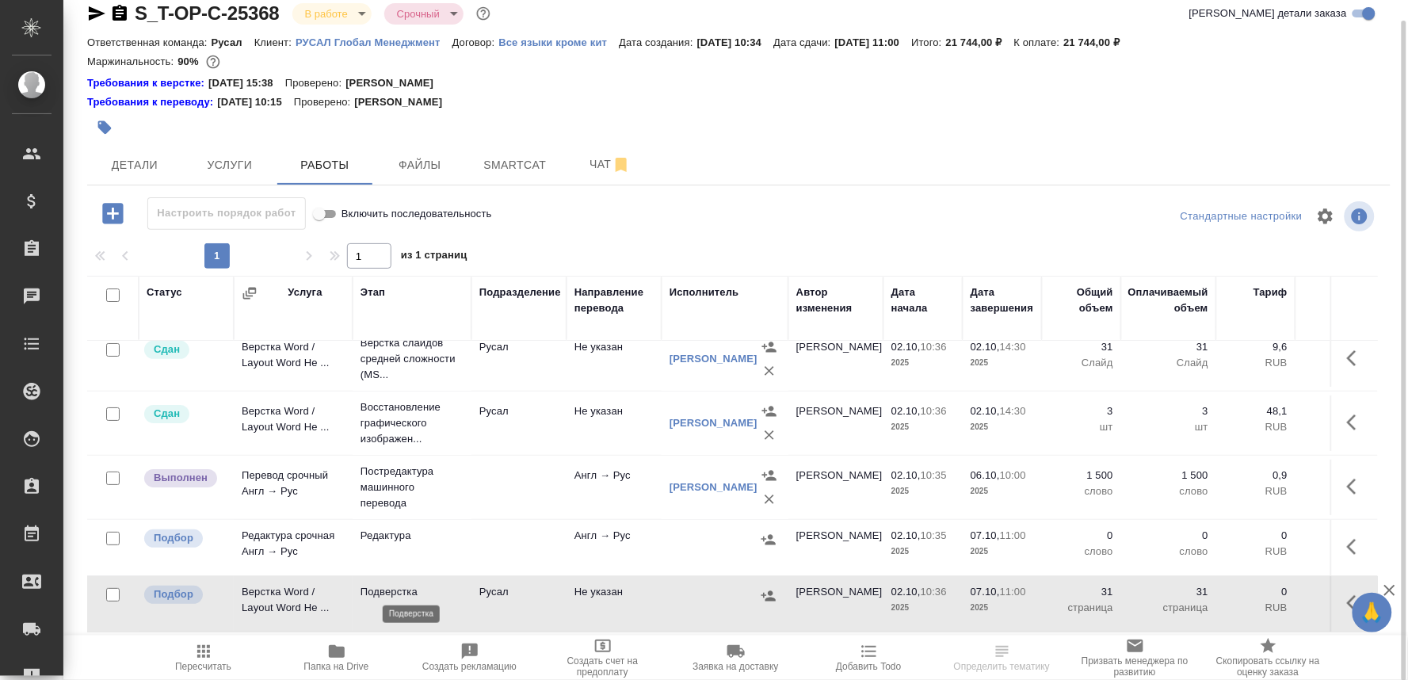
click at [390, 589] on p "Подверстка" at bounding box center [412, 592] width 103 height 16
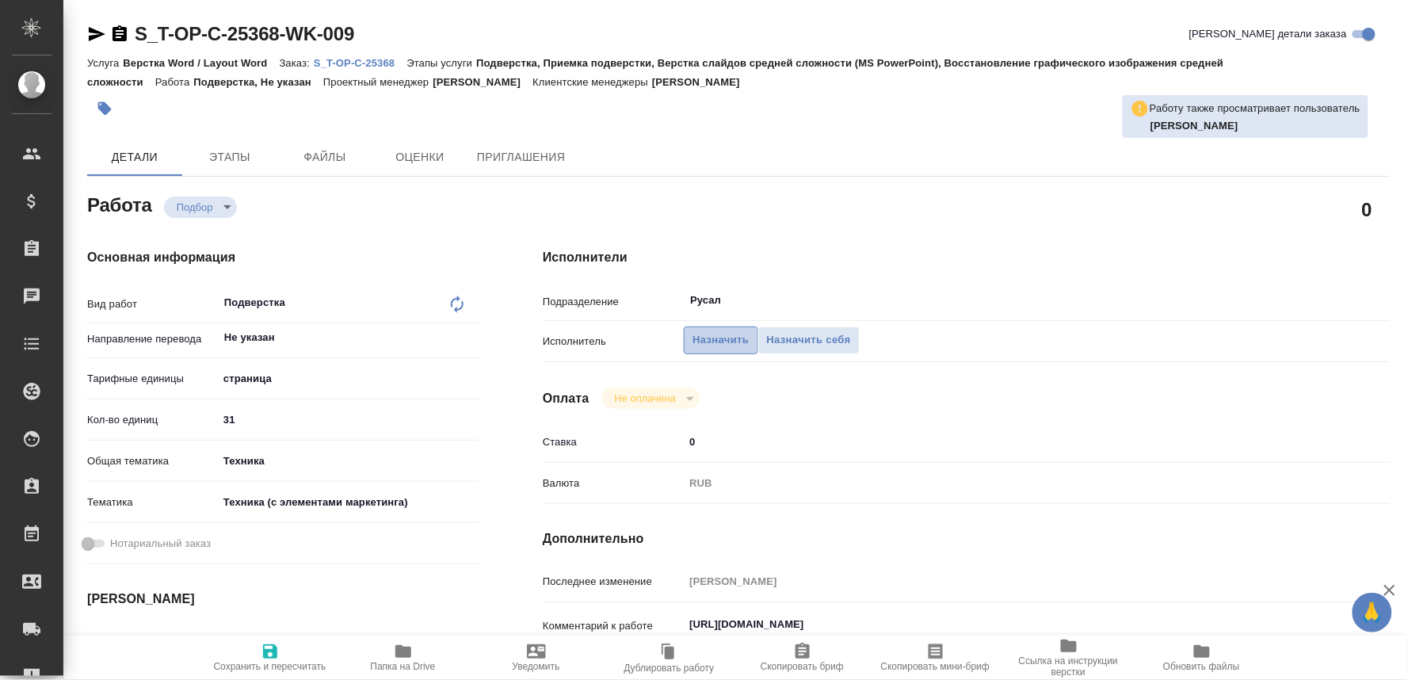
click at [707, 335] on span "Назначить" at bounding box center [721, 340] width 56 height 18
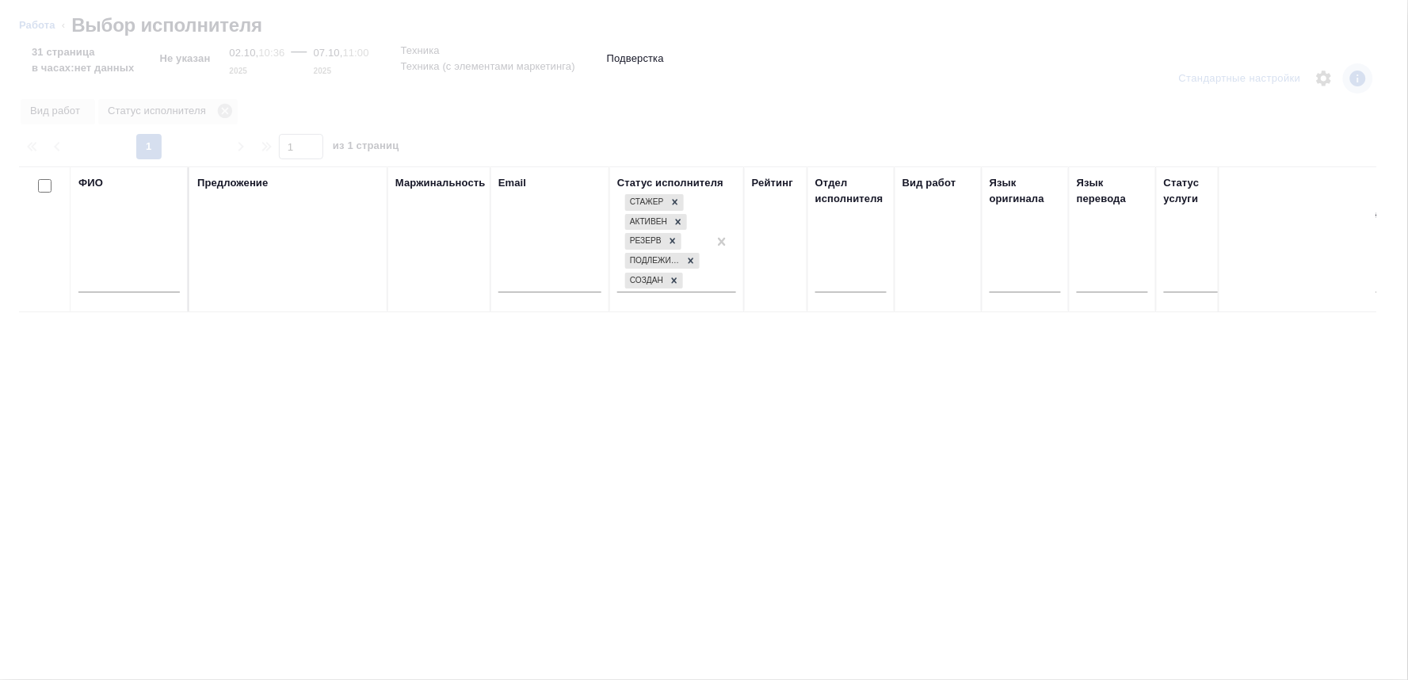
click at [107, 283] on input "text" at bounding box center [128, 283] width 101 height 20
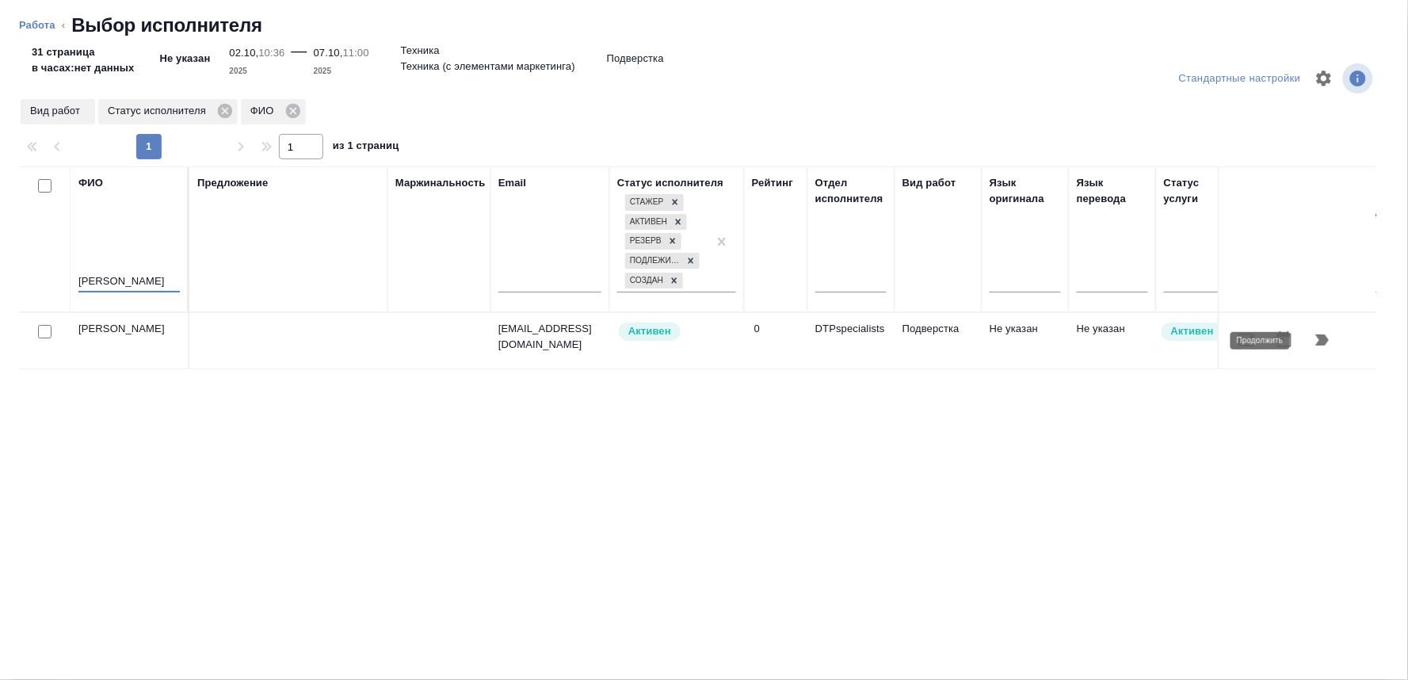
type input "[PERSON_NAME]"
click at [1324, 328] on button "button" at bounding box center [1323, 340] width 38 height 38
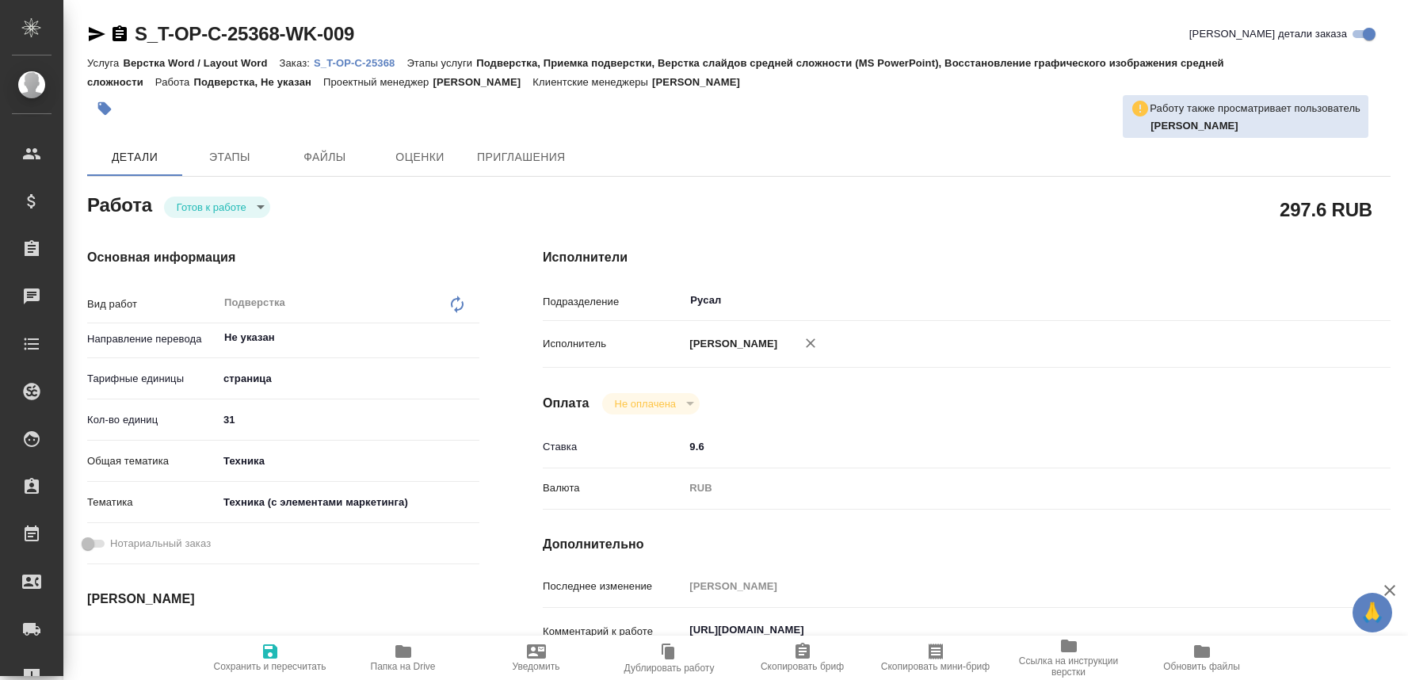
type textarea "x"
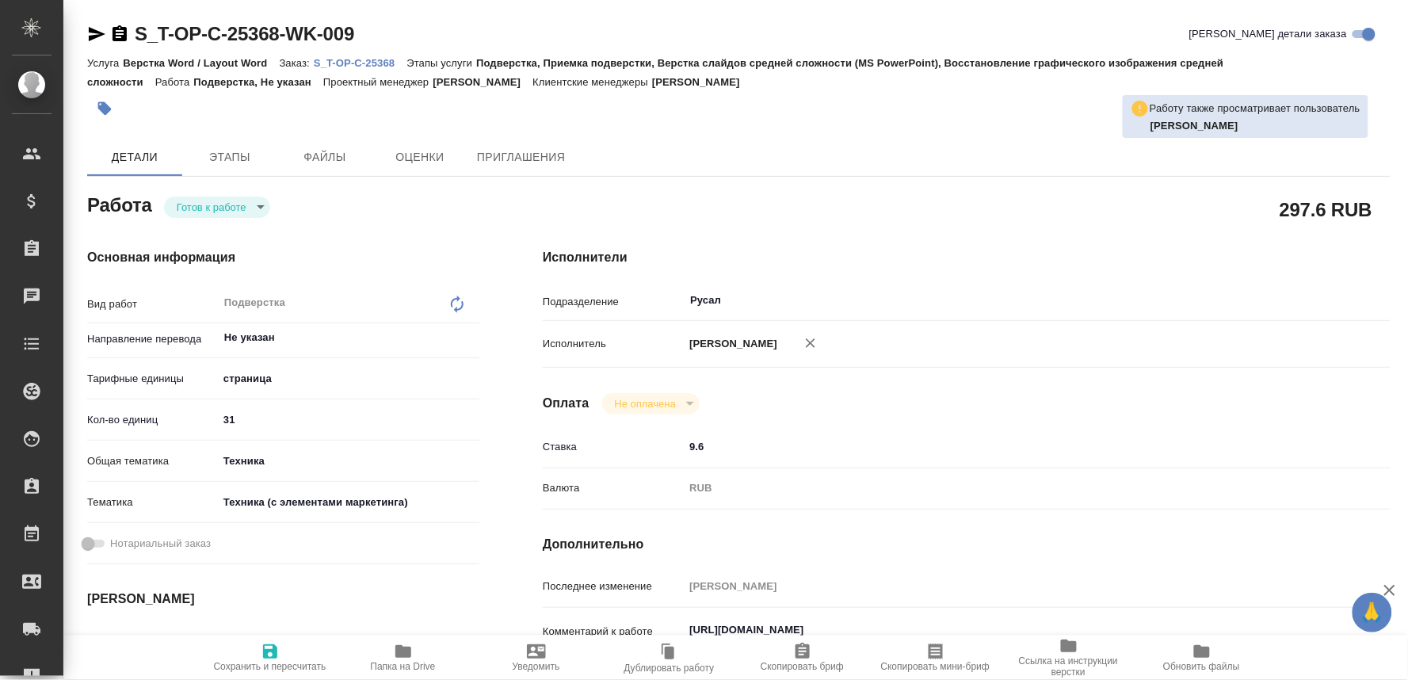
type textarea "x"
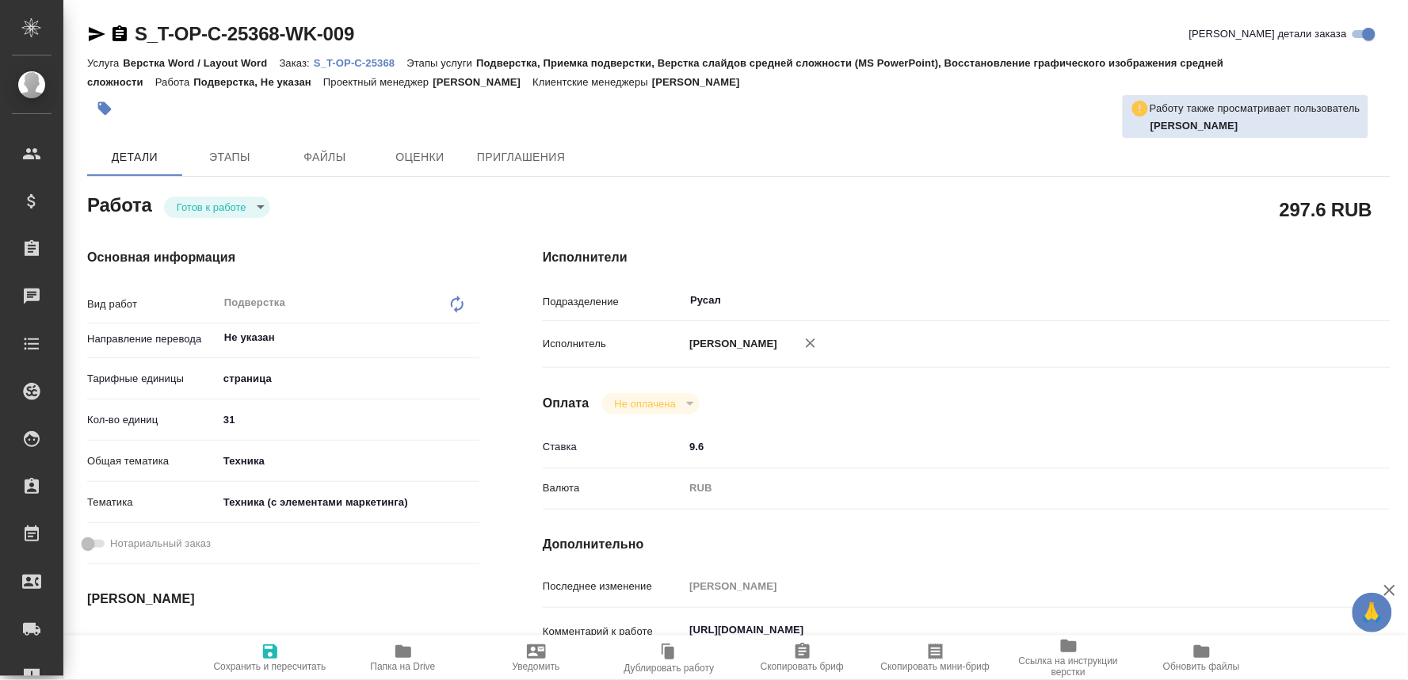
type textarea "x"
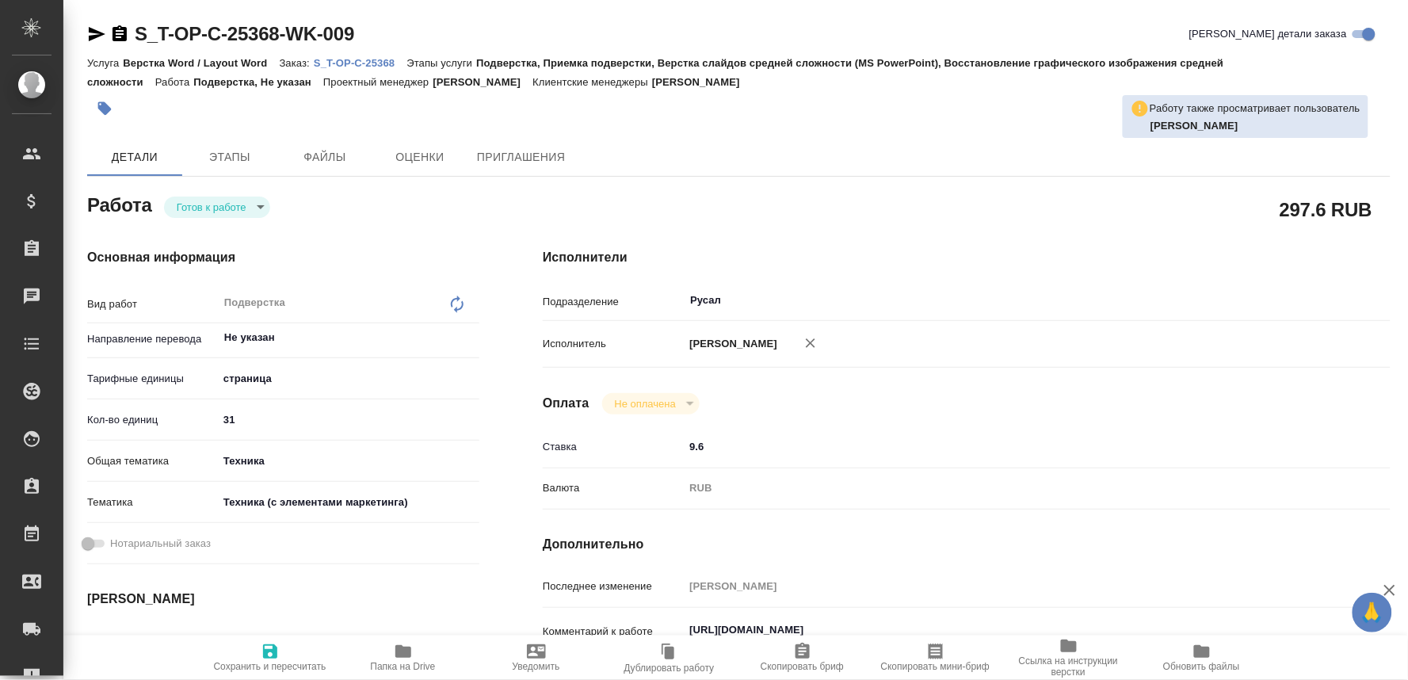
type textarea "x"
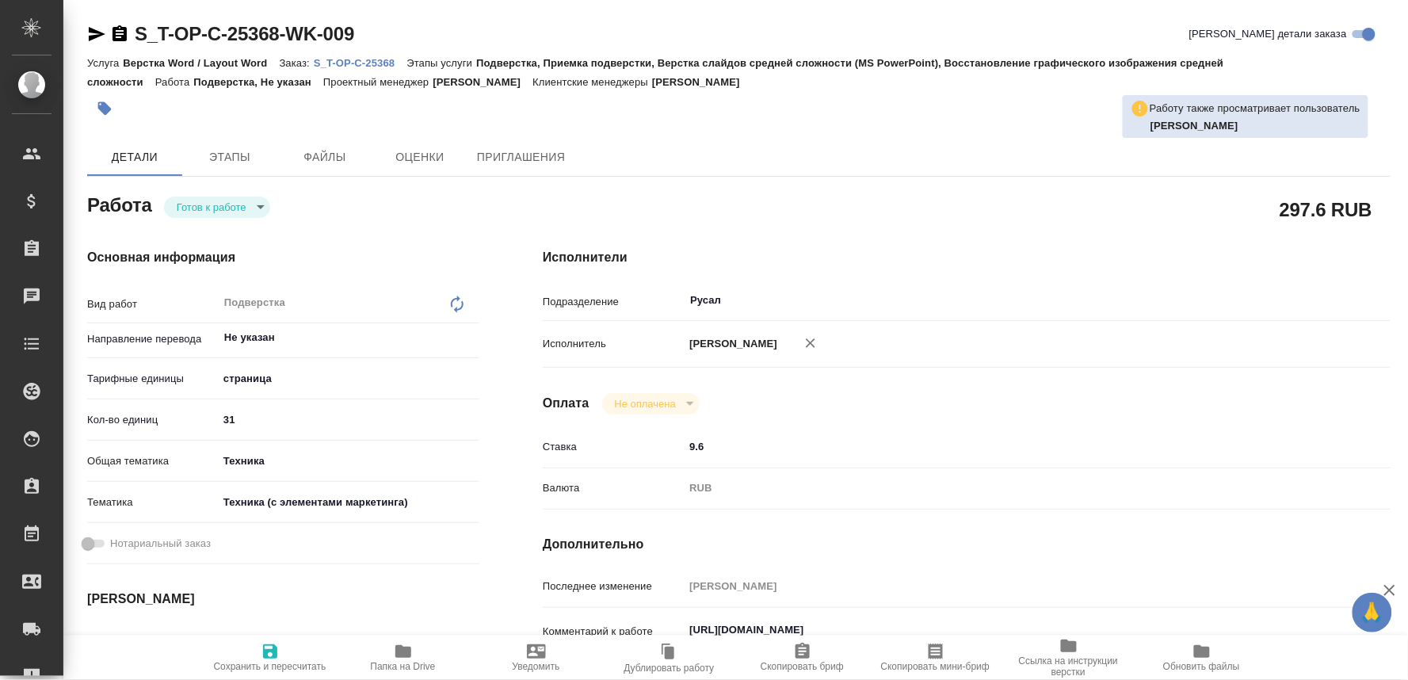
type textarea "x"
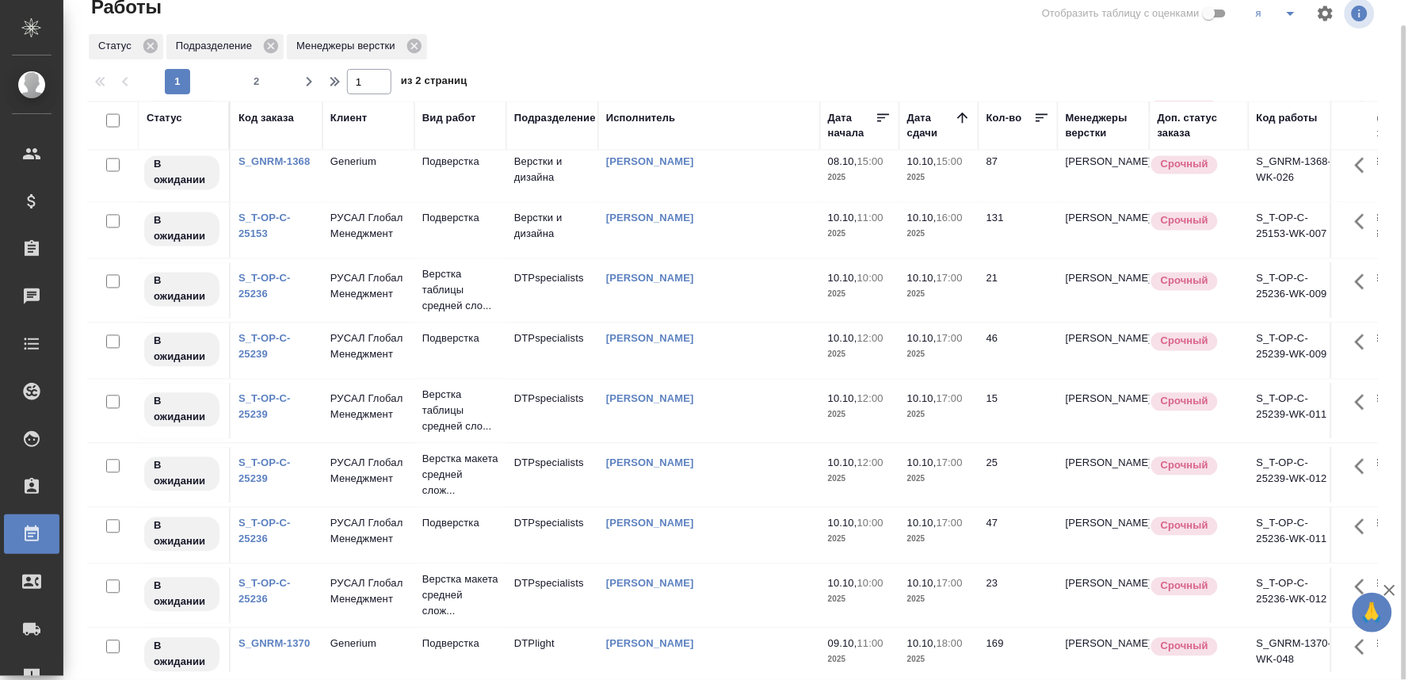
scroll to position [1060, 0]
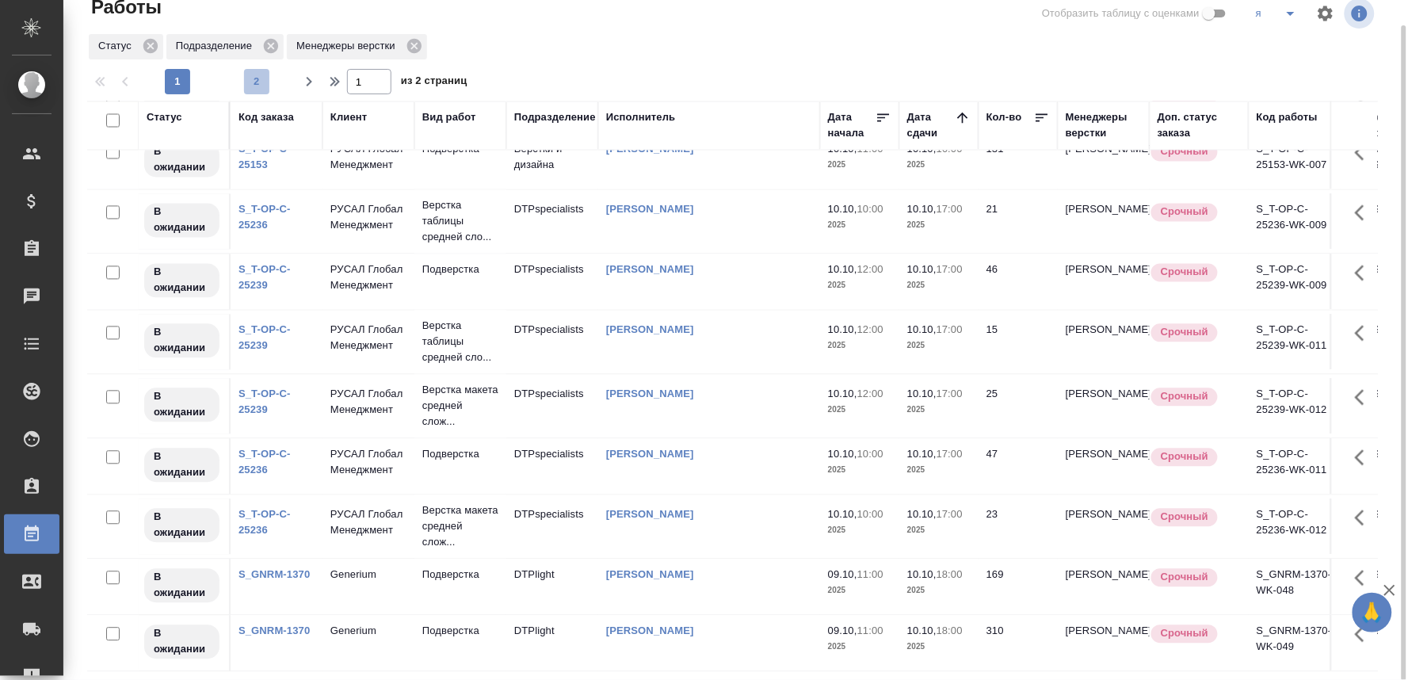
click at [252, 76] on span "2" at bounding box center [256, 82] width 25 height 16
type input "2"
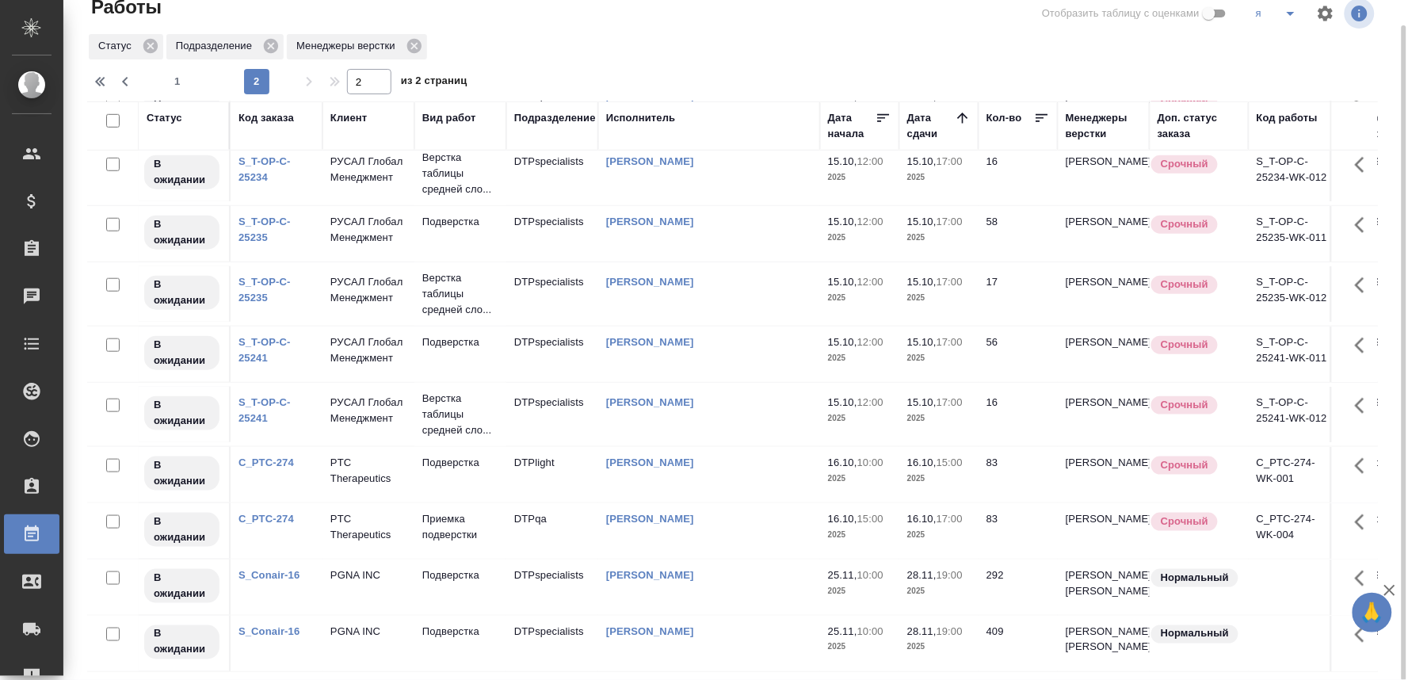
scroll to position [0, 0]
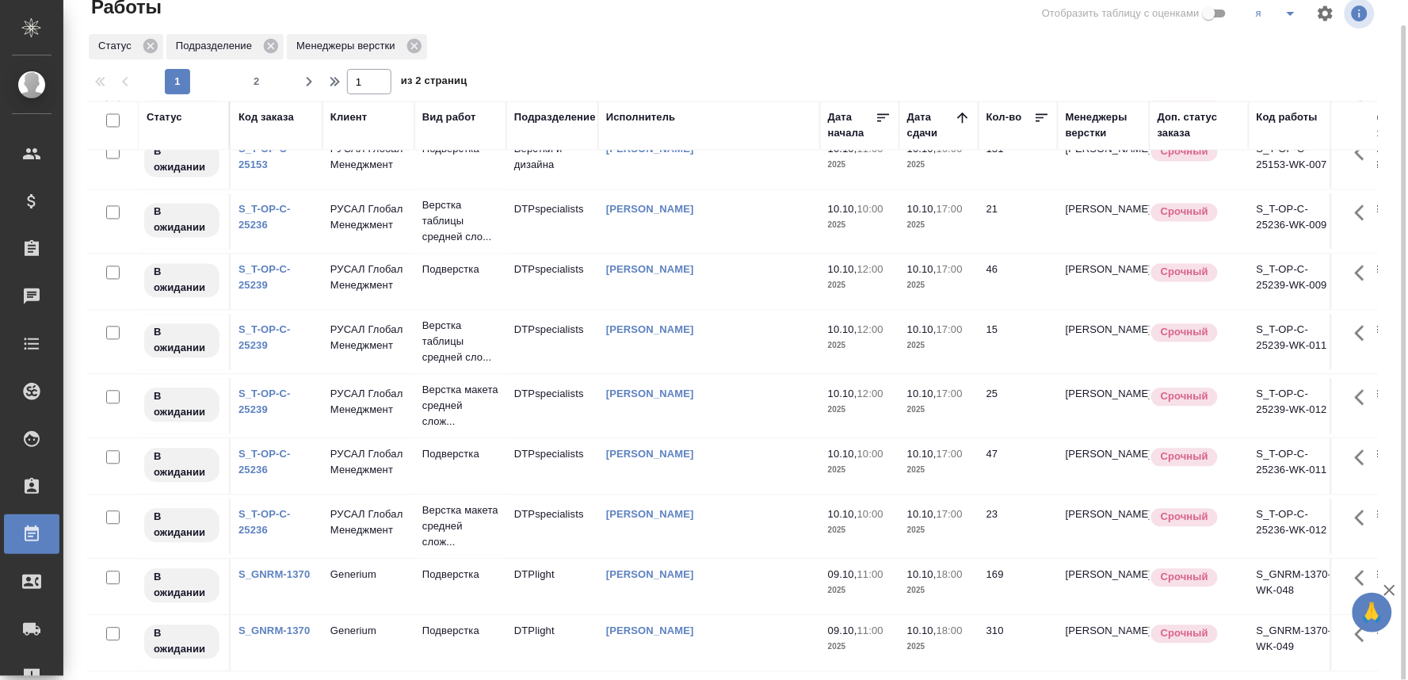
scroll to position [1060, 0]
click at [259, 80] on span "2" at bounding box center [256, 82] width 25 height 16
type input "2"
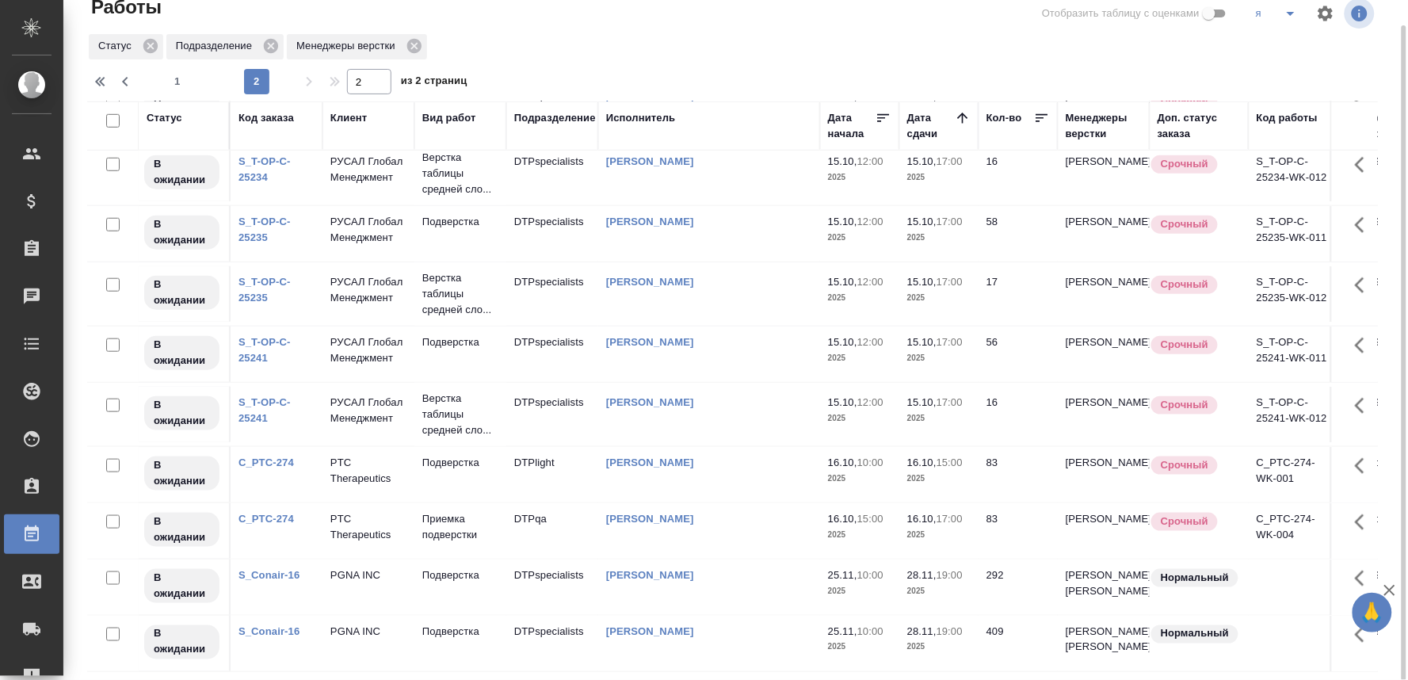
scroll to position [0, 0]
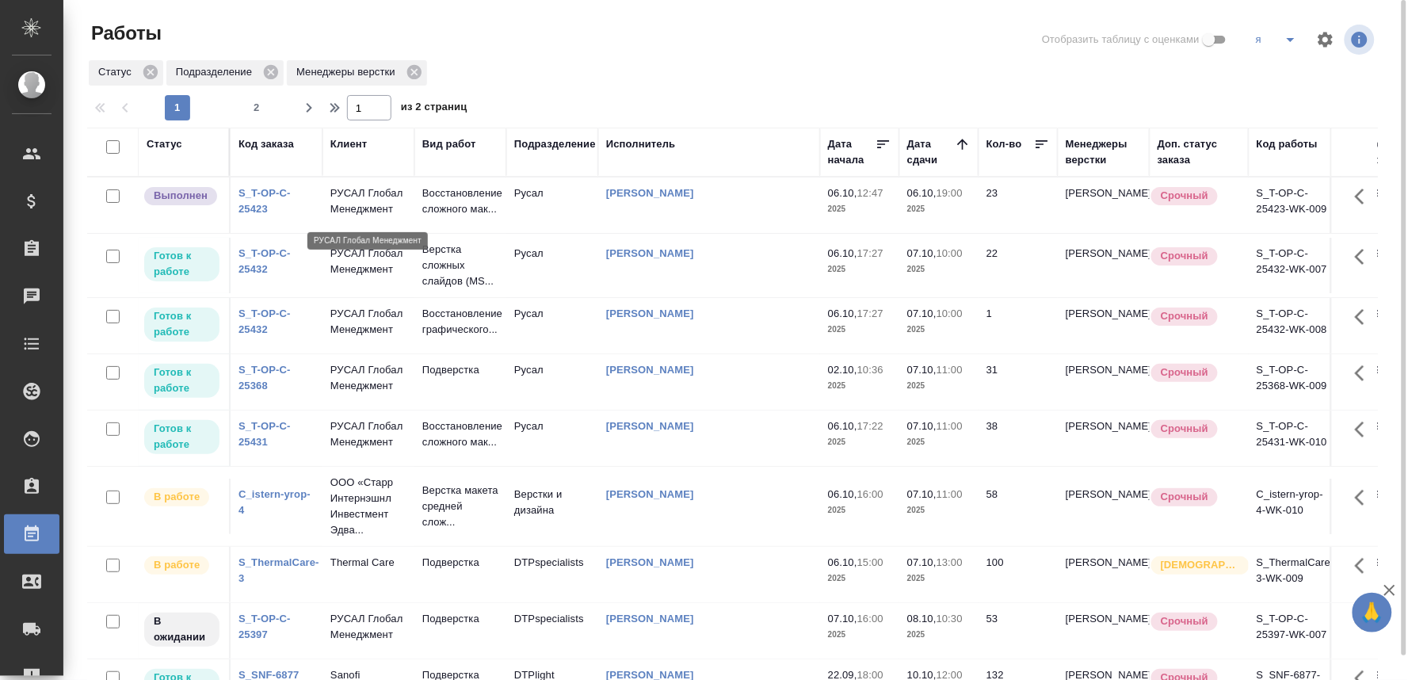
click at [369, 201] on p "РУСАЛ Глобал Менеджмент" at bounding box center [369, 201] width 76 height 32
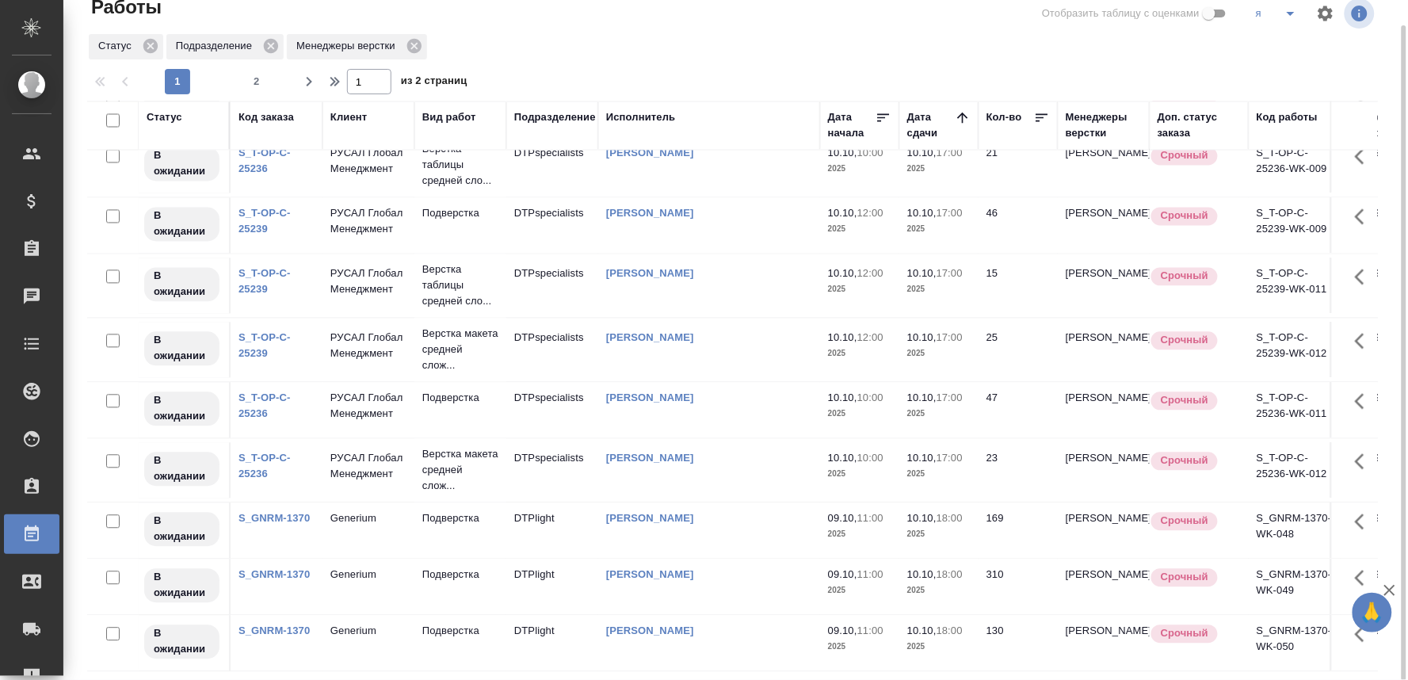
scroll to position [1052, 0]
click at [251, 74] on span "2" at bounding box center [256, 82] width 25 height 16
type input "2"
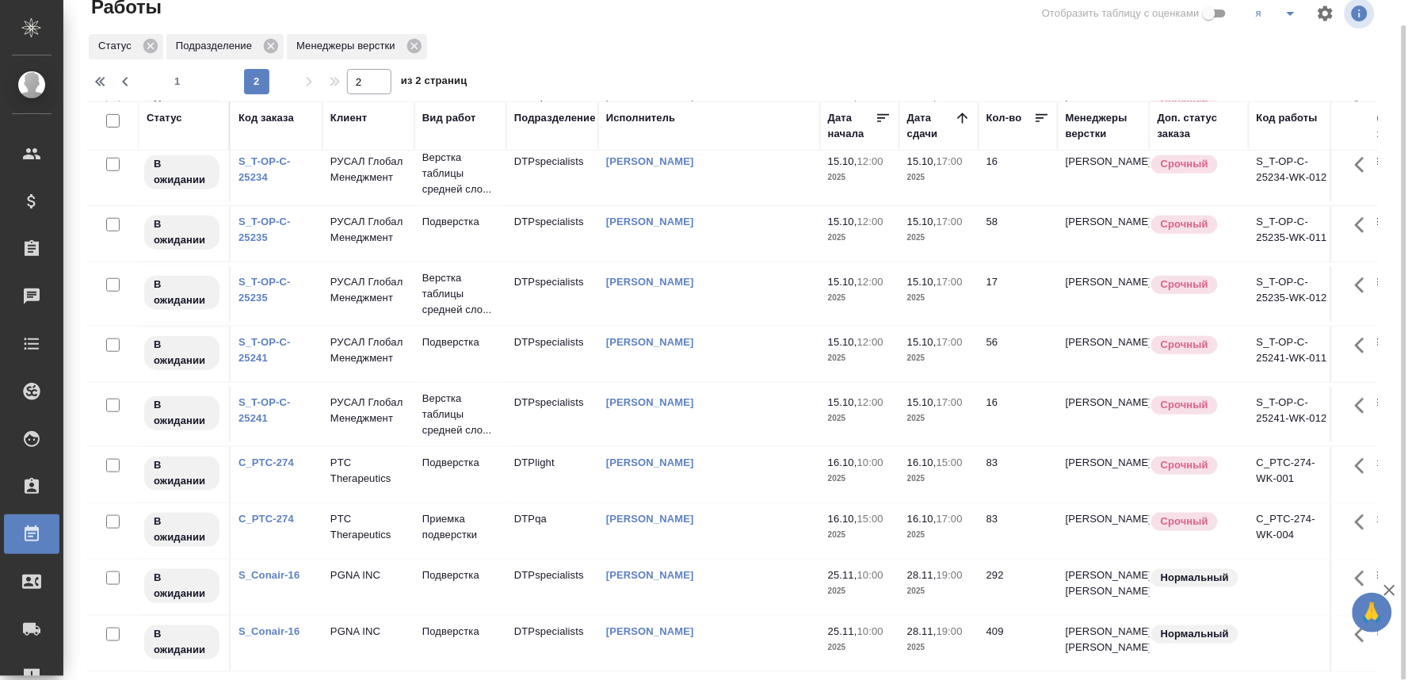
scroll to position [0, 0]
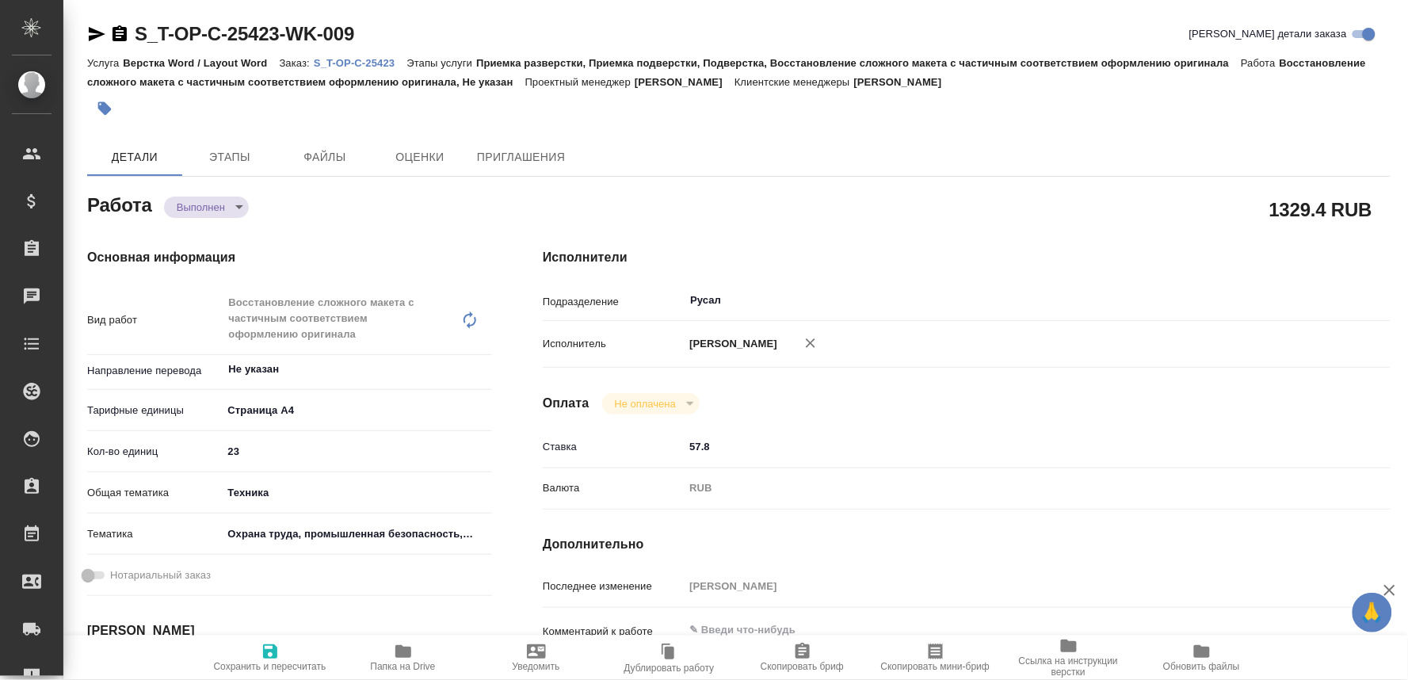
click at [399, 655] on icon "button" at bounding box center [404, 651] width 16 height 13
click at [388, 64] on p "S_T-OP-C-25423" at bounding box center [360, 63] width 93 height 12
click at [216, 199] on body "🙏 .cls-1 fill:#fff; AWATERA Oksiutovich Irina Клиенты Спецификации Заказы 0 Чат…" at bounding box center [704, 340] width 1408 height 680
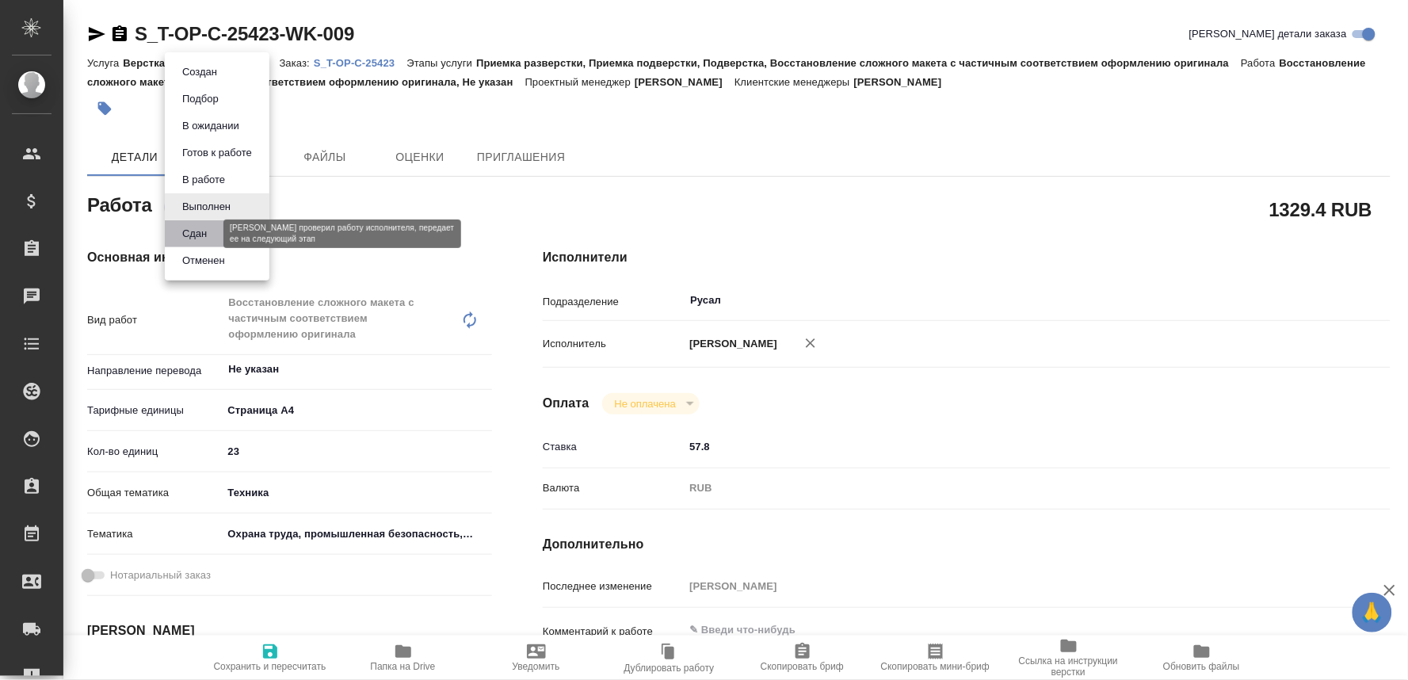
click at [188, 225] on button "Сдан" at bounding box center [195, 233] width 34 height 17
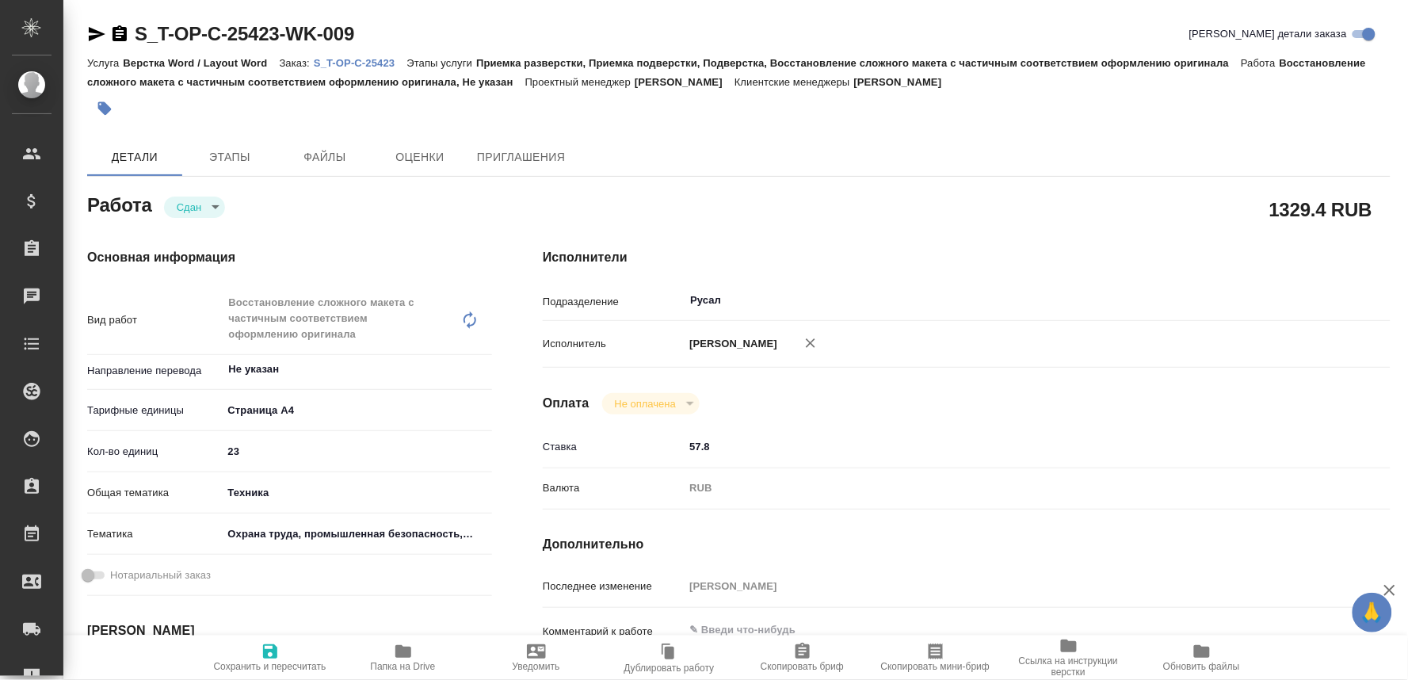
type textarea "x"
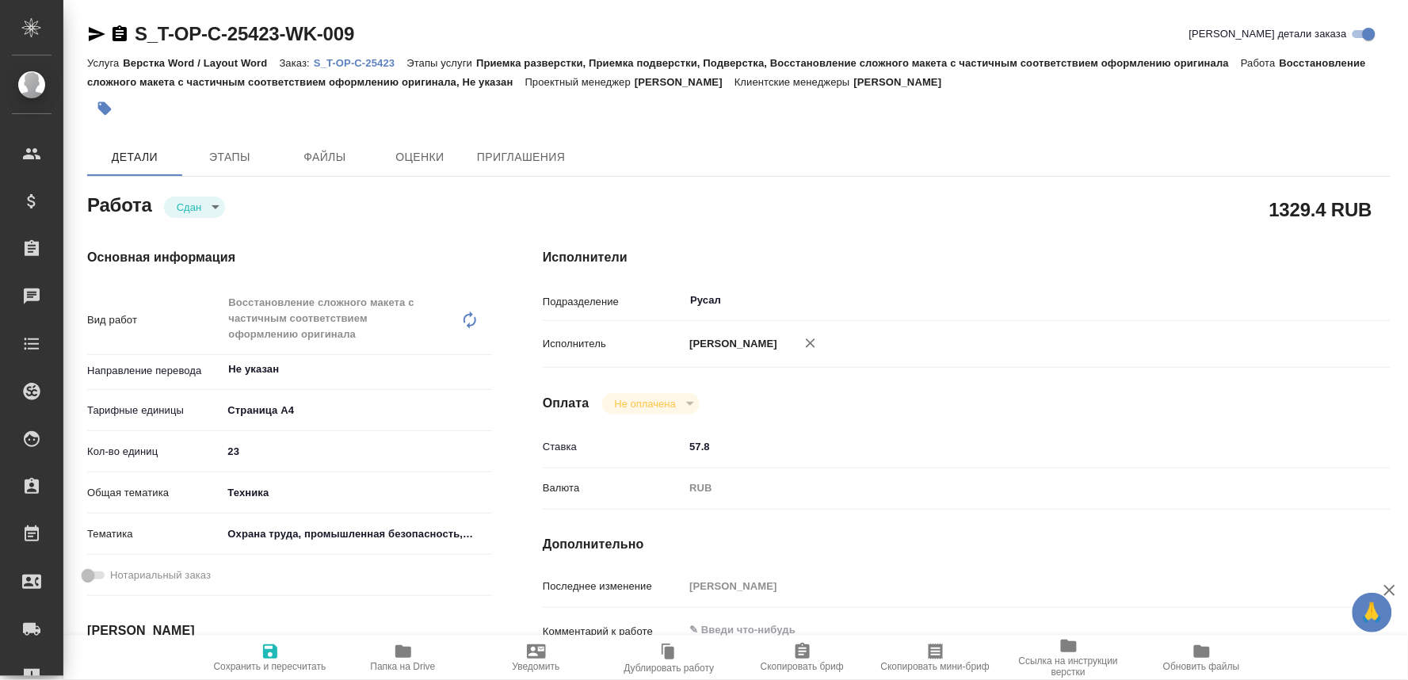
click at [269, 648] on icon "button" at bounding box center [270, 651] width 19 height 19
type textarea "x"
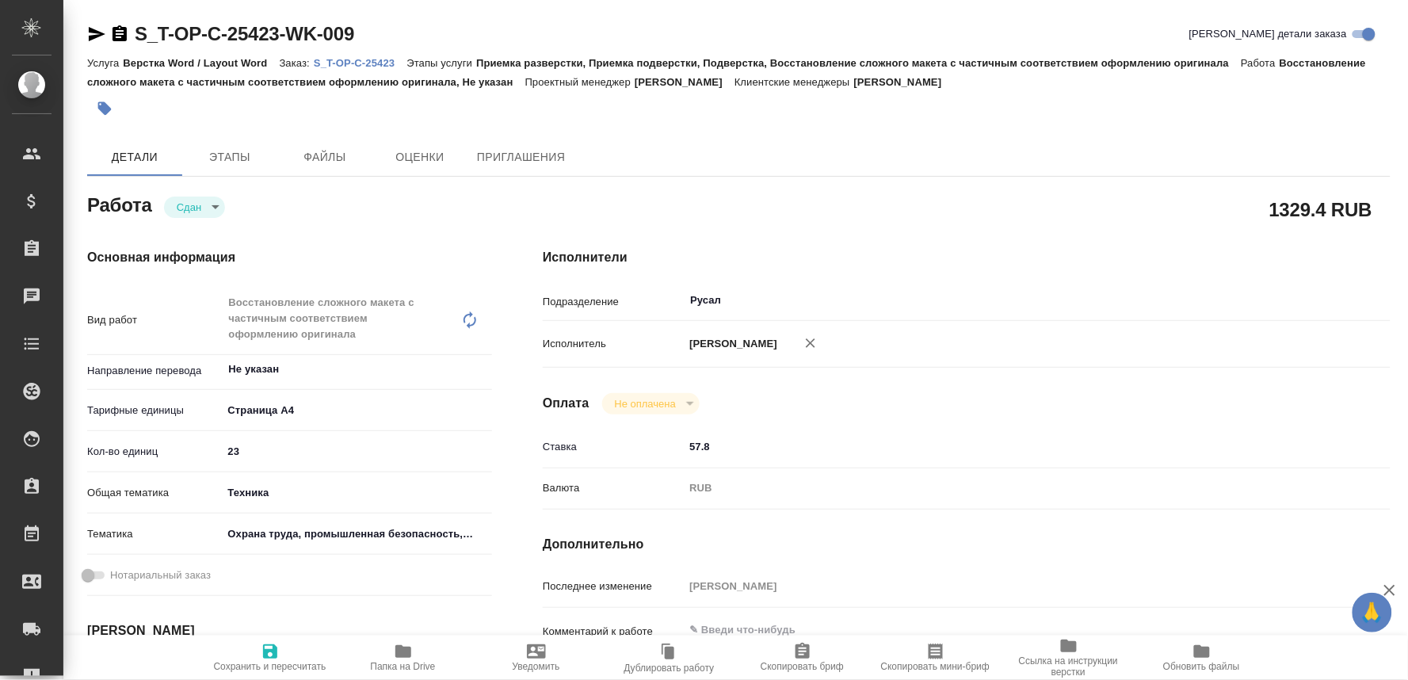
type textarea "x"
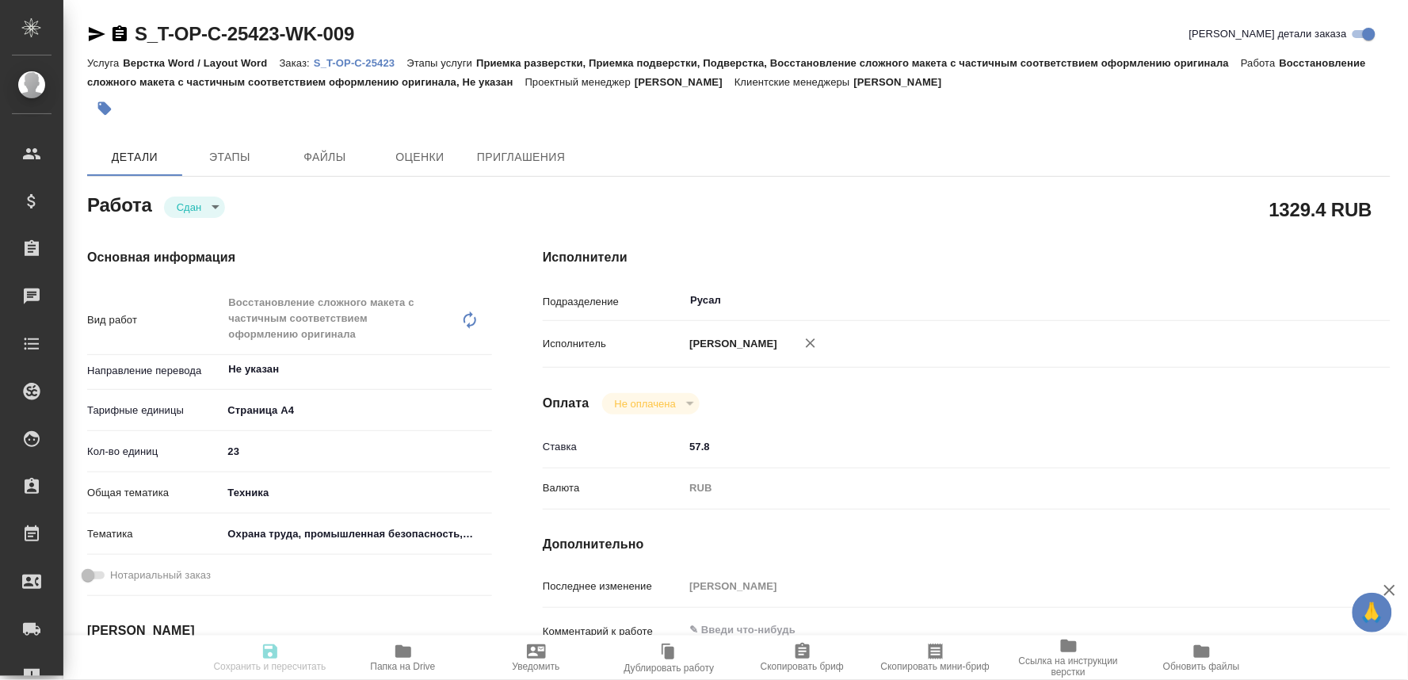
type textarea "x"
type input "closed"
type textarea "Восстановление сложного макета с частичным соответствием оформлению оригинала"
type textarea "x"
type input "Не указан"
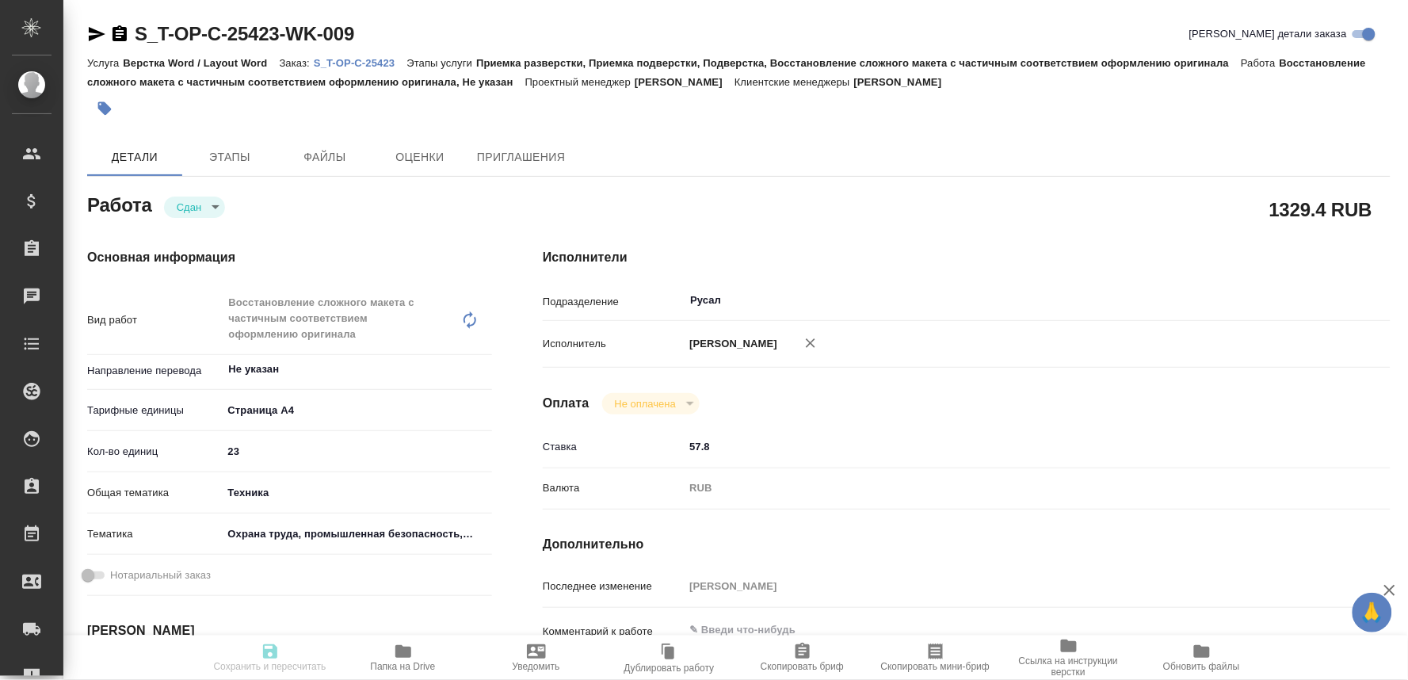
type input "5f036ec4e16dec2d6b59c8ff"
type input "23"
type input "tech"
type input "5f647205b73bc97568ca66b9"
type input "06.10.2025 12:47"
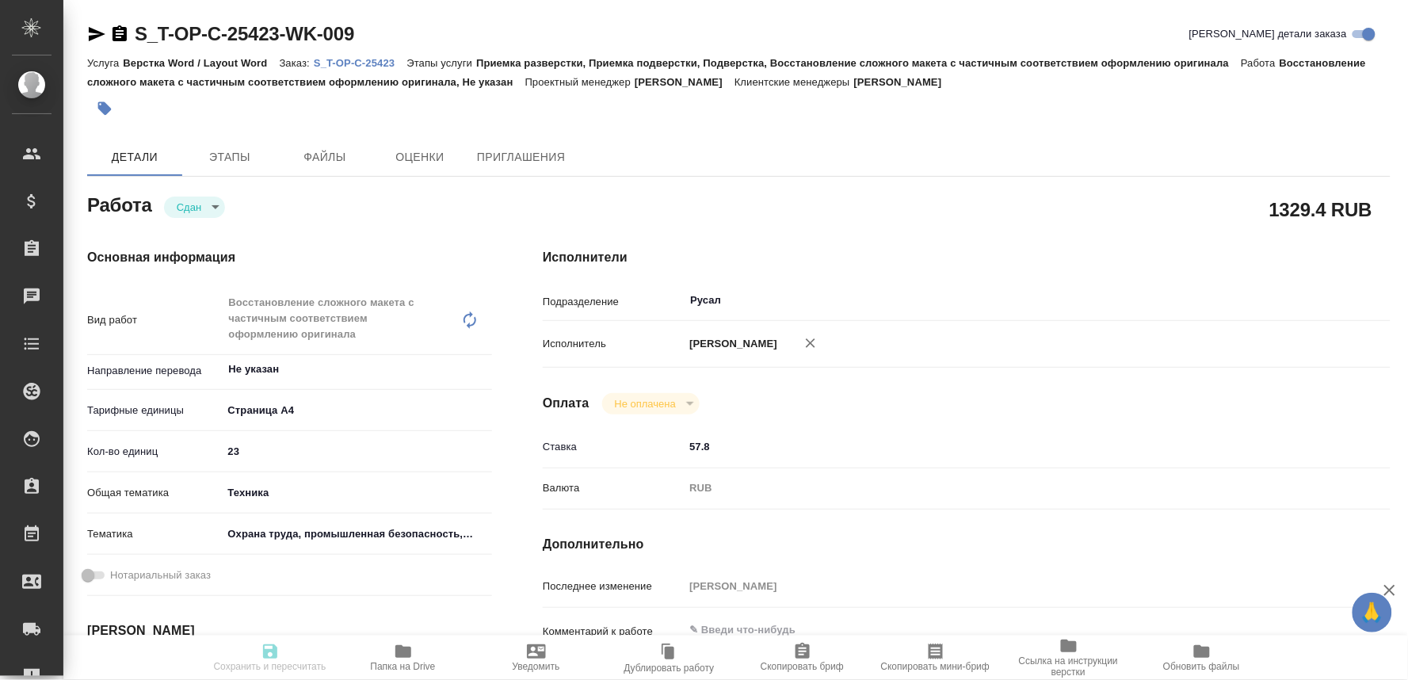
type input "06.10.2025 19:00"
type input "06.10.2025 18:24"
type input "09.10.2025 11:00"
type input "Русал"
type input "notPayed"
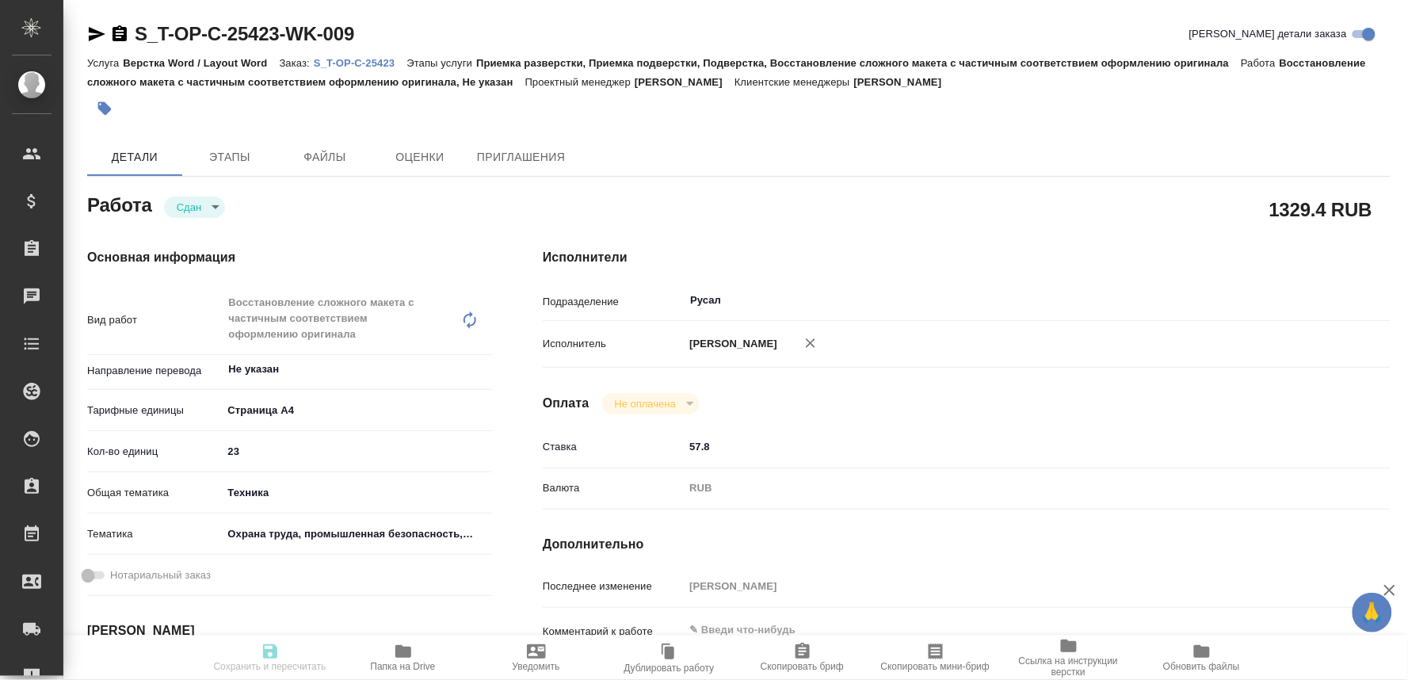
type input "57.8"
type input "RUB"
type input "[PERSON_NAME]"
type textarea "x"
type textarea "/Clients/Т-ОП-С_Русал Глобал Менеджмент/Orders/S_T-OP-C-25423/DTP/S_T-OP-C-2542…"
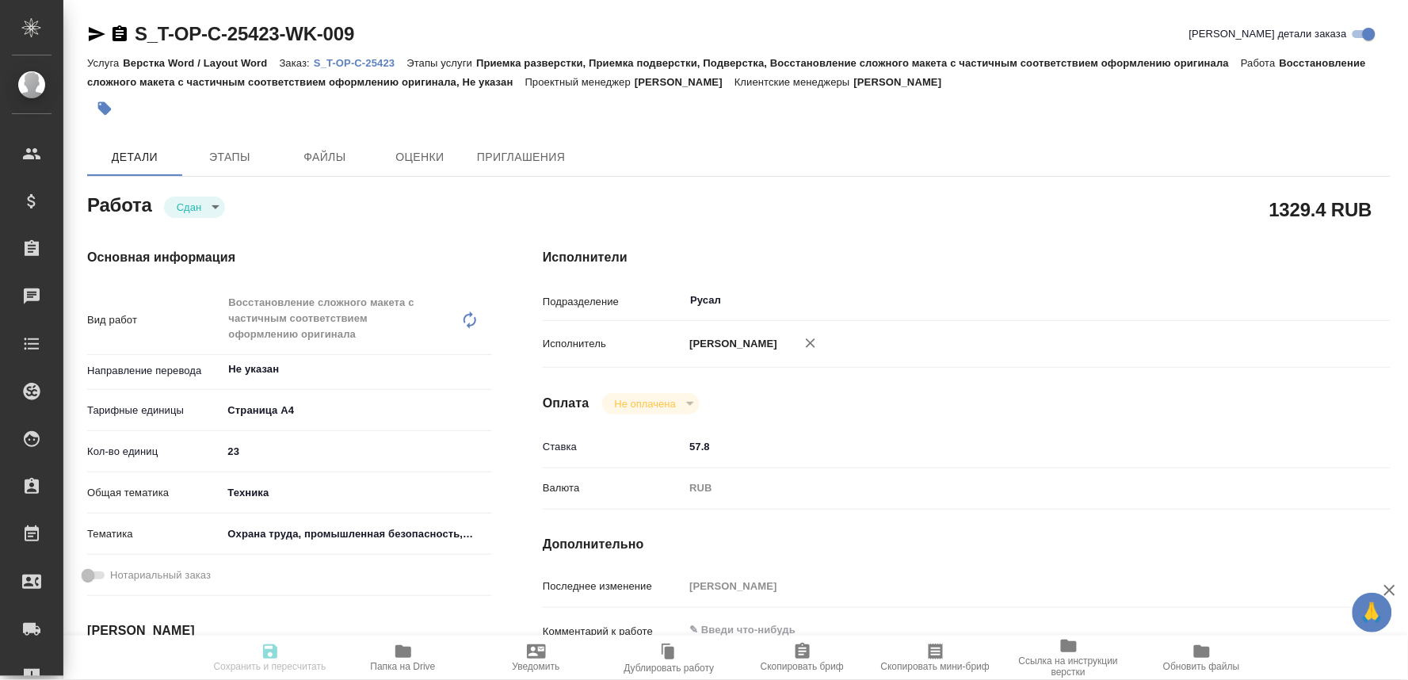
type textarea "x"
type input "S_T-OP-C-25423"
type input "Т-ОП-С-46989"
type input "Верстка Word / Layout Word"
type input "Приемка разверстки, Приемка подверстки, Подверстка, Восстановление сложного мак…"
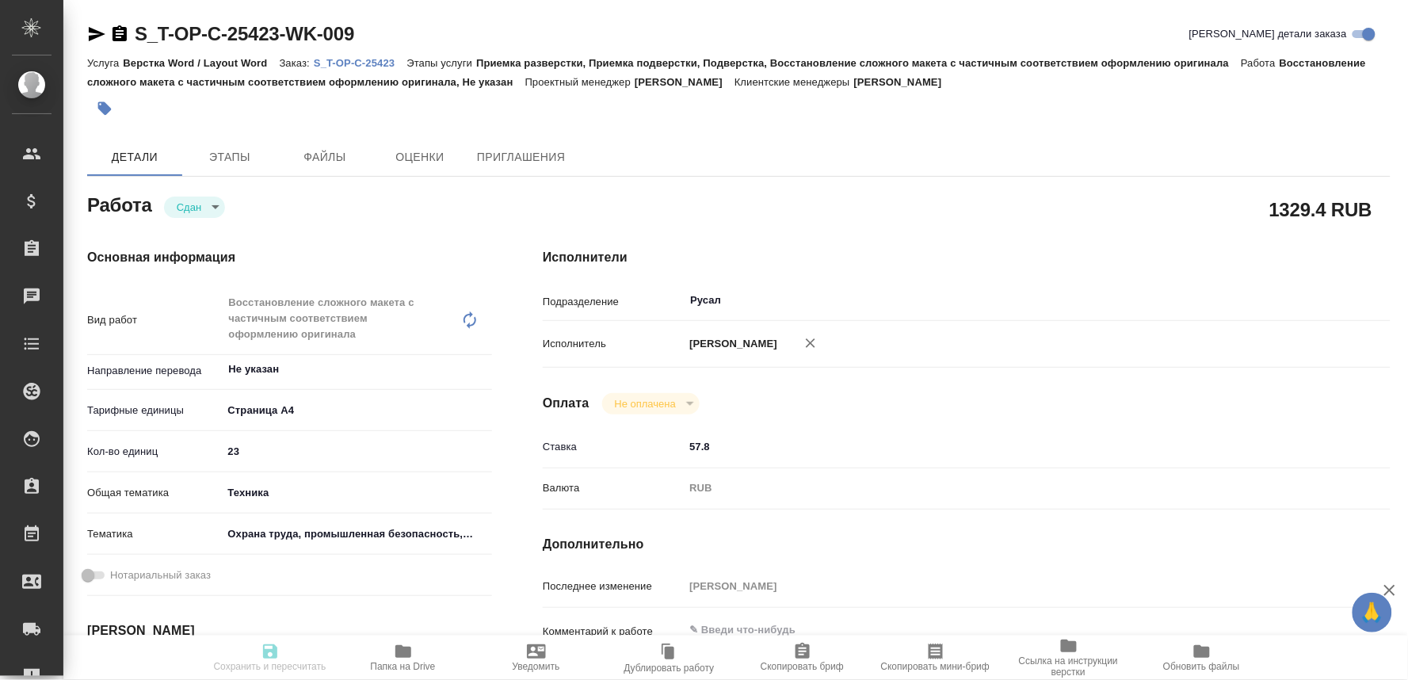
type input "Горленко Юлия"
type input "[PERSON_NAME]"
type input "/Clients/Т-ОП-С_Русал Глобал Менеджмент/Orders/S_T-OP-C-25423"
type textarea "x"
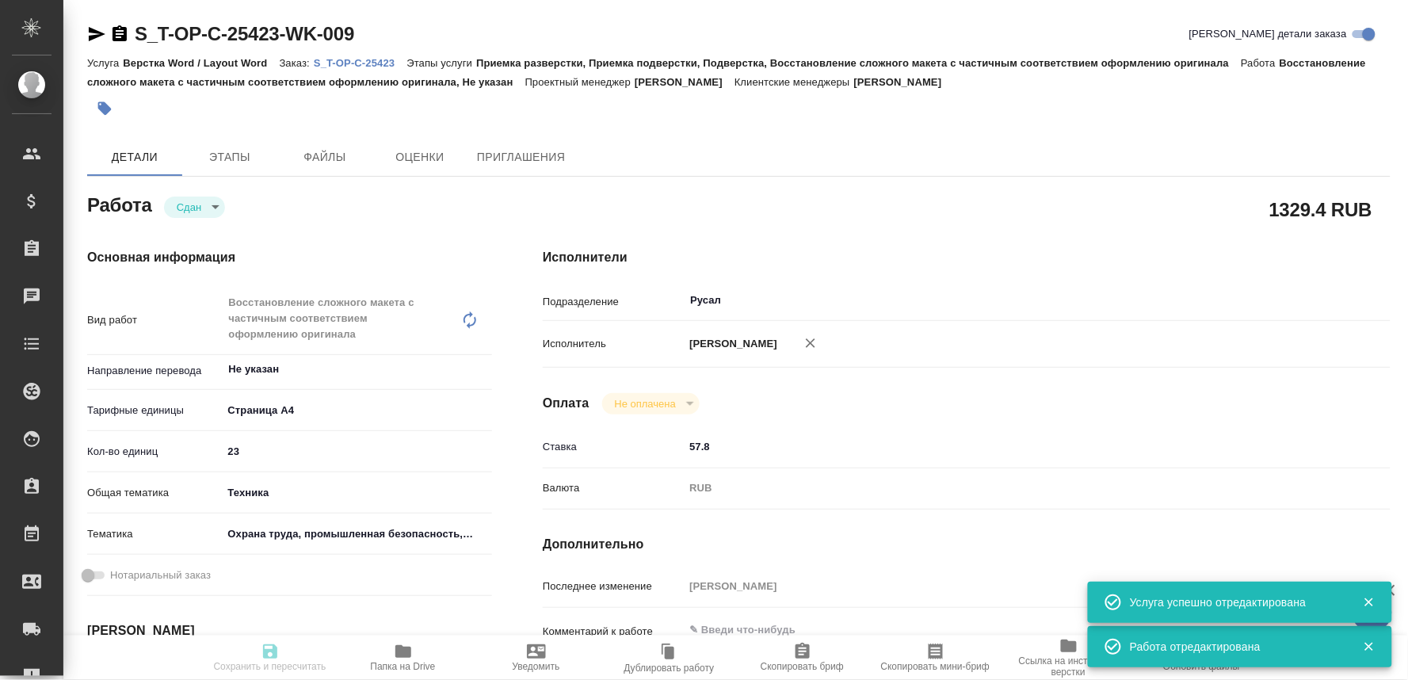
type textarea "x"
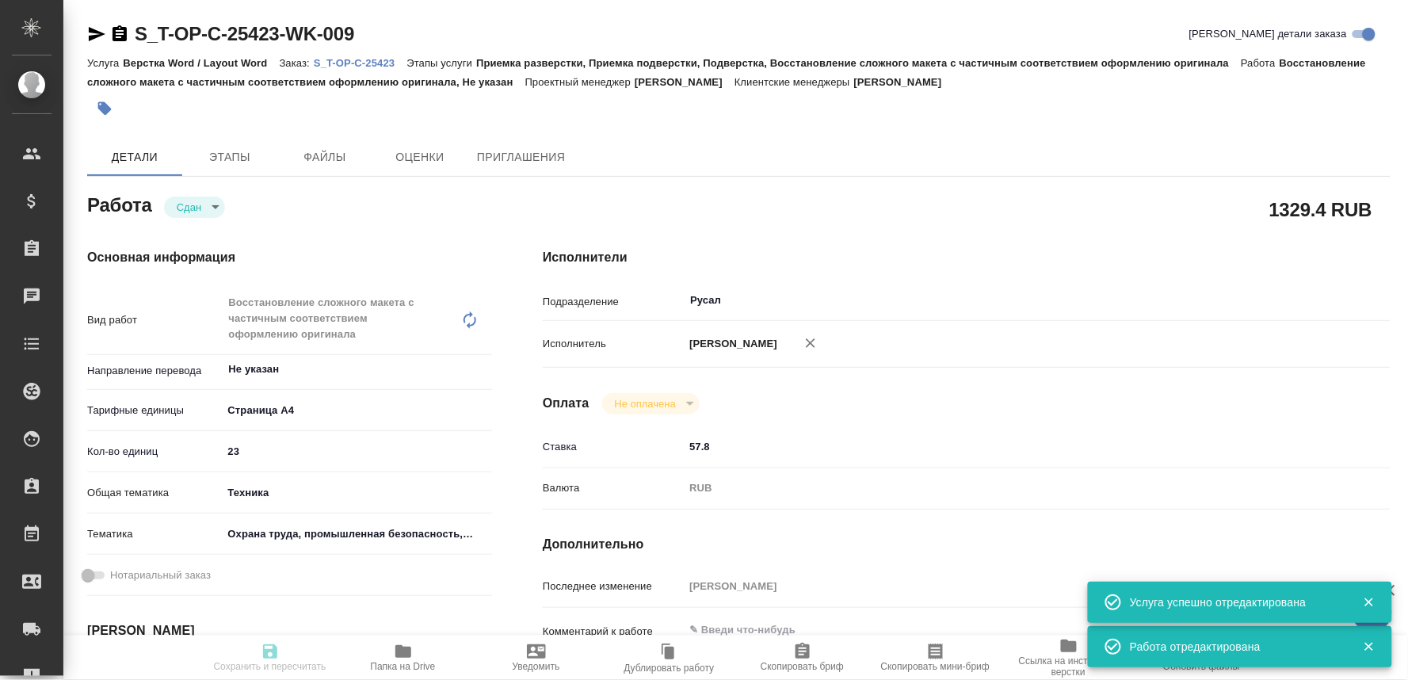
type textarea "x"
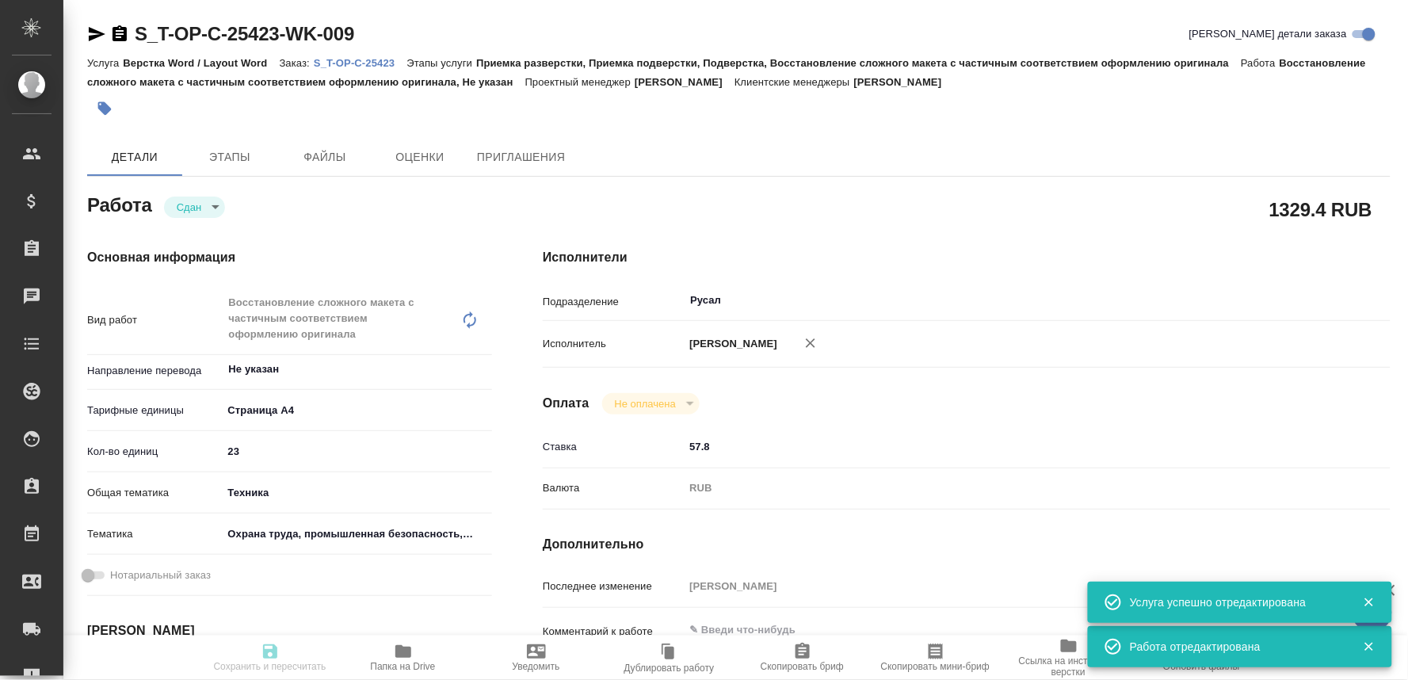
type textarea "x"
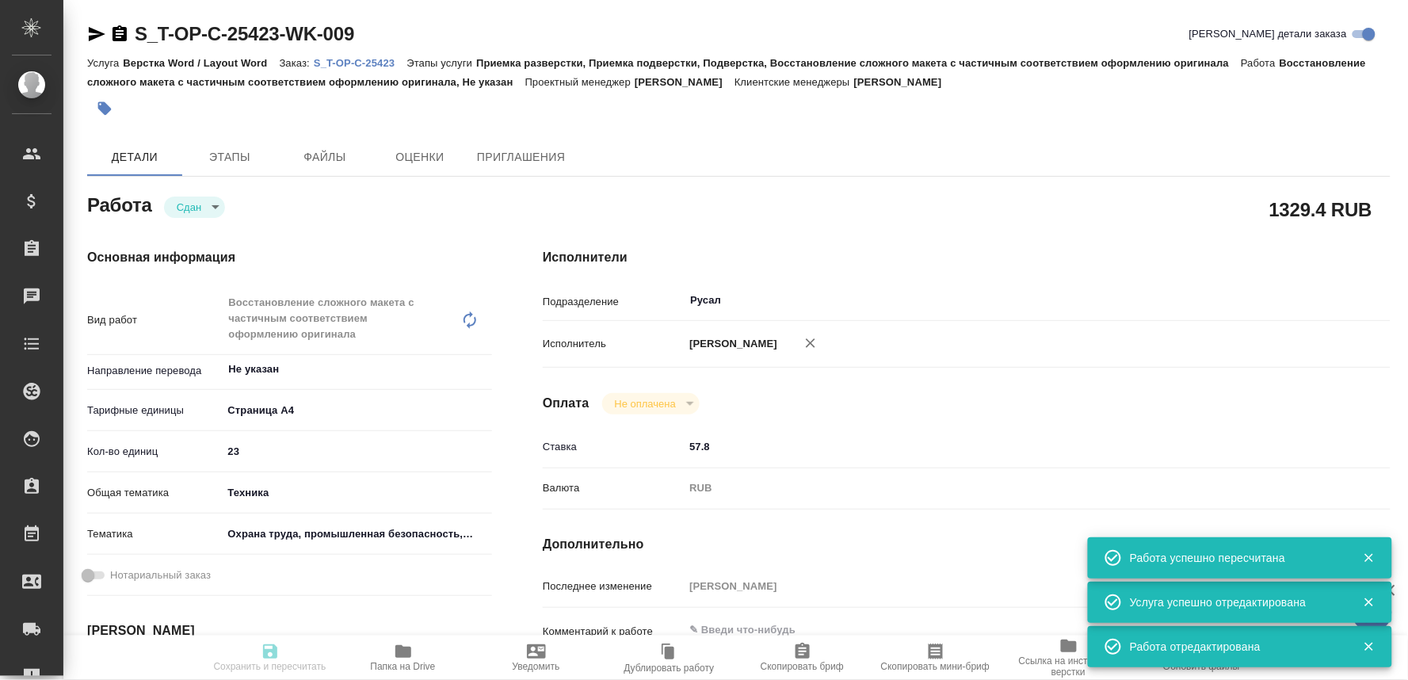
type input "closed"
type textarea "Восстановление сложного макета с частичным соответствием оформлению оригинала"
type textarea "x"
type input "Не указан"
type input "5f036ec4e16dec2d6b59c8ff"
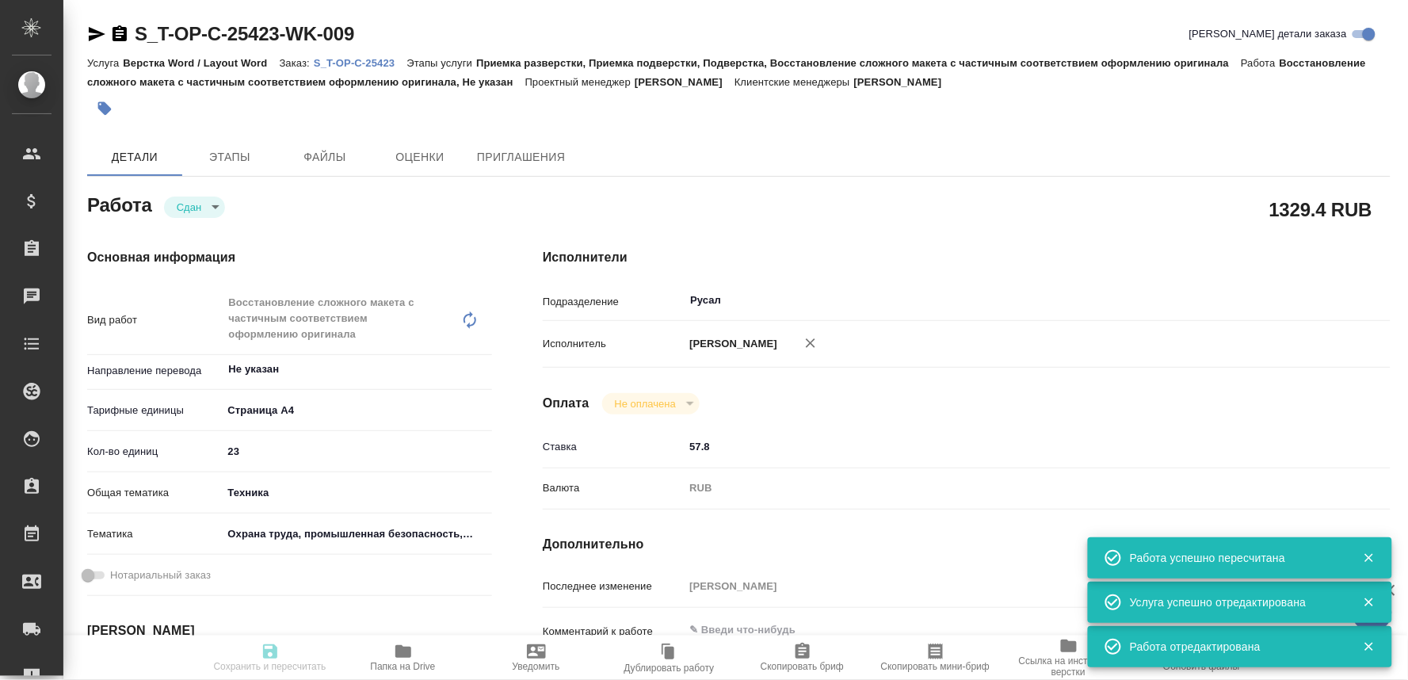
type input "23"
type input "tech"
type input "5f647205b73bc97568ca66b9"
type input "06.10.2025 12:47"
type input "06.10.2025 19:00"
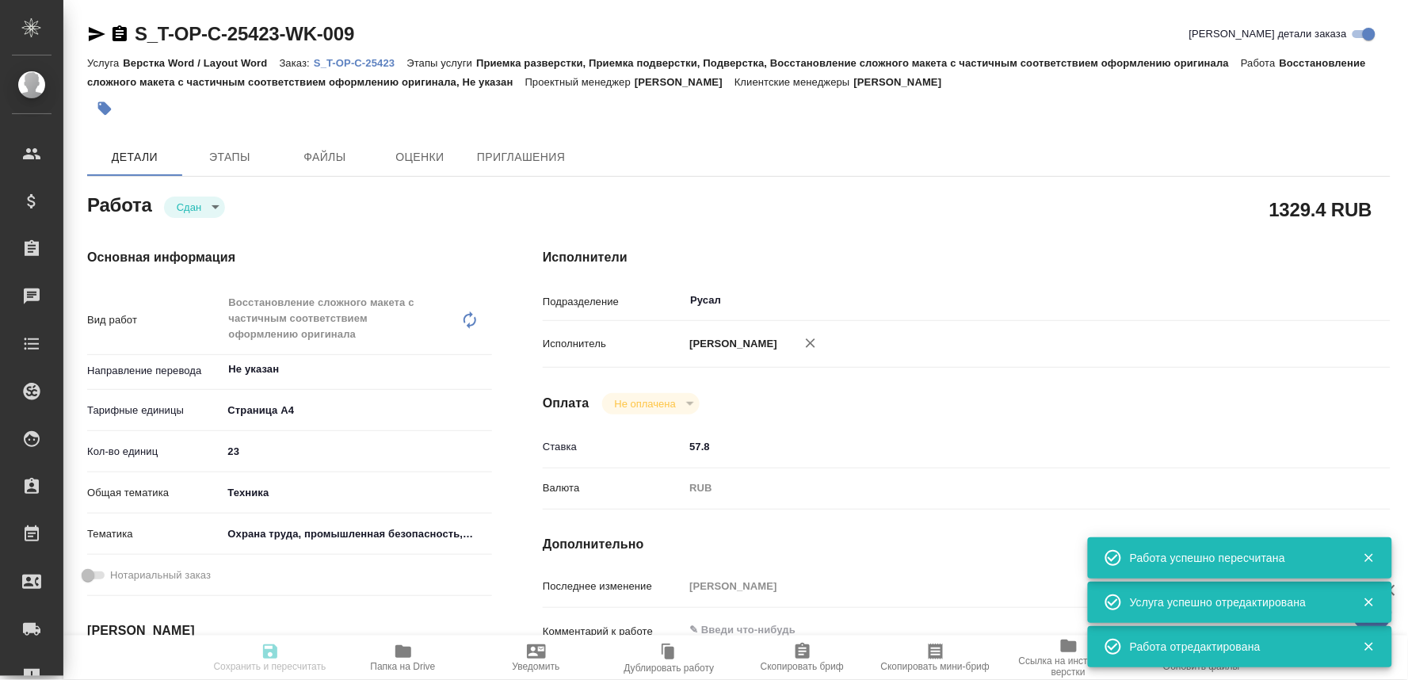
type input "06.10.2025 18:24"
type input "09.10.2025 11:00"
type input "Русал"
type input "notPayed"
type input "57.8"
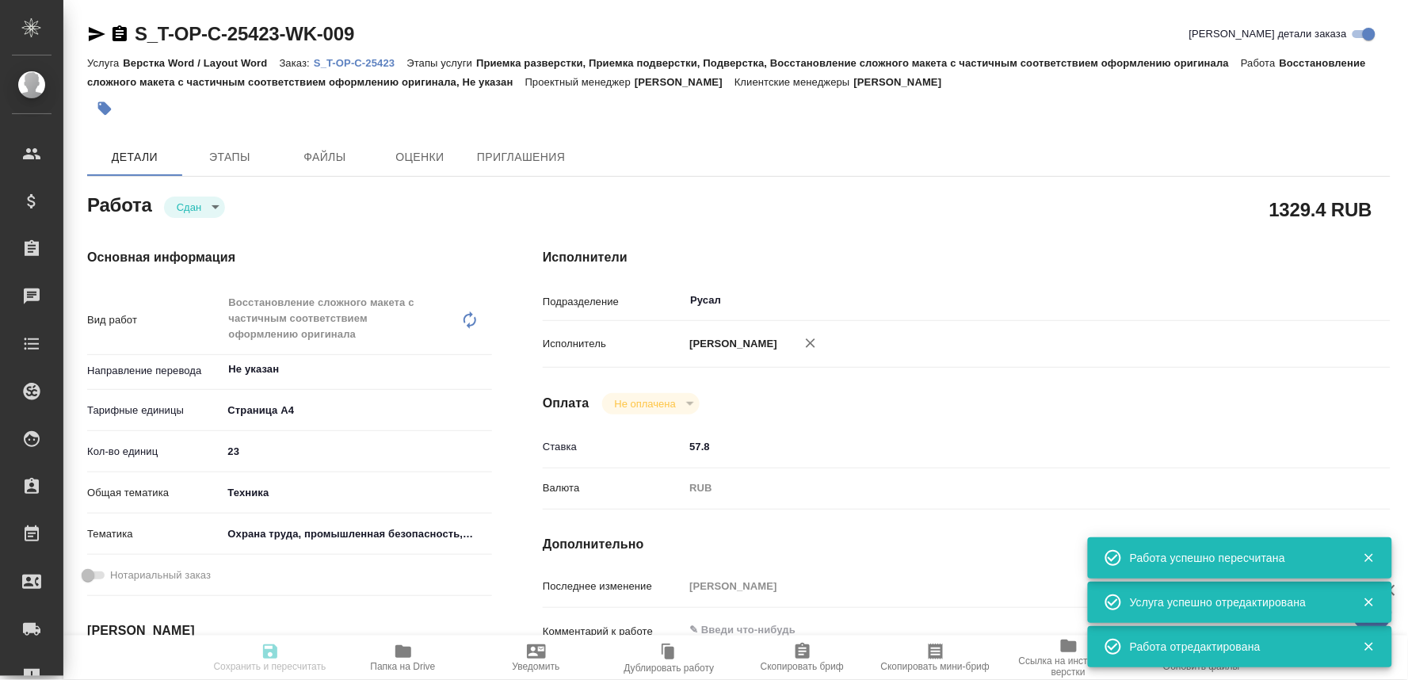
type input "RUB"
type input "[PERSON_NAME]"
type textarea "x"
type textarea "/Clients/Т-ОП-С_Русал Глобал Менеджмент/Orders/S_T-OP-C-25423/DTP/S_T-OP-C-2542…"
type textarea "x"
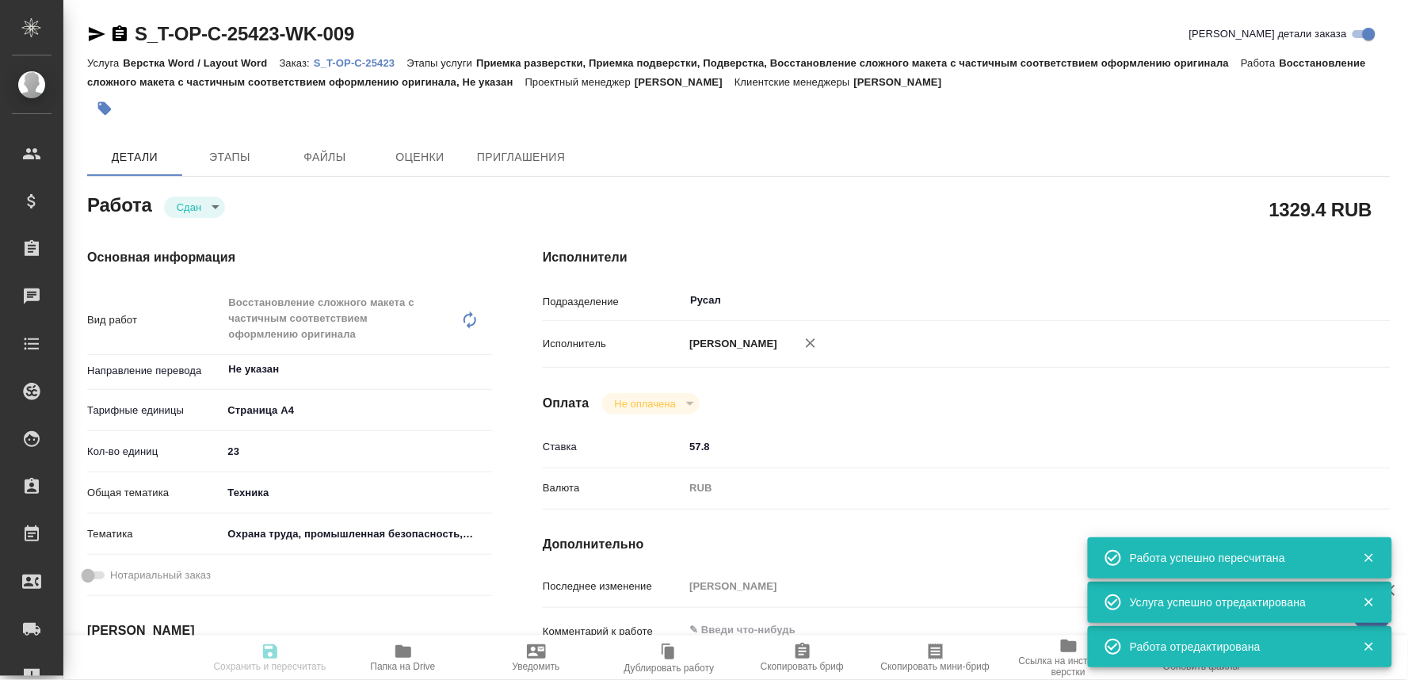
type input "S_T-OP-C-25423"
type input "Т-ОП-С-46989"
type input "Верстка Word / Layout Word"
type input "Приемка разверстки, Приемка подверстки, Подверстка, Восстановление сложного мак…"
type input "Горленко Юлия"
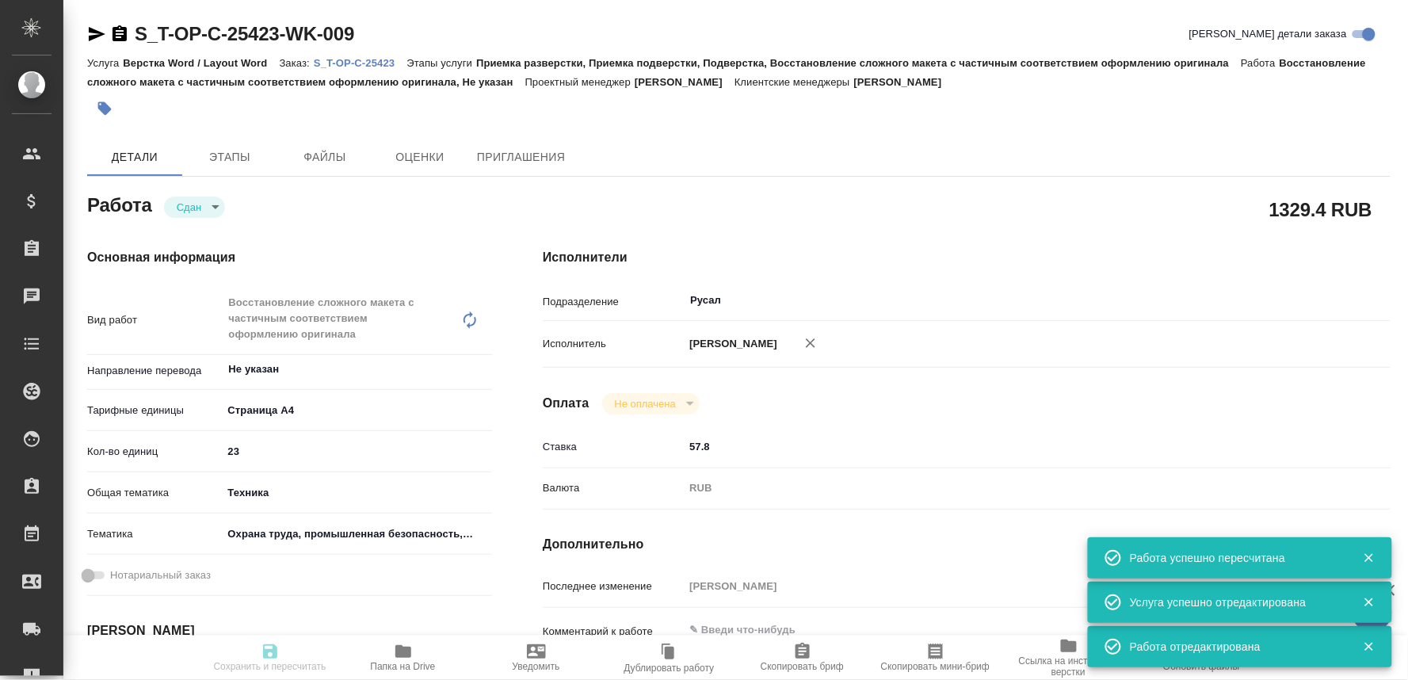
type input "[PERSON_NAME]"
type input "/Clients/Т-ОП-С_Русал Глобал Менеджмент/Orders/S_T-OP-C-25423"
type textarea "x"
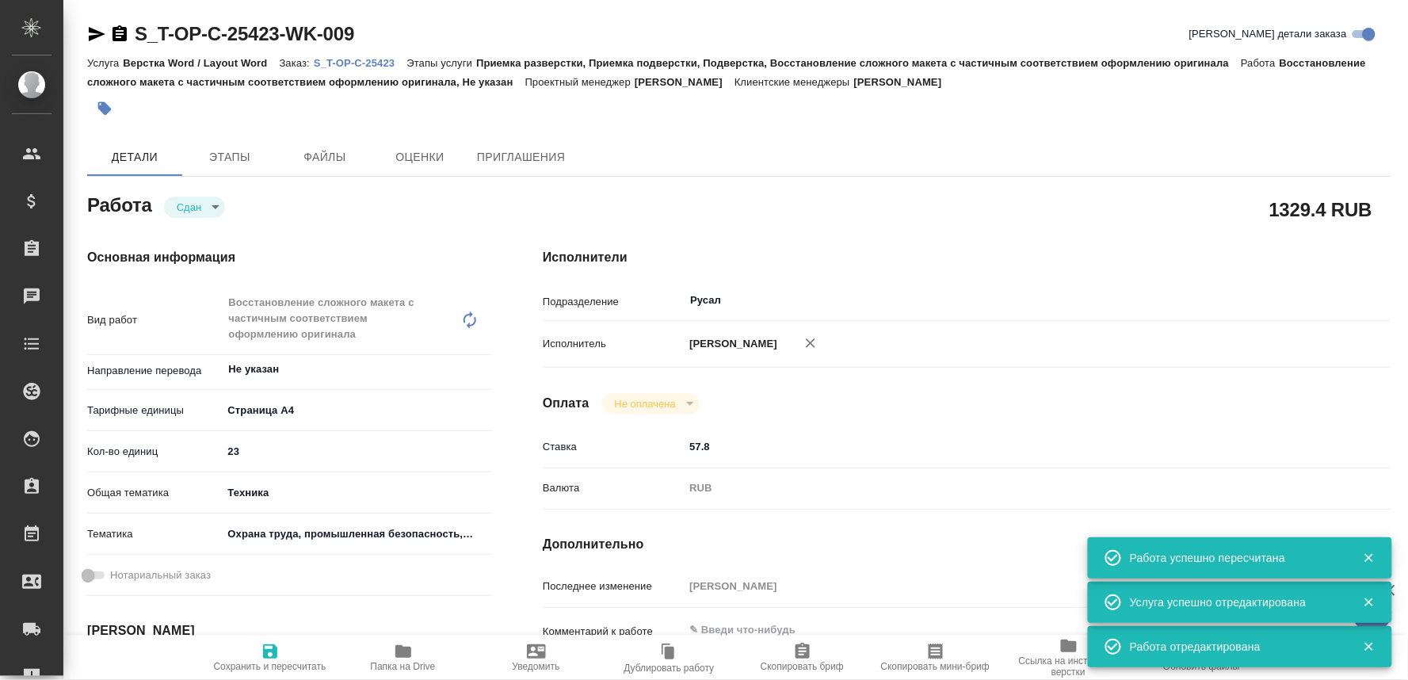
type textarea "x"
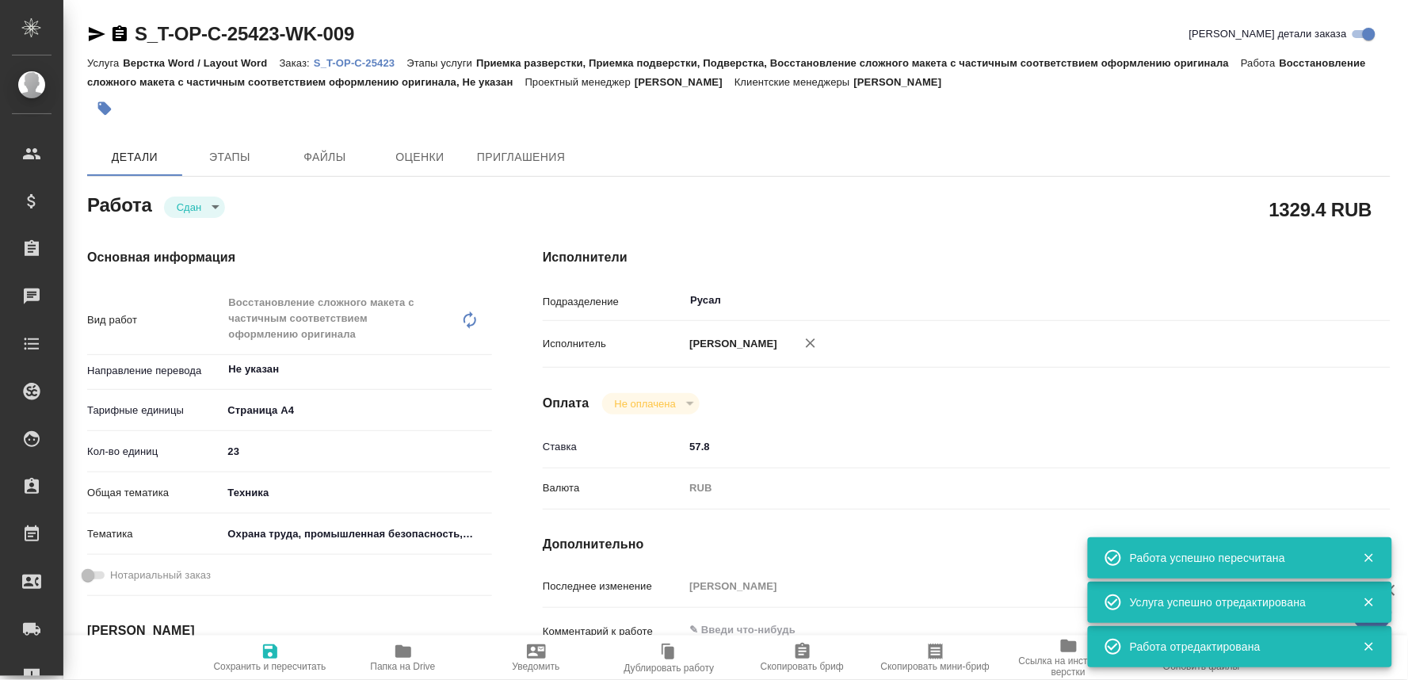
type textarea "x"
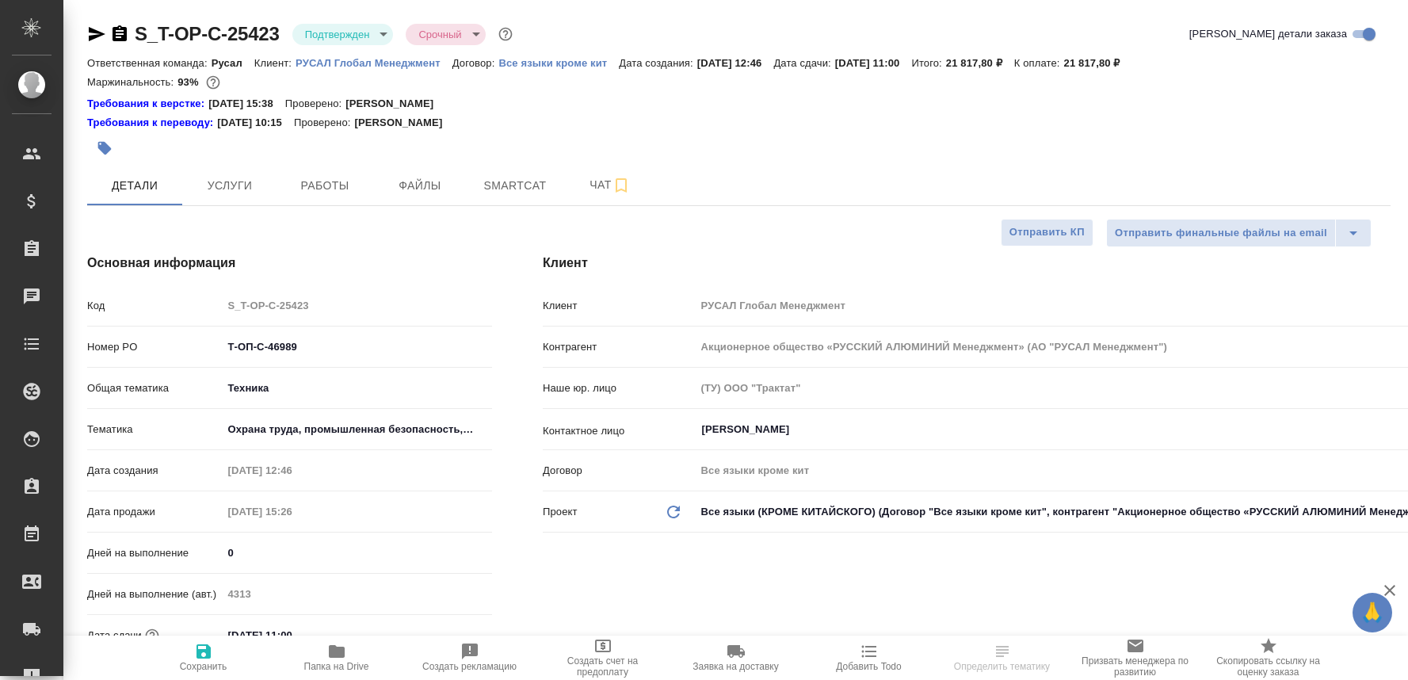
select select "RU"
click at [583, 178] on span "Чат" at bounding box center [610, 185] width 76 height 20
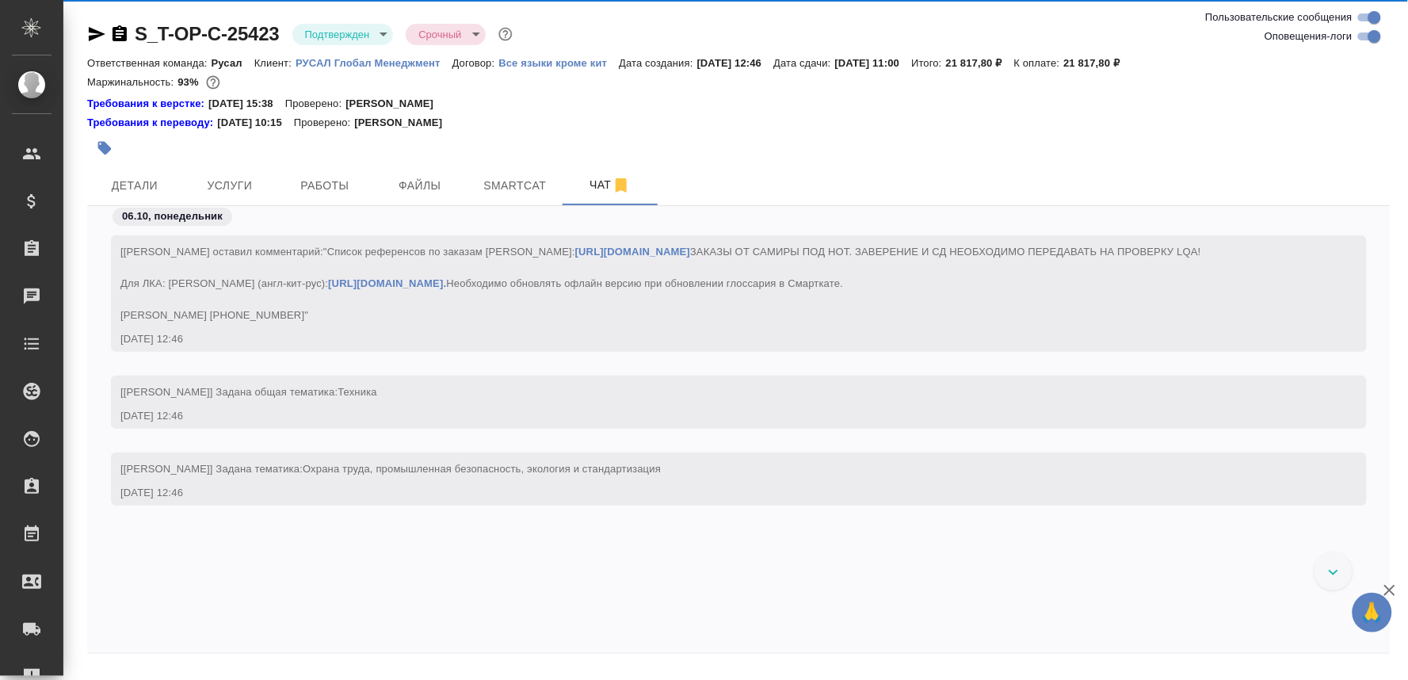
scroll to position [3710, 0]
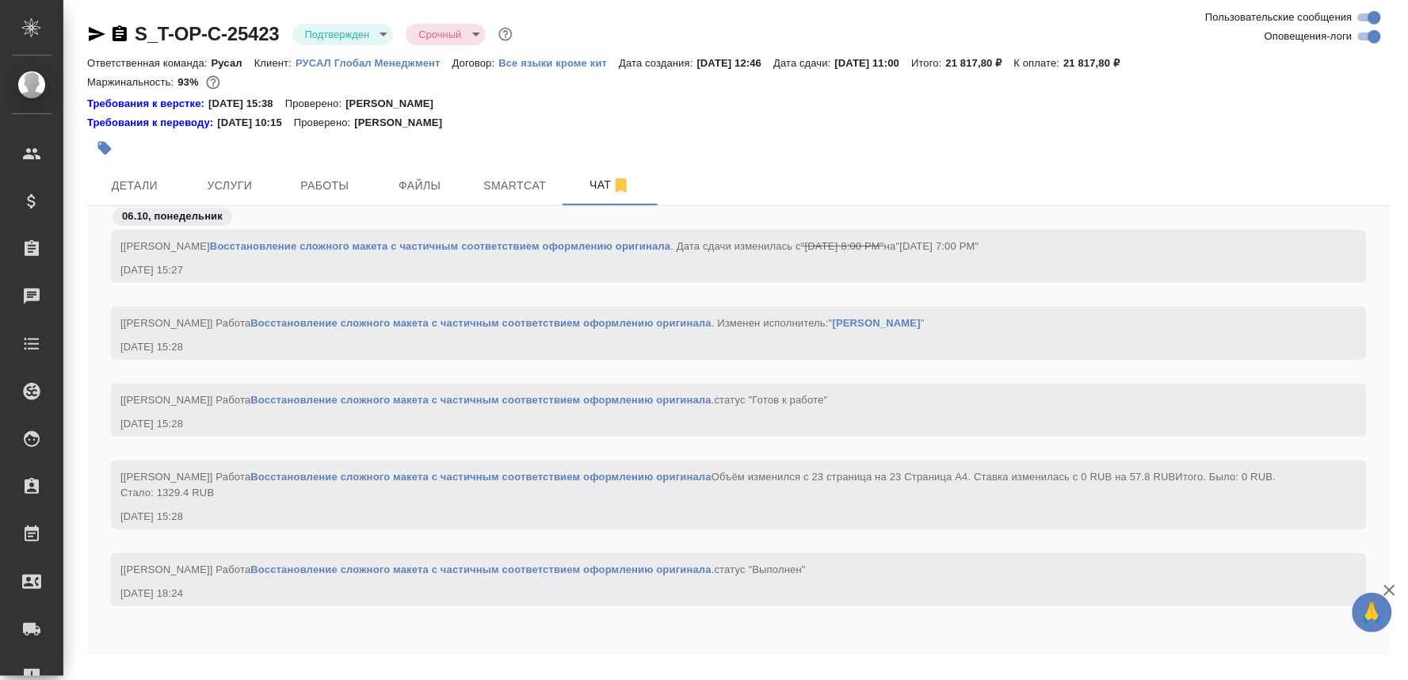
click at [208, 667] on textarea at bounding box center [758, 689] width 1266 height 54
paste textarea "https://drive.awatera.com/apps/files/files/10608579?dir=/Shares/%D0%A2-%D0%9E%D…"
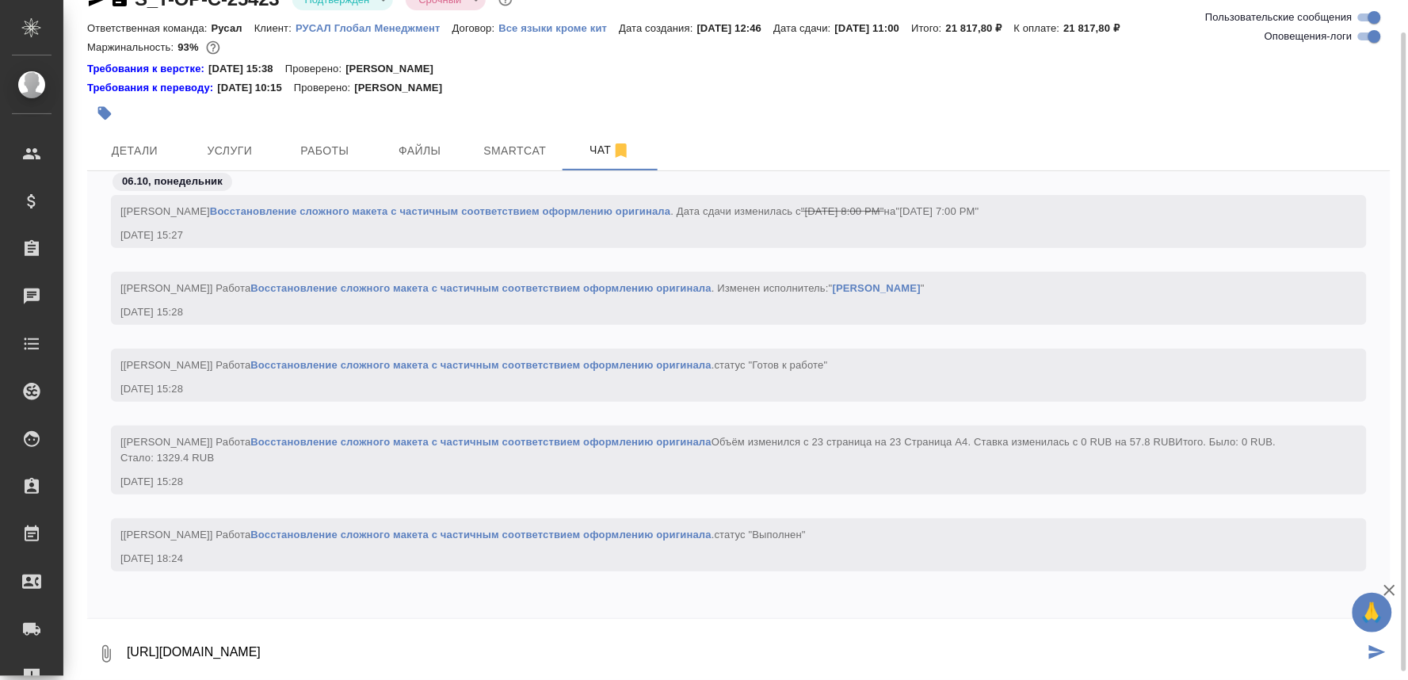
type textarea "https://drive.awatera.com/apps/files/files/10608579?dir=/Shares/%D0%A2-%D0%9E%D…"
